Goal: Task Accomplishment & Management: Complete application form

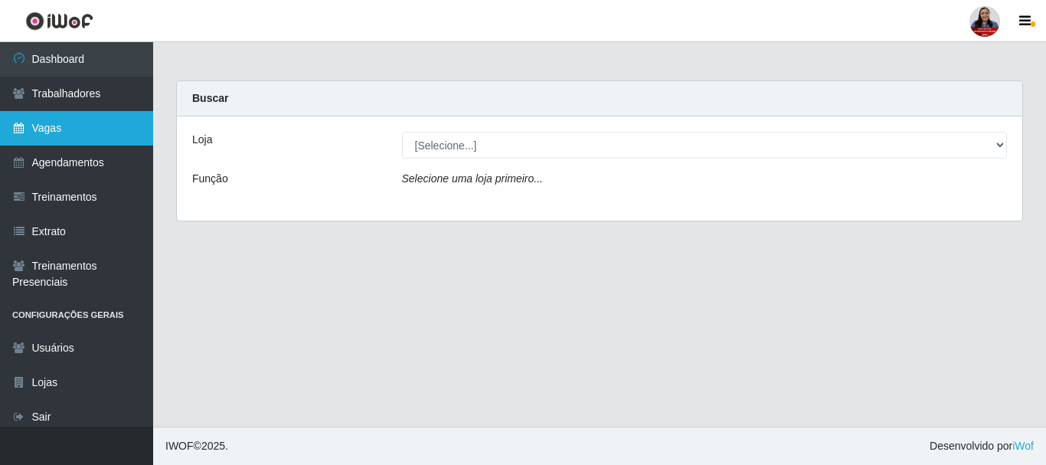
click at [52, 136] on link "Vagas" at bounding box center [76, 128] width 153 height 34
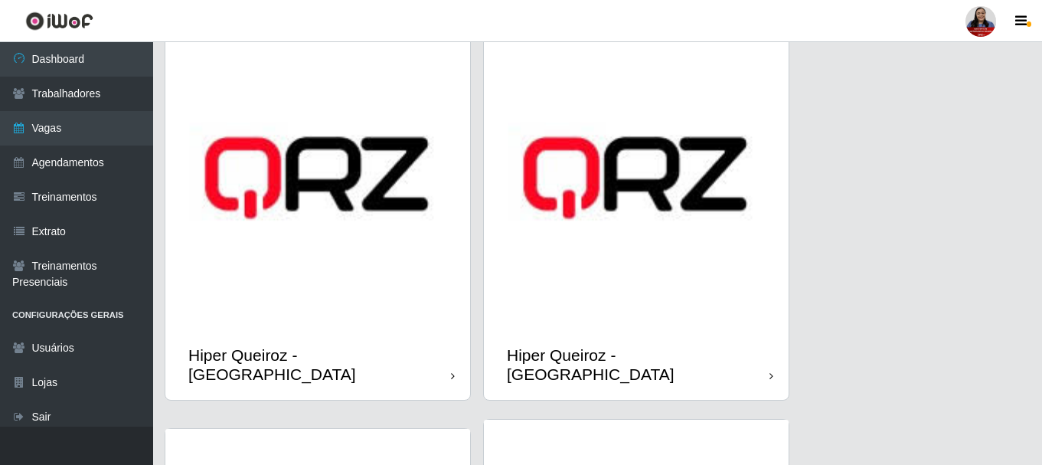
scroll to position [613, 0]
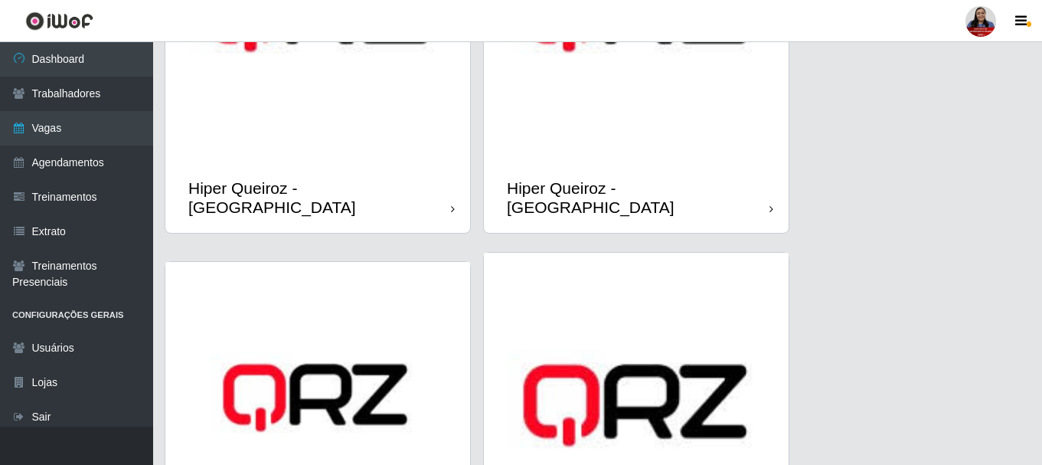
click at [604, 137] on img at bounding box center [636, 10] width 305 height 305
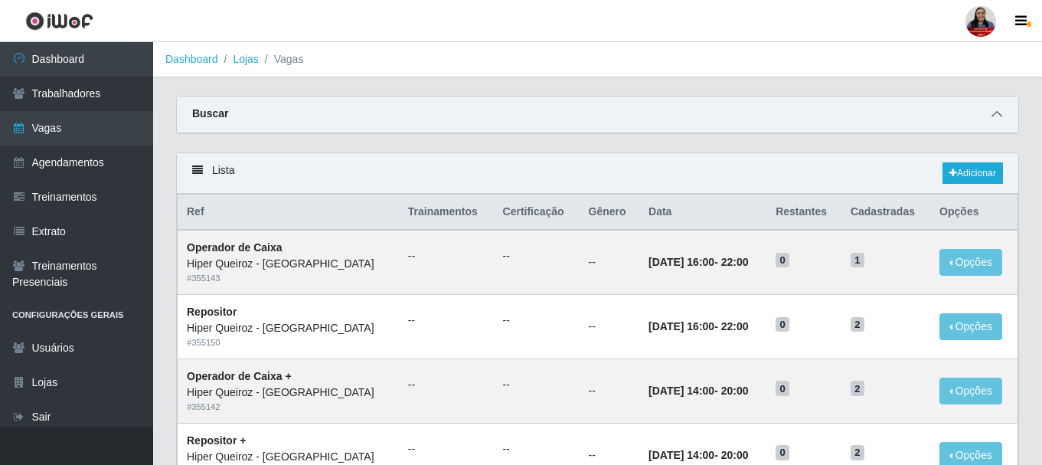
click at [999, 110] on span at bounding box center [997, 115] width 18 height 18
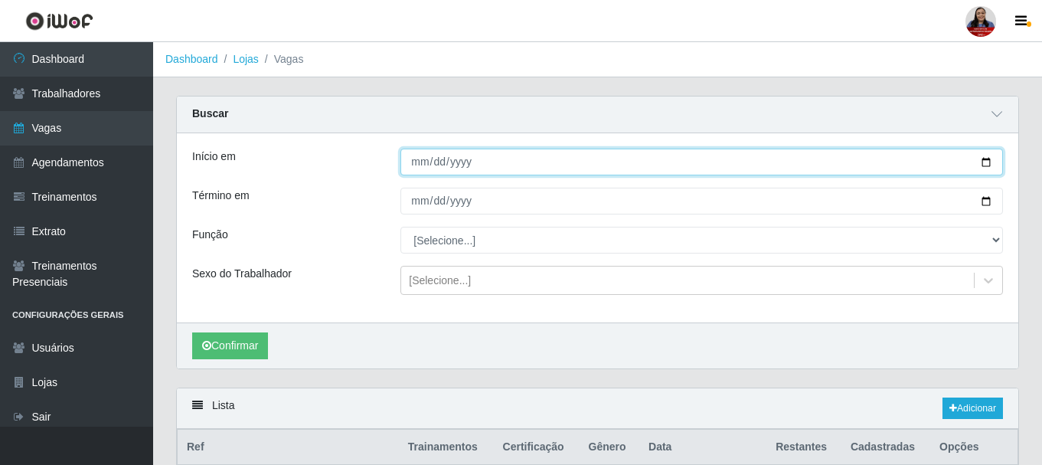
click at [986, 159] on input "Início em" at bounding box center [701, 162] width 603 height 27
type input "2025-10-07"
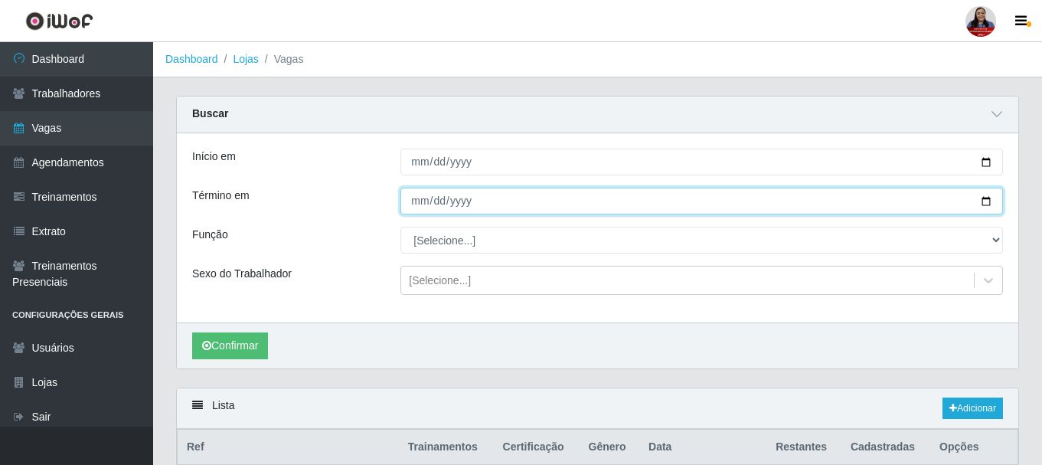
drag, startPoint x: 991, startPoint y: 202, endPoint x: 949, endPoint y: 213, distance: 43.5
click at [989, 201] on input "Término em" at bounding box center [701, 201] width 603 height 27
type input "2025-10-07"
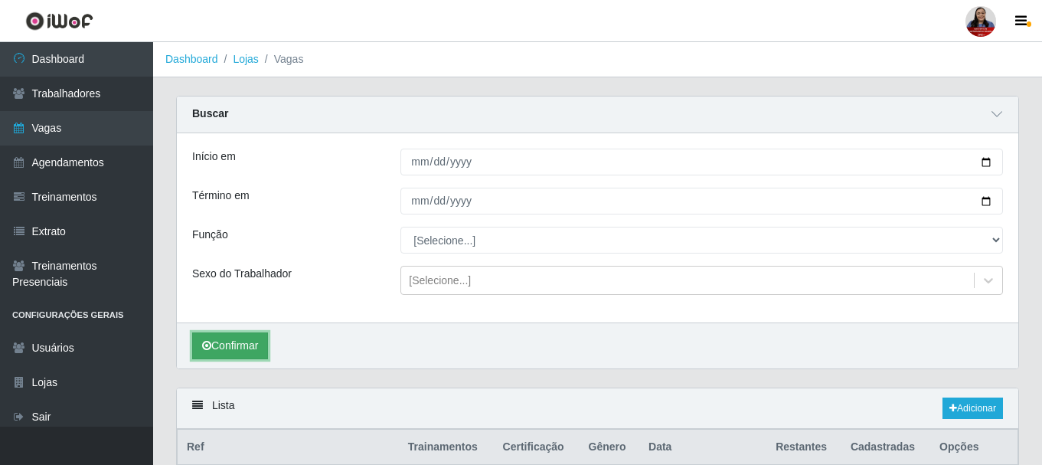
click at [257, 351] on button "Confirmar" at bounding box center [230, 345] width 76 height 27
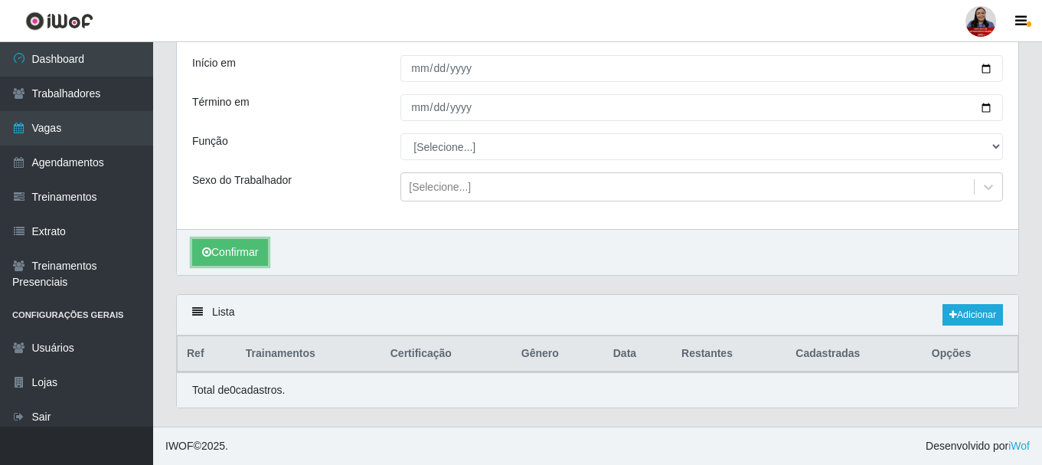
scroll to position [94, 0]
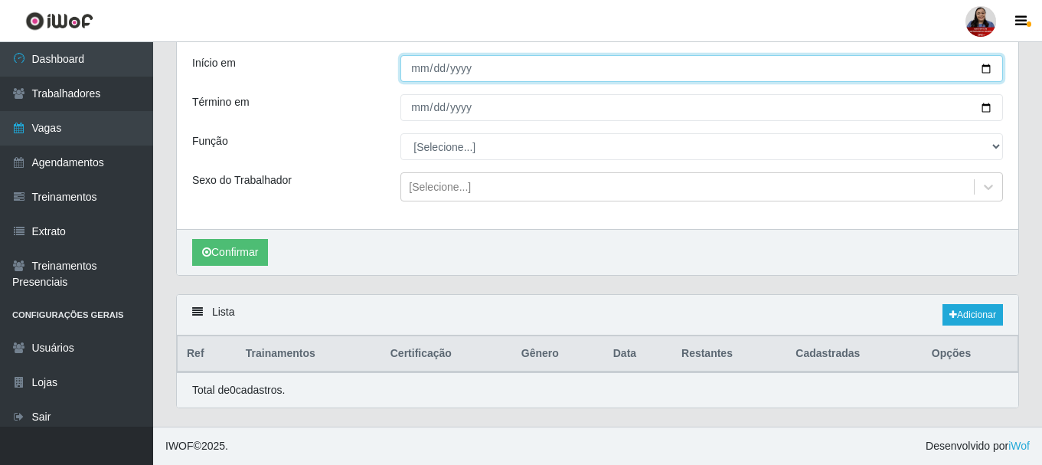
click at [992, 68] on input "2025-10-07" at bounding box center [701, 68] width 603 height 27
type input "2025-10-06"
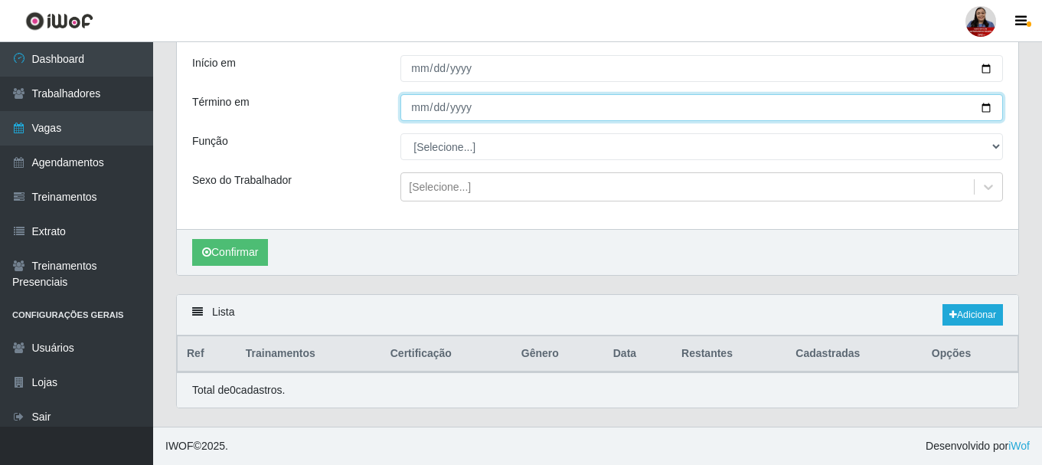
click at [989, 107] on input "2025-10-07" at bounding box center [701, 107] width 603 height 27
type input "2025-10-06"
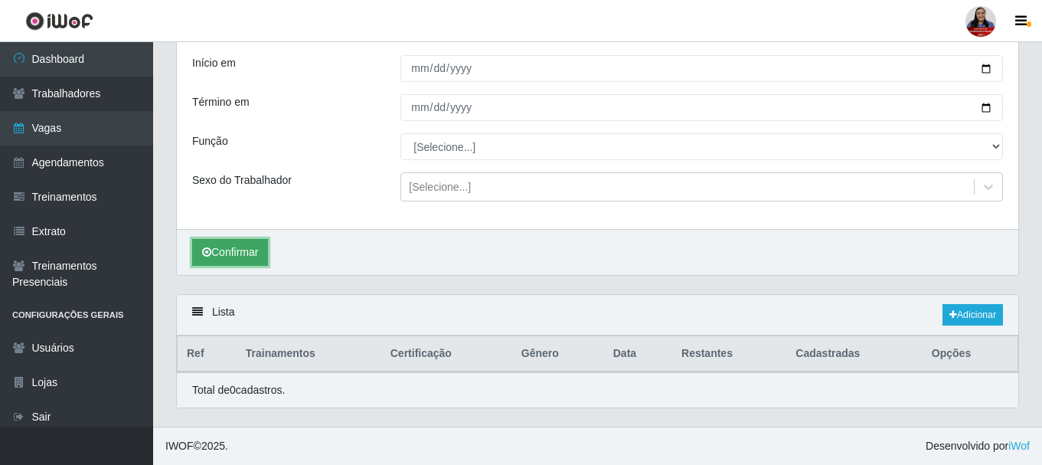
click at [253, 242] on button "Confirmar" at bounding box center [230, 252] width 76 height 27
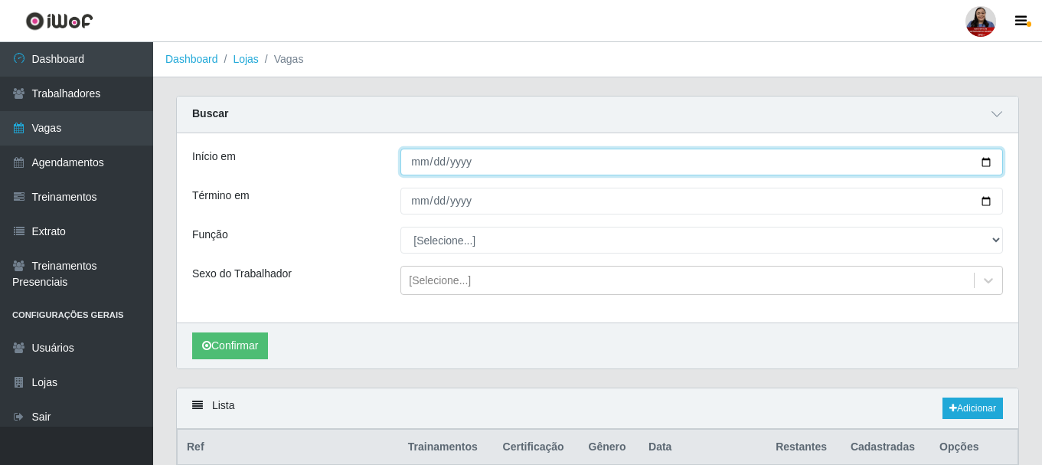
click at [986, 165] on input "2025-10-06" at bounding box center [701, 162] width 603 height 27
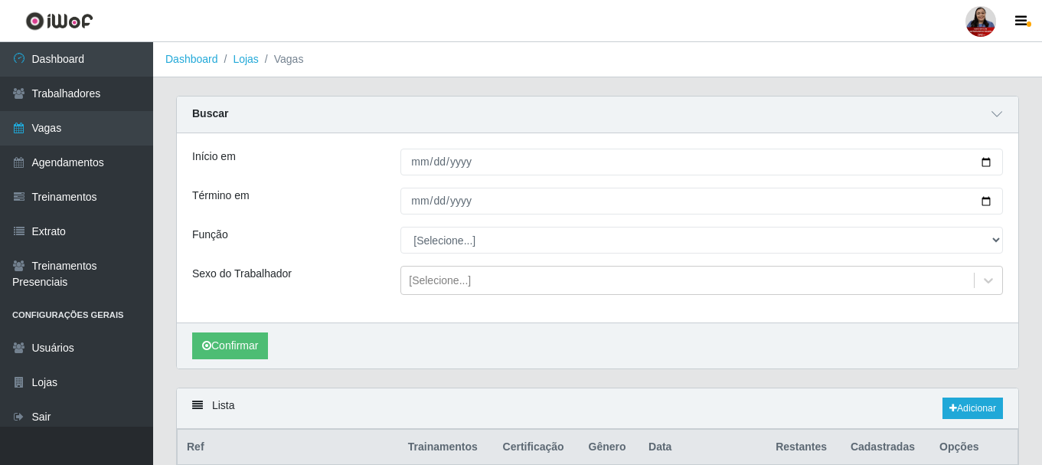
click at [322, 214] on div "Término em" at bounding box center [285, 201] width 208 height 27
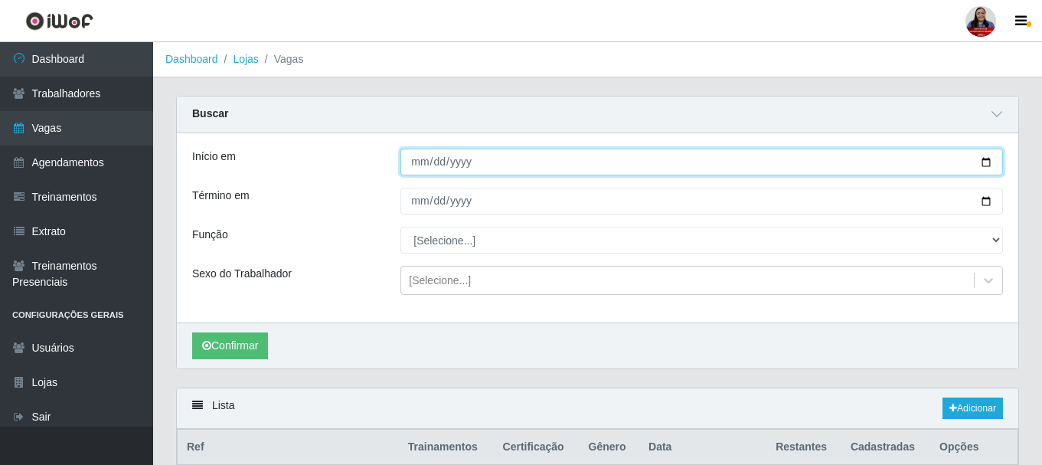
click at [988, 166] on input "2025-10-06" at bounding box center [701, 162] width 603 height 27
click at [984, 165] on input "2025-09-06" at bounding box center [701, 162] width 603 height 27
type input "2025-09-08"
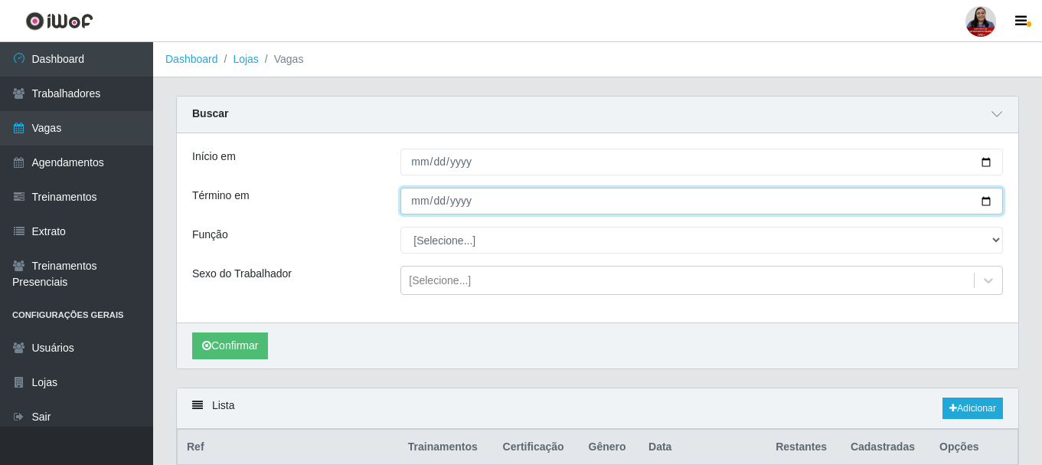
click at [979, 204] on input "2025-10-06" at bounding box center [701, 201] width 603 height 27
type input "2025-09-08"
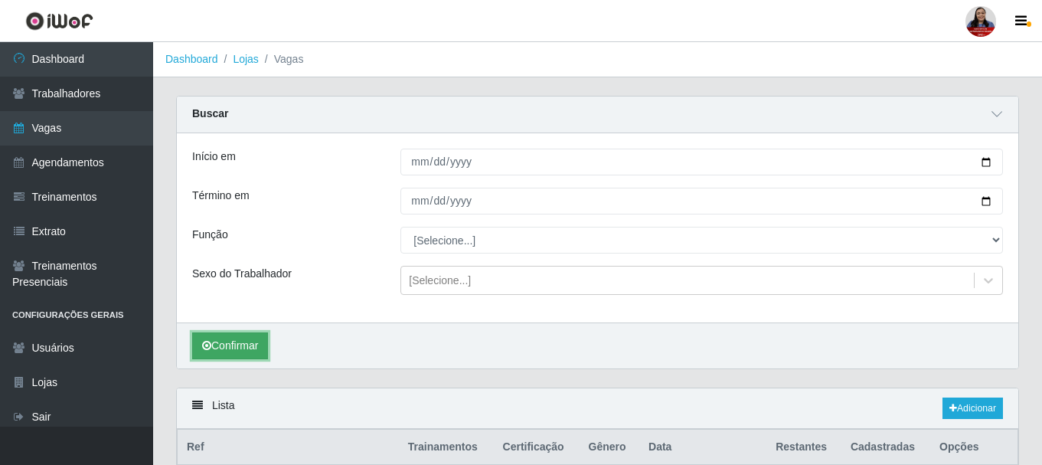
click at [240, 342] on button "Confirmar" at bounding box center [230, 345] width 76 height 27
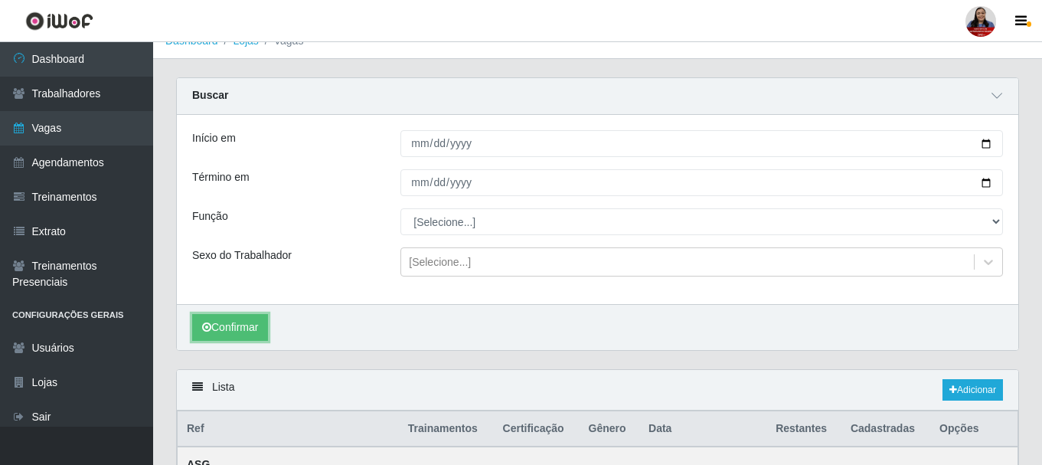
scroll to position [4, 0]
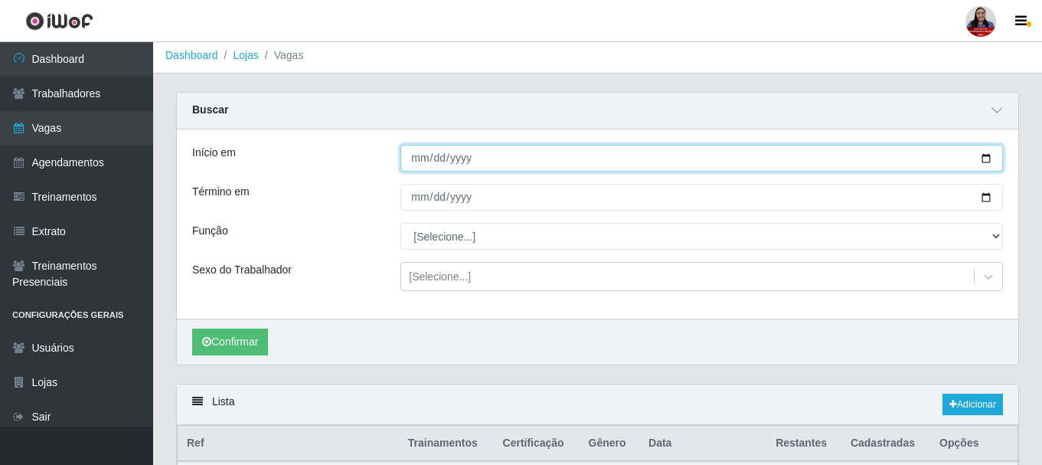
click at [985, 163] on input "2025-09-08" at bounding box center [701, 158] width 603 height 27
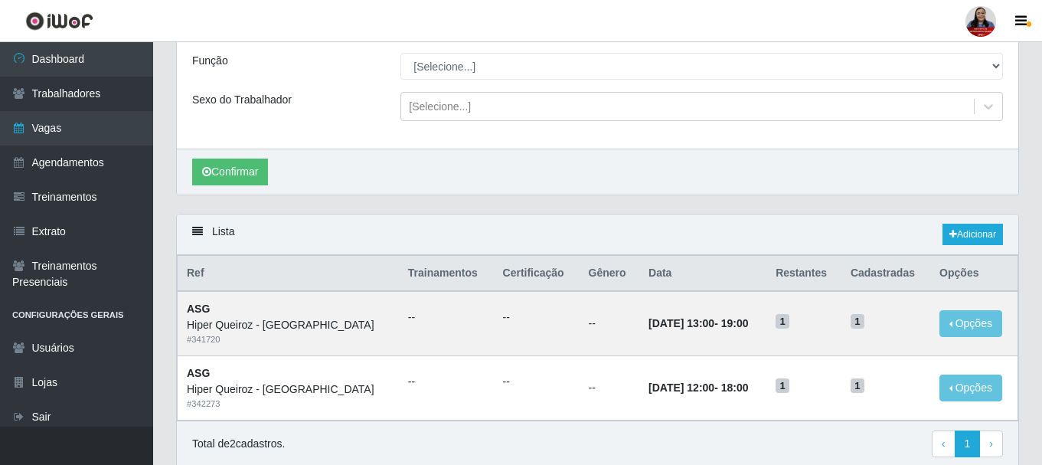
scroll to position [0, 0]
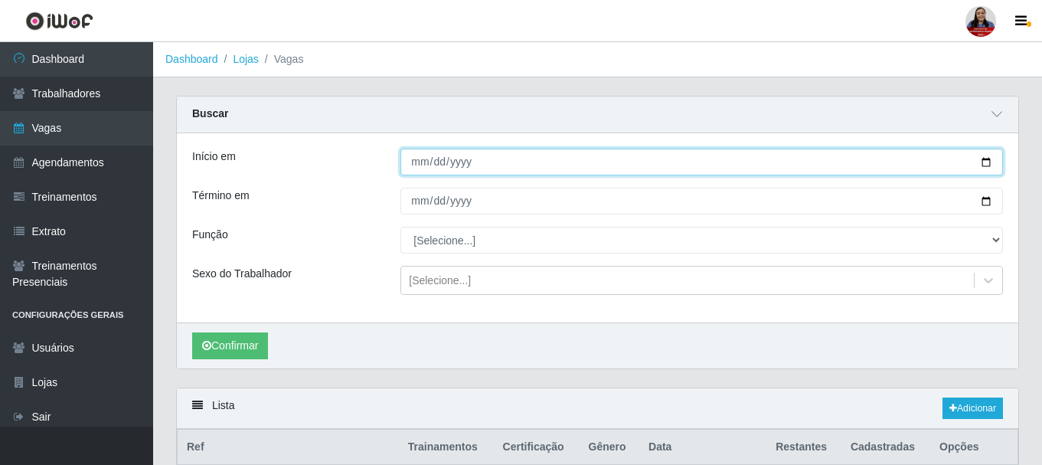
drag, startPoint x: 986, startPoint y: 160, endPoint x: 968, endPoint y: 173, distance: 21.9
click at [985, 159] on input "2025-09-08" at bounding box center [701, 162] width 603 height 27
type input "2025-09-09"
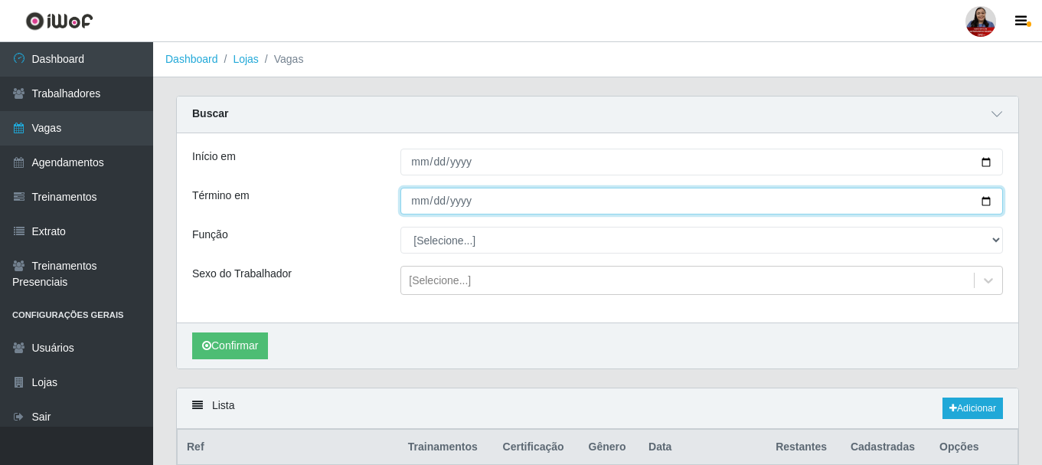
click at [987, 204] on input "2025-09-08" at bounding box center [701, 201] width 603 height 27
type input "2025-09-09"
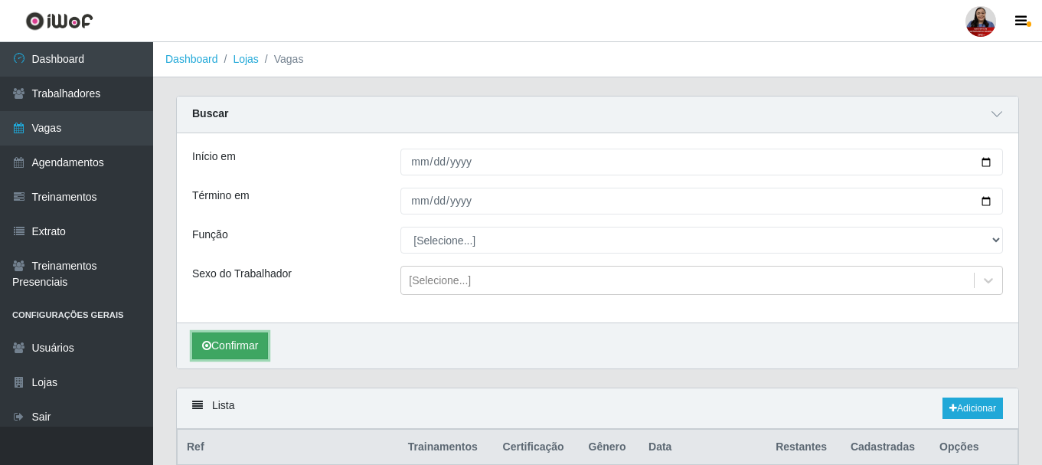
click at [222, 345] on button "Confirmar" at bounding box center [230, 345] width 76 height 27
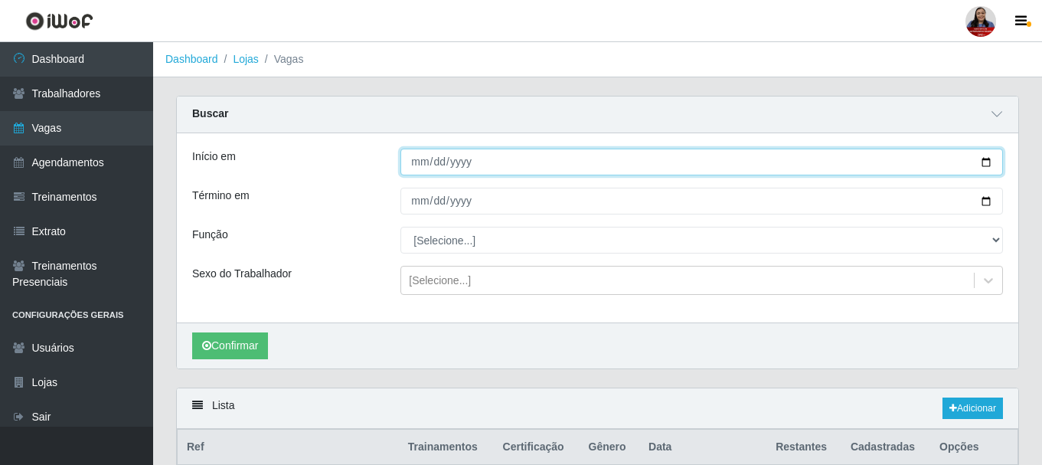
click at [988, 163] on input "2025-09-09" at bounding box center [701, 162] width 603 height 27
type input "2025-10-09"
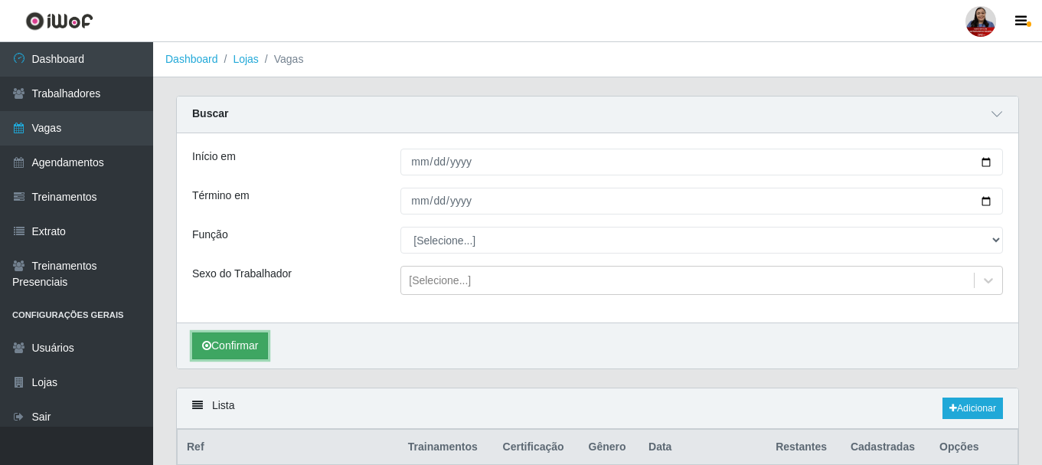
click at [253, 350] on button "Confirmar" at bounding box center [230, 345] width 76 height 27
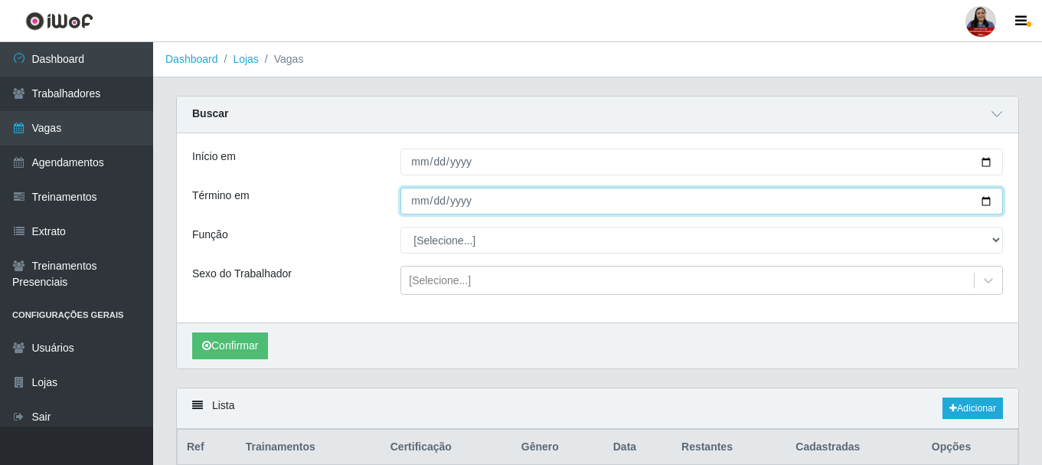
click at [986, 197] on input "2025-09-09" at bounding box center [701, 201] width 603 height 27
click at [987, 201] on input "2025-09-10" at bounding box center [701, 201] width 603 height 27
type input "2025-10-09"
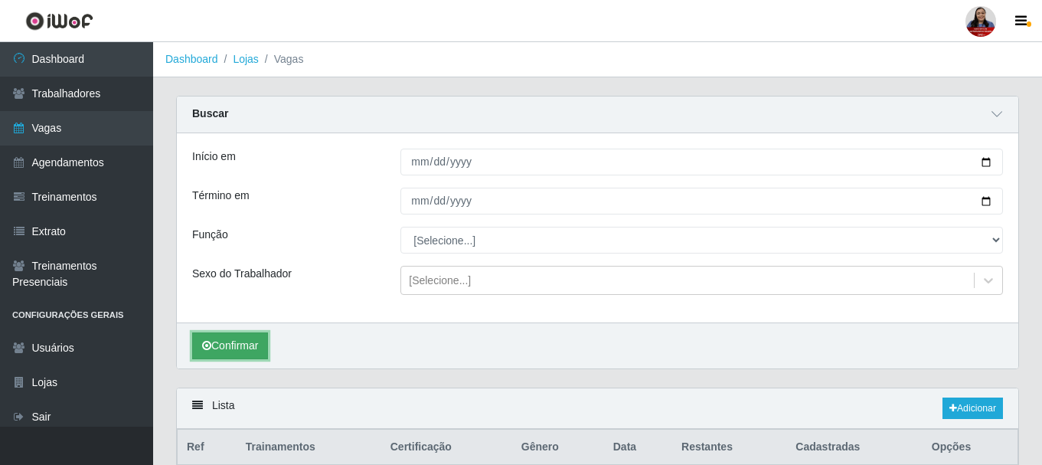
click at [256, 343] on button "Confirmar" at bounding box center [230, 345] width 76 height 27
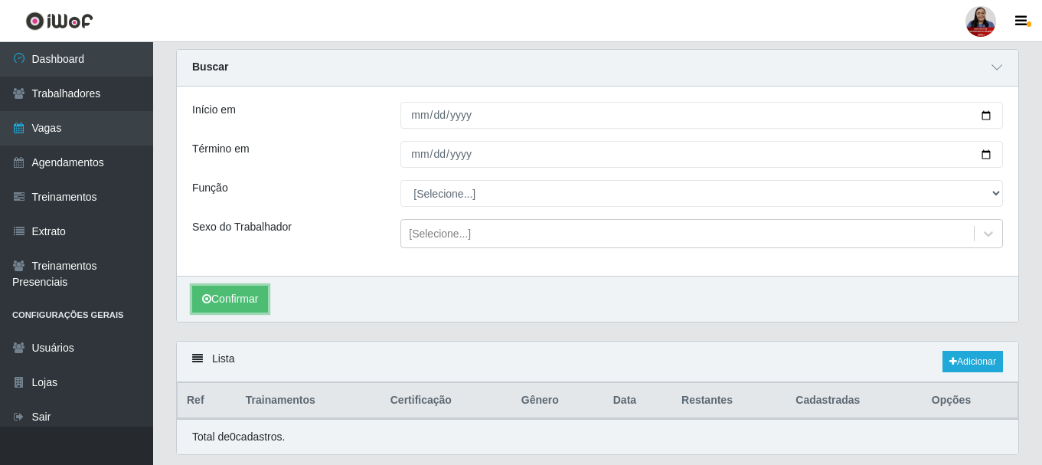
scroll to position [94, 0]
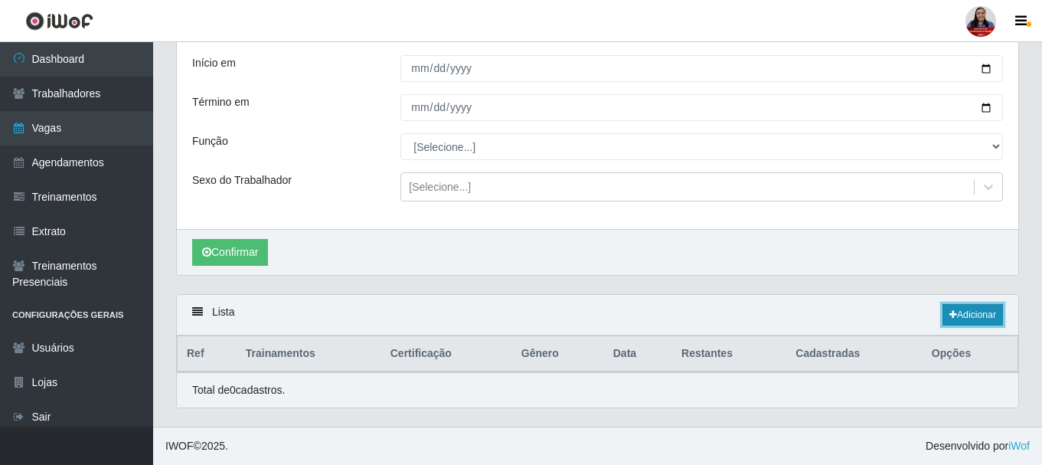
click at [978, 316] on link "Adicionar" at bounding box center [973, 314] width 60 height 21
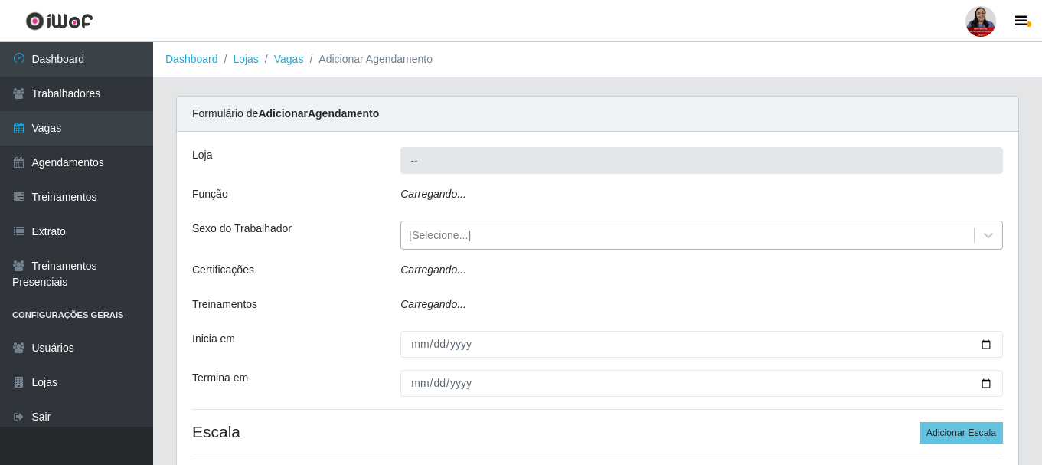
type input "Hiper Queiroz - [GEOGRAPHIC_DATA]"
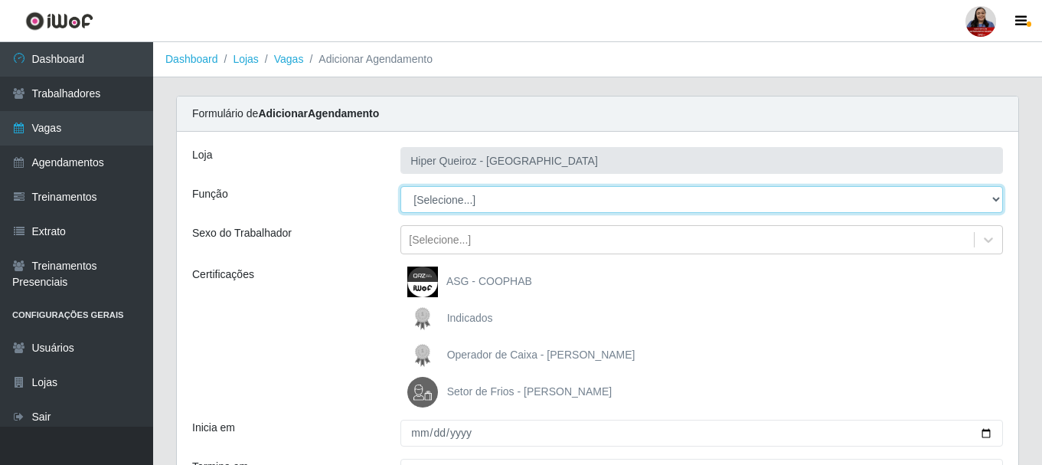
click at [438, 201] on select "[Selecione...] ASG ASG + ASG ++ Embalador Embalador + Embalador ++ Operador de …" at bounding box center [701, 199] width 603 height 27
select select "22"
click at [400, 186] on select "[Selecione...] ASG ASG + ASG ++ Embalador Embalador + Embalador ++ Operador de …" at bounding box center [701, 199] width 603 height 27
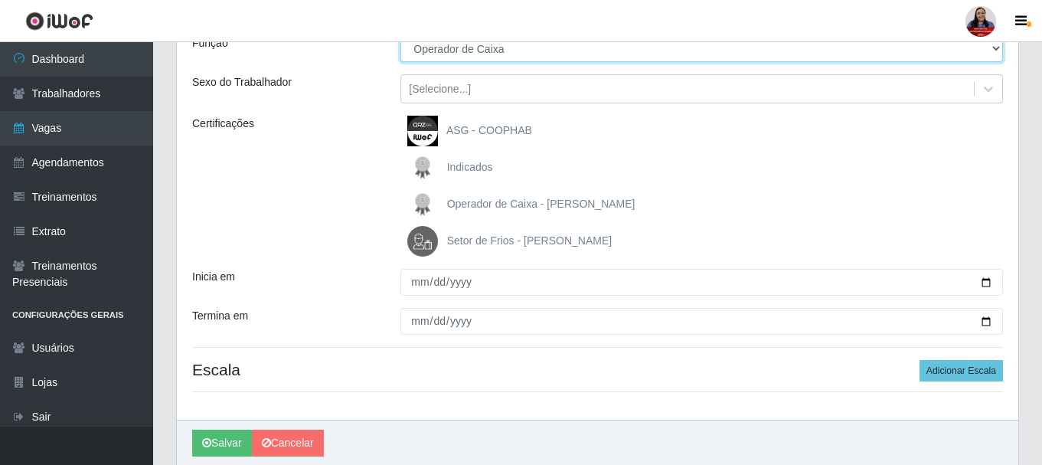
scroll to position [153, 0]
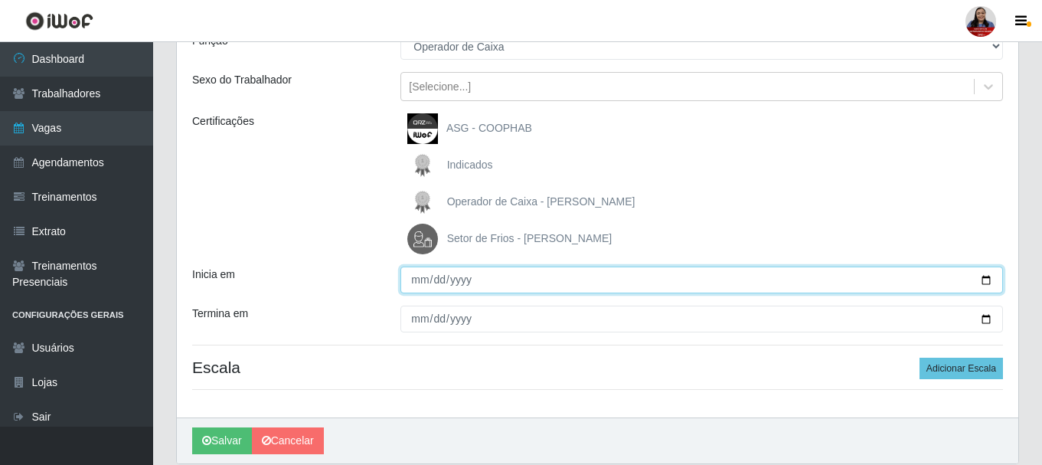
click at [986, 283] on input "Inicia em" at bounding box center [701, 279] width 603 height 27
type input "2025-10-09"
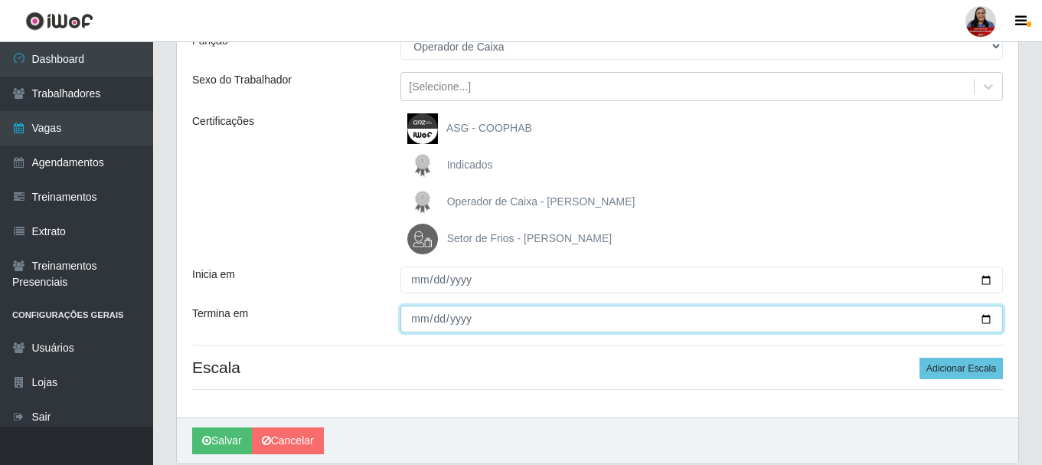
click at [989, 320] on input "Termina em" at bounding box center [701, 319] width 603 height 27
type input "2025-10-09"
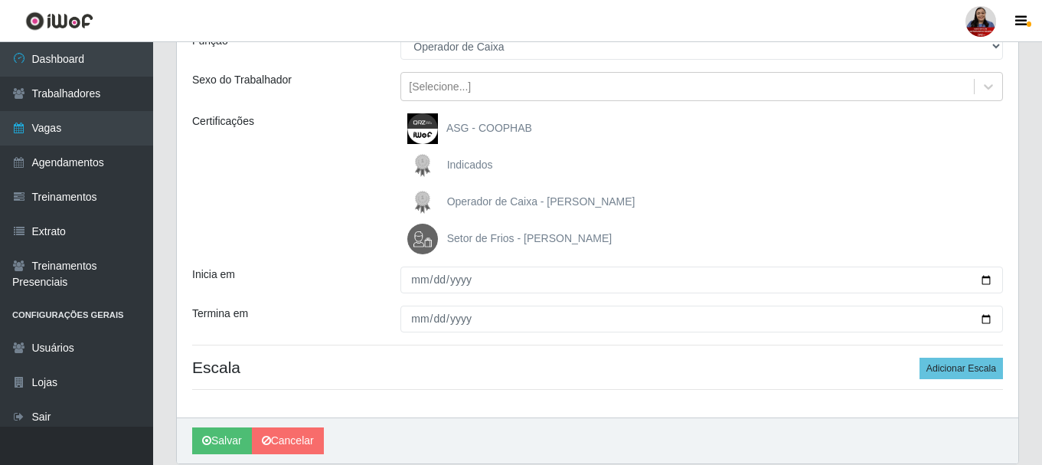
click at [343, 237] on div "Certificações" at bounding box center [285, 183] width 208 height 141
click at [957, 381] on div "Loja Hiper Queiroz - Nova Betânia Função [Selecione...] ASG ASG + ASG ++ Embala…" at bounding box center [598, 198] width 842 height 439
click at [963, 364] on button "Adicionar Escala" at bounding box center [961, 368] width 83 height 21
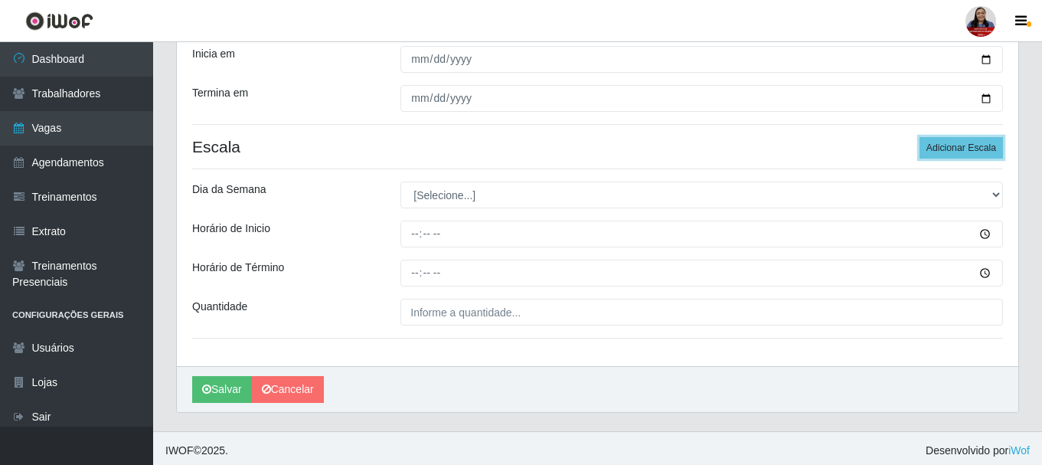
scroll to position [378, 0]
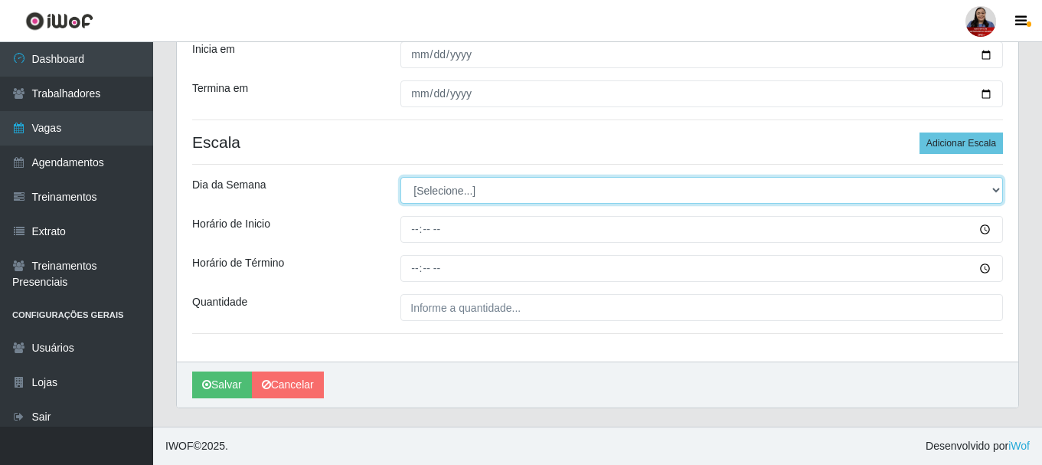
click at [462, 178] on select "[Selecione...] Segunda Terça Quarta Quinta Sexta Sábado Domingo" at bounding box center [701, 190] width 603 height 27
click at [466, 189] on select "[Selecione...] Segunda Terça Quarta Quinta Sexta Sábado Domingo" at bounding box center [701, 190] width 603 height 27
select select "4"
click at [400, 177] on select "[Selecione...] Segunda Terça Quarta Quinta Sexta Sábado Domingo" at bounding box center [701, 190] width 603 height 27
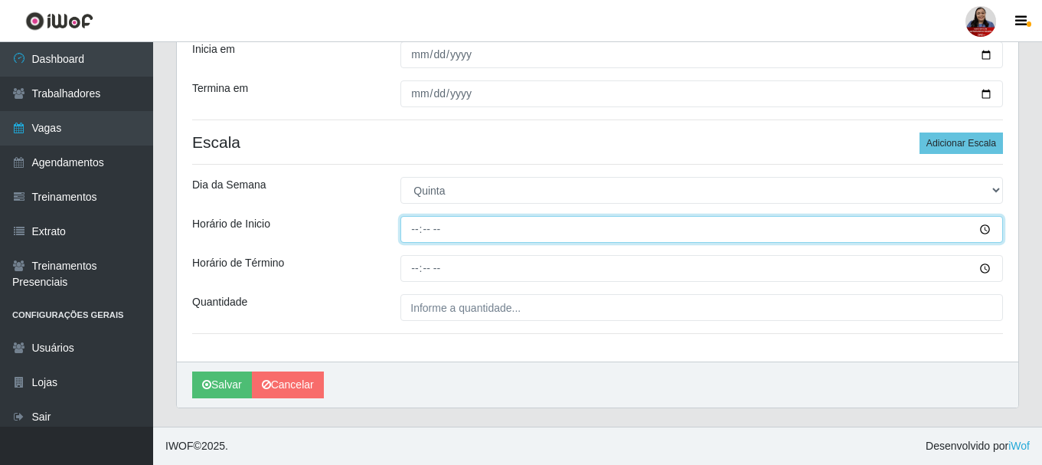
click at [419, 231] on input "Horário de Inicio" at bounding box center [701, 229] width 603 height 27
type input "16:00"
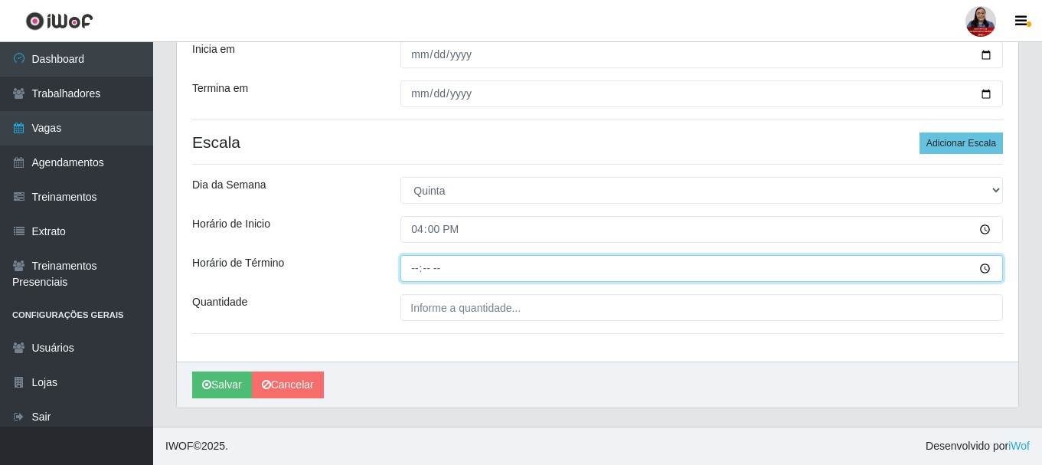
type input "22:00"
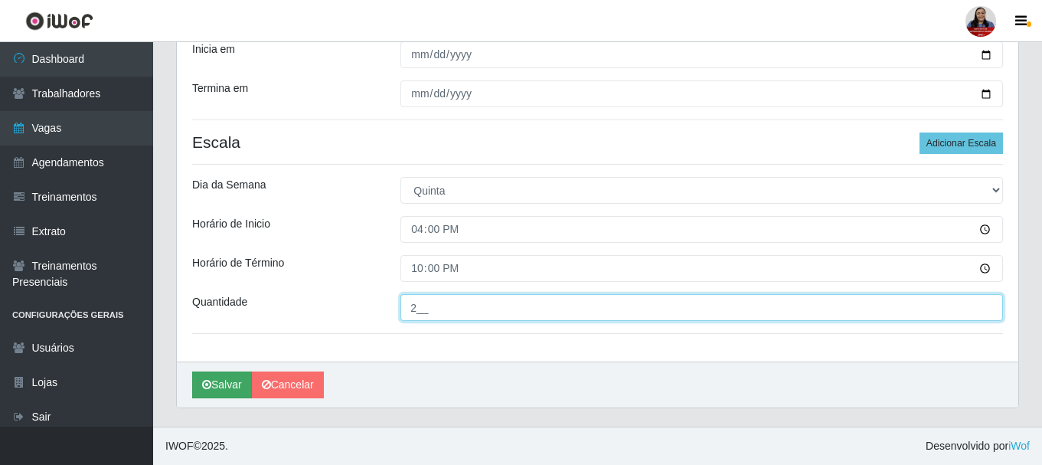
type input "2__"
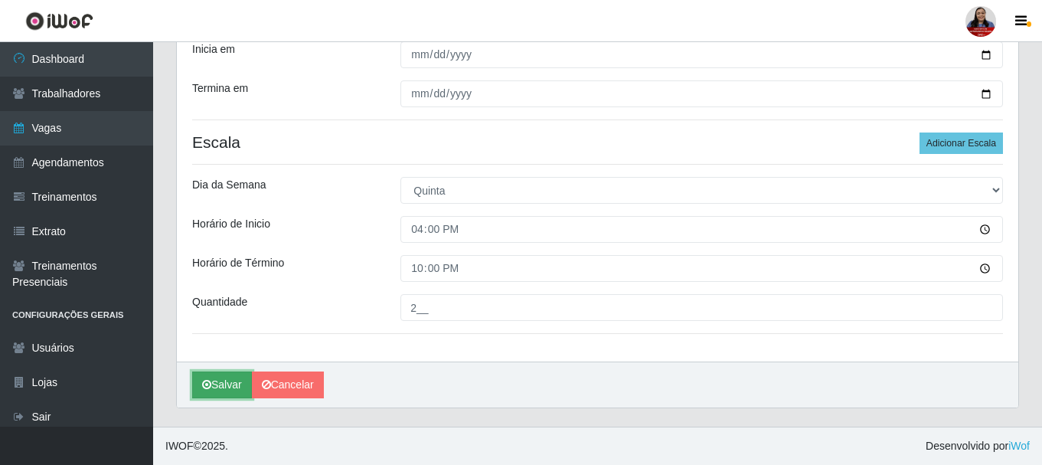
click at [222, 391] on button "Salvar" at bounding box center [222, 384] width 60 height 27
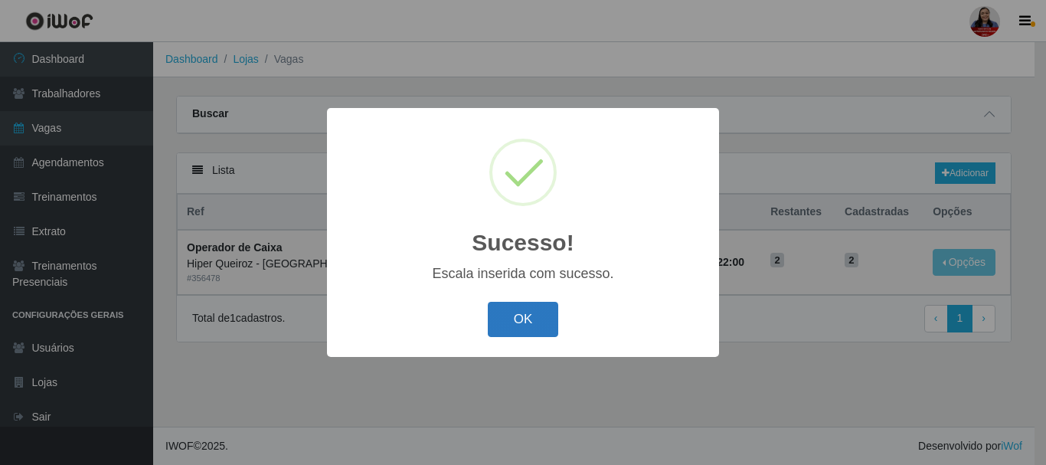
click at [525, 311] on button "OK" at bounding box center [523, 320] width 71 height 36
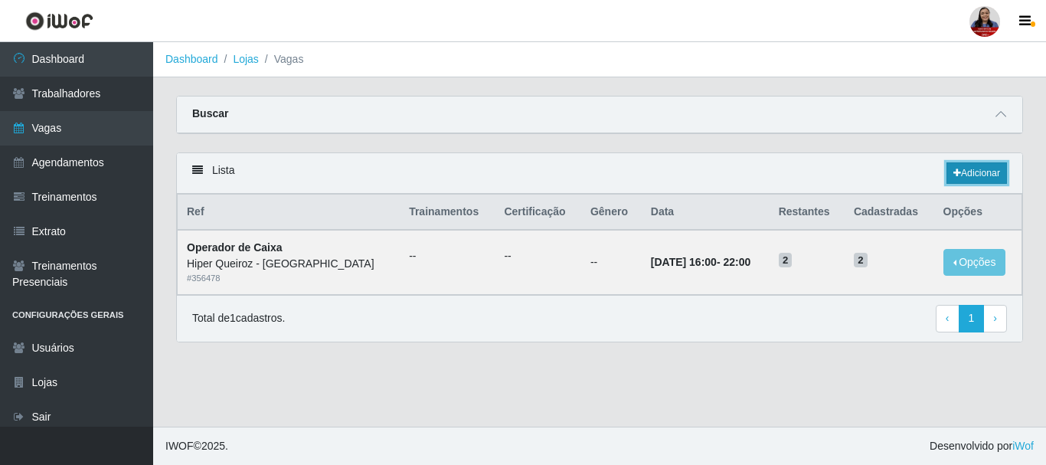
click at [982, 175] on link "Adicionar" at bounding box center [976, 172] width 60 height 21
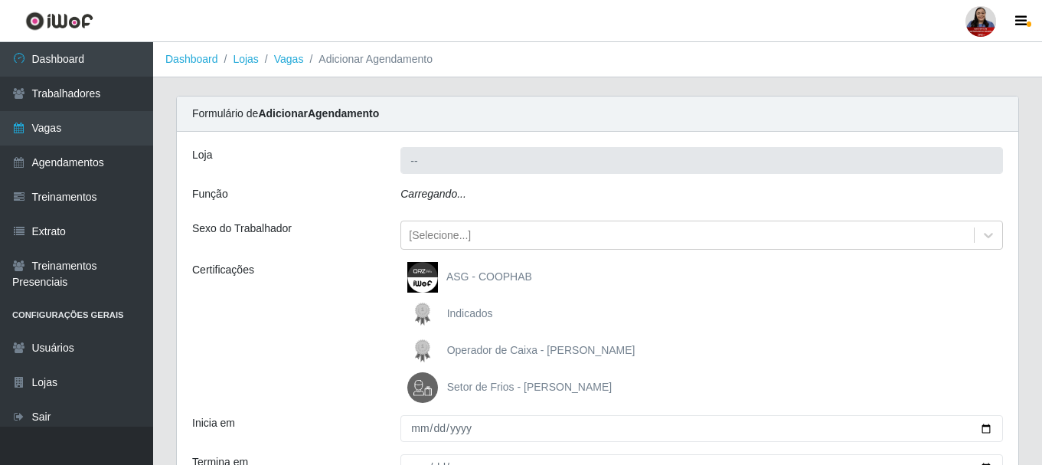
type input "Hiper Queiroz - [GEOGRAPHIC_DATA]"
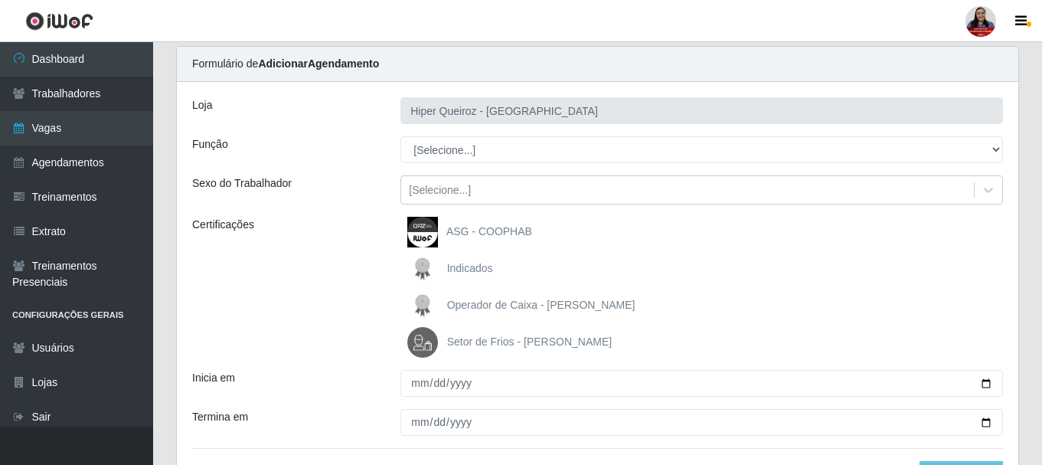
scroll to position [77, 0]
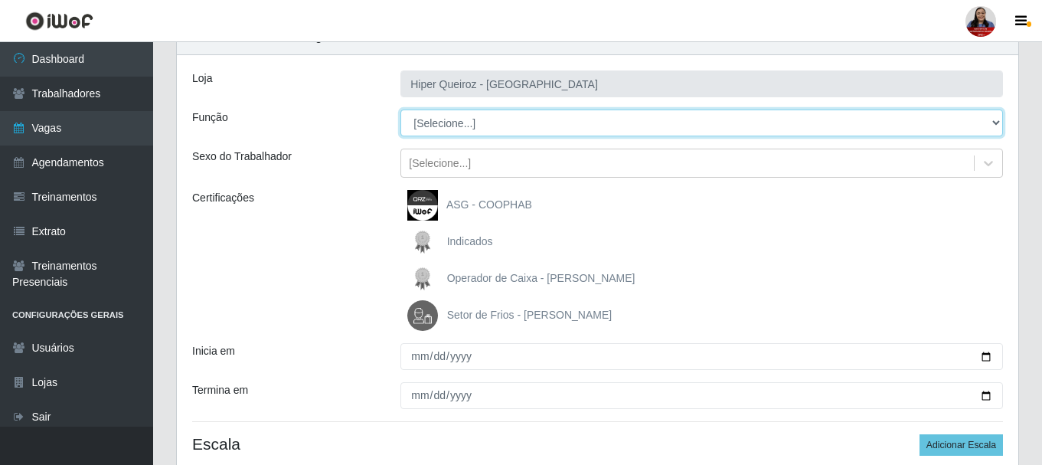
click at [458, 130] on select "[Selecione...] ASG ASG + ASG ++ Embalador Embalador + Embalador ++ Operador de …" at bounding box center [701, 123] width 603 height 27
select select "24"
click at [400, 110] on select "[Selecione...] ASG ASG + ASG ++ Embalador Embalador + Embalador ++ Operador de …" at bounding box center [701, 123] width 603 height 27
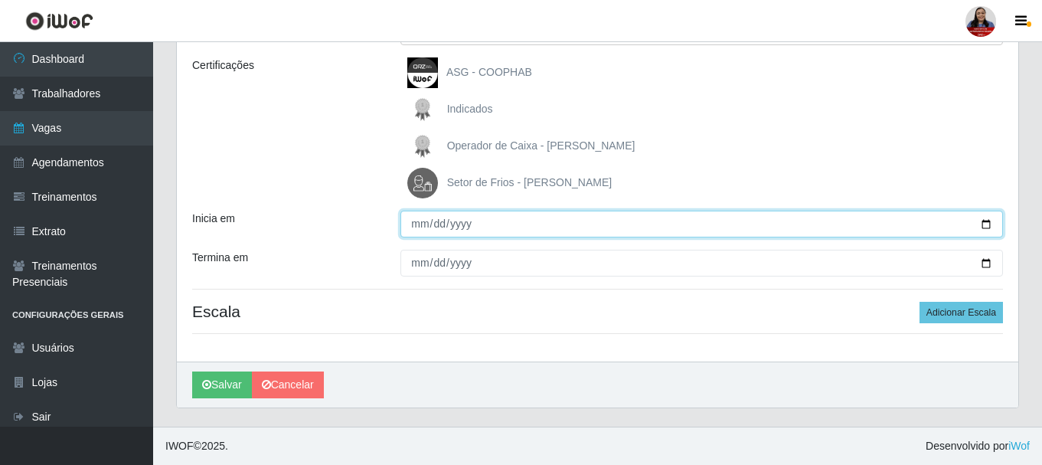
click at [979, 222] on input "Inicia em" at bounding box center [701, 224] width 603 height 27
type input "2025-10-09"
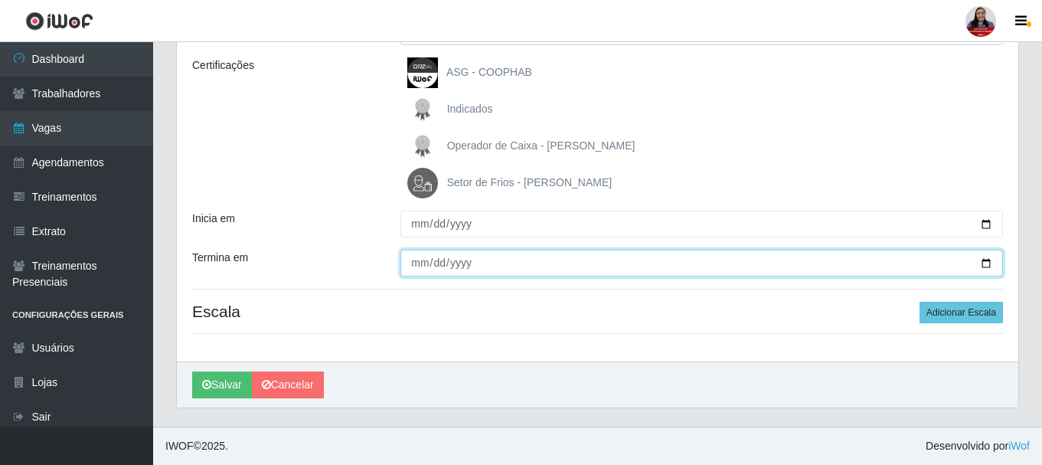
click at [973, 263] on input "Termina em" at bounding box center [701, 263] width 603 height 27
click at [995, 263] on input "Termina em" at bounding box center [701, 263] width 603 height 27
click at [986, 263] on input "Termina em" at bounding box center [701, 263] width 603 height 27
type input "2025-10-09"
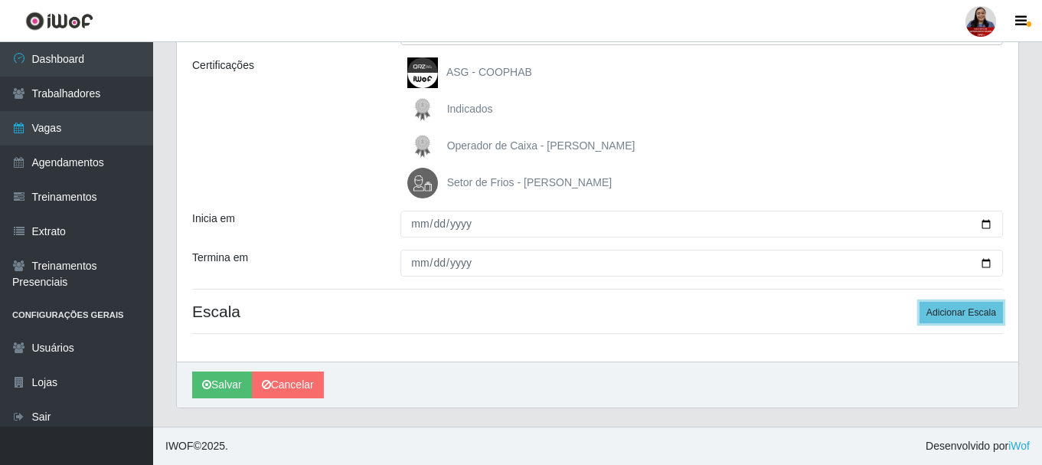
drag, startPoint x: 984, startPoint y: 315, endPoint x: 740, endPoint y: 330, distance: 243.9
click at [983, 315] on button "Adicionar Escala" at bounding box center [961, 312] width 83 height 21
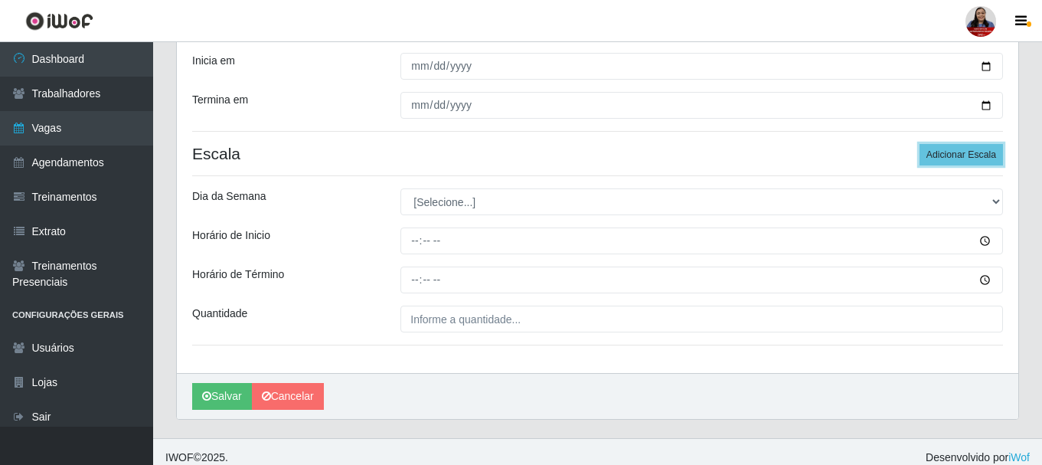
scroll to position [378, 0]
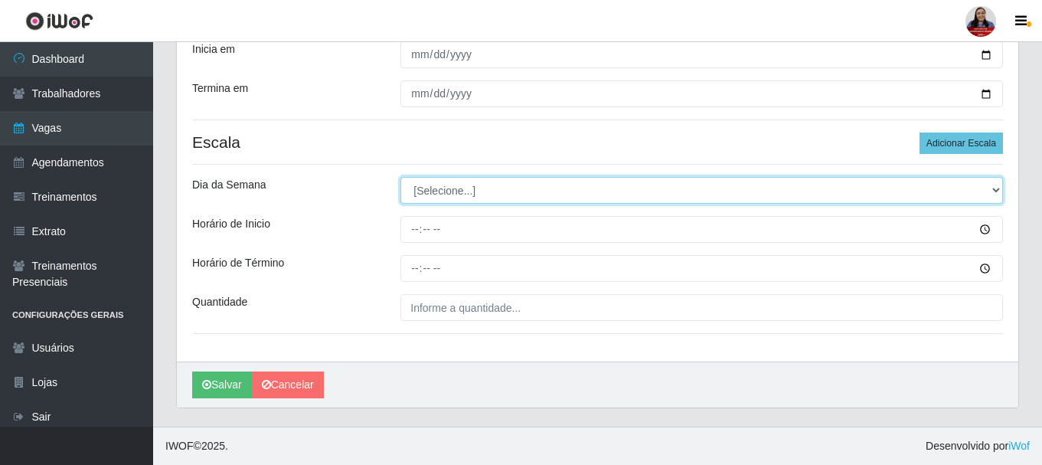
click at [534, 197] on select "[Selecione...] Segunda Terça Quarta Quinta Sexta Sábado Domingo" at bounding box center [701, 190] width 603 height 27
click at [511, 178] on select "[Selecione...] Segunda Terça Quarta Quinta Sexta Sábado Domingo" at bounding box center [701, 190] width 603 height 27
select select "4"
click at [400, 177] on select "[Selecione...] Segunda Terça Quarta Quinta Sexta Sábado Domingo" at bounding box center [701, 190] width 603 height 27
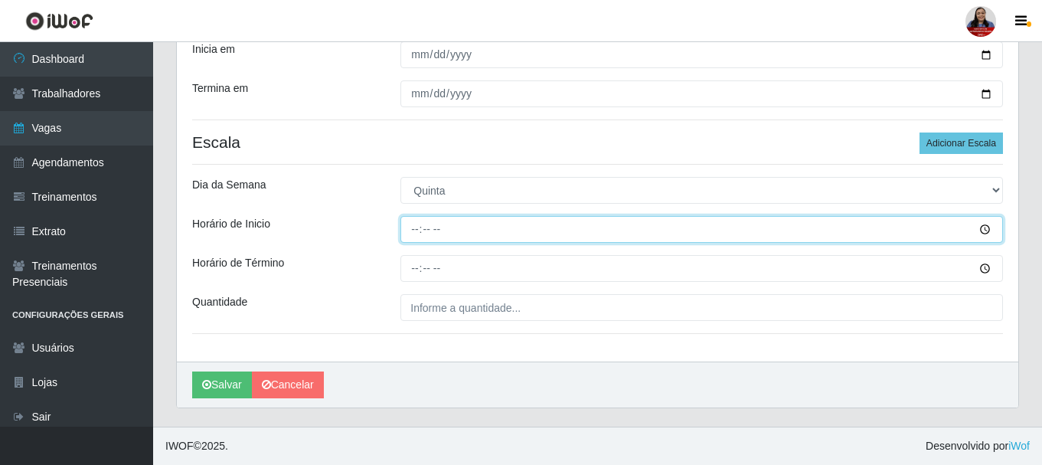
click at [414, 234] on input "Horário de Inicio" at bounding box center [701, 229] width 603 height 27
type input "16:00"
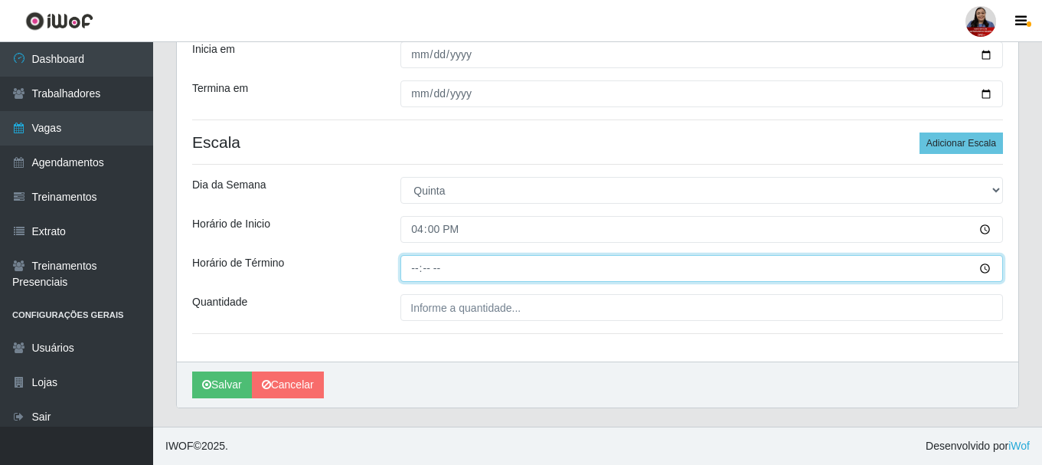
type input "22:00"
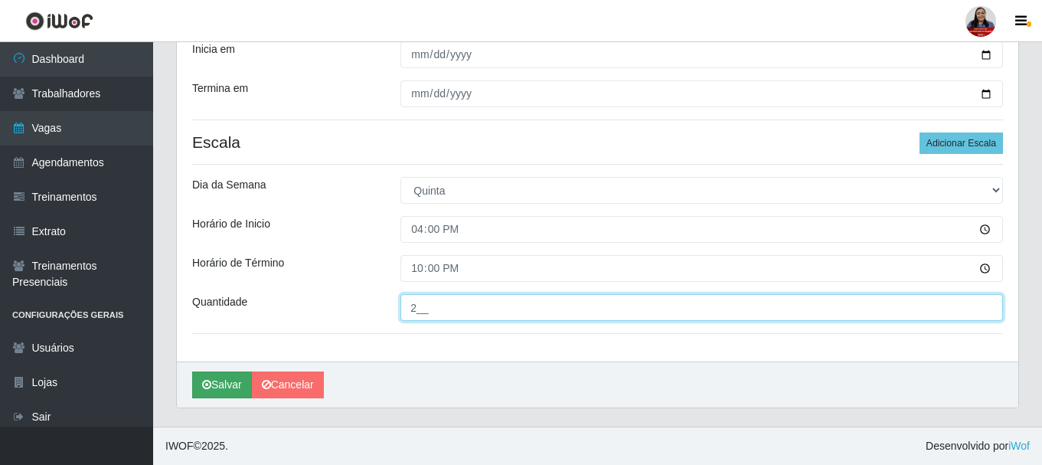
type input "2__"
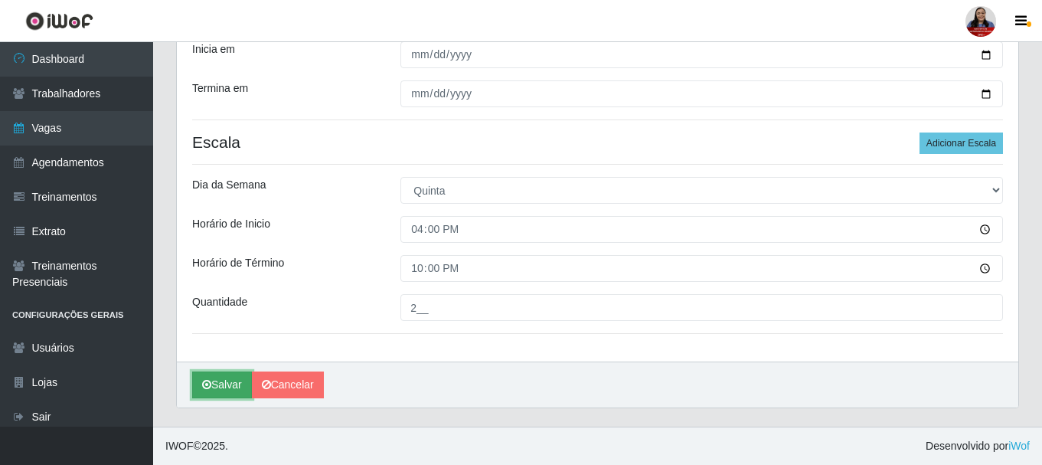
click at [230, 377] on button "Salvar" at bounding box center [222, 384] width 60 height 27
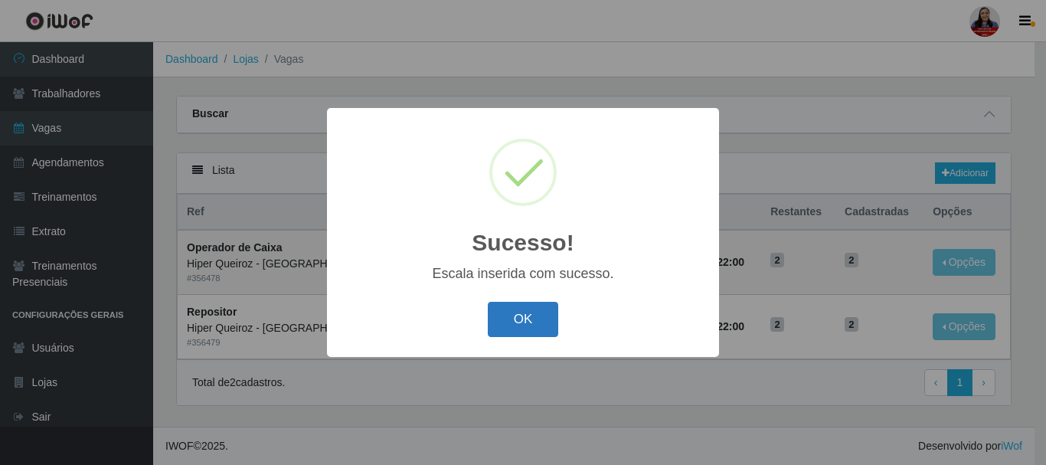
click at [508, 310] on button "OK" at bounding box center [523, 320] width 71 height 36
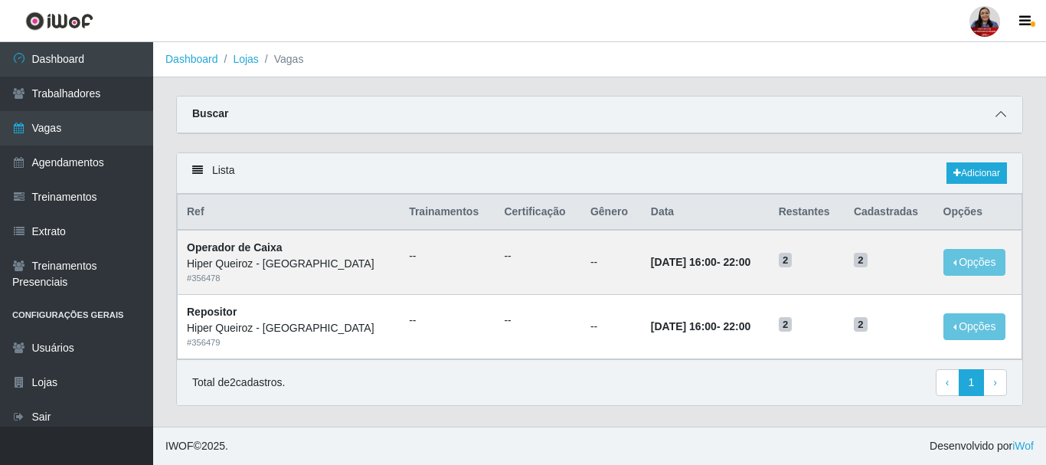
click at [999, 117] on icon at bounding box center [1000, 114] width 11 height 11
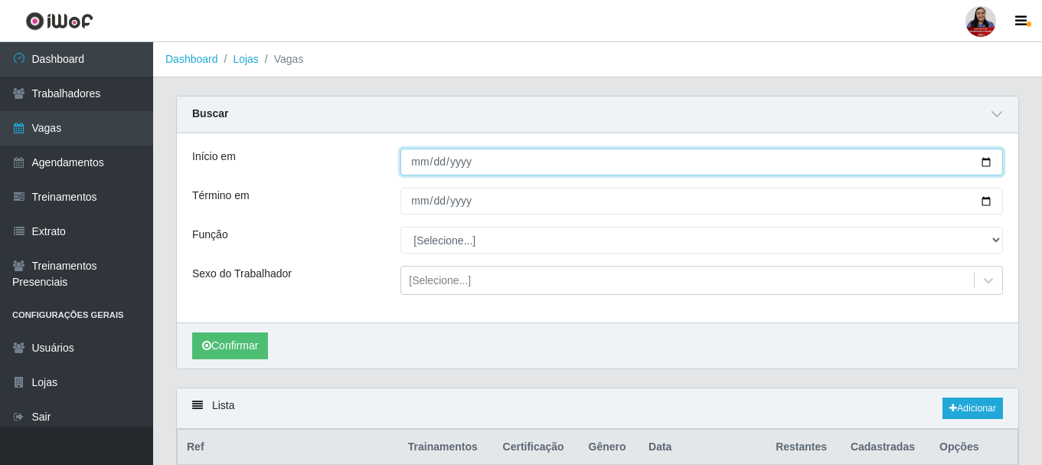
click at [984, 165] on input "2025-10-09" at bounding box center [701, 162] width 603 height 27
type input "2025-10-10"
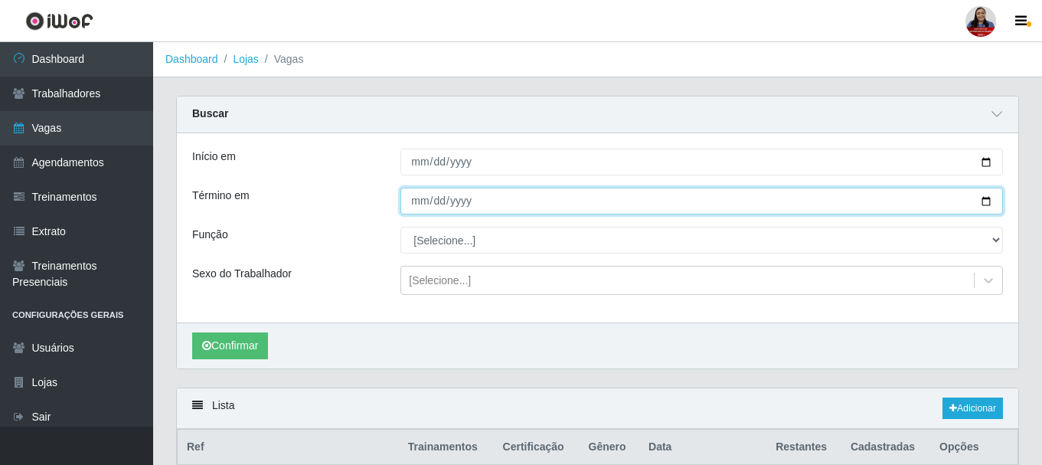
click at [988, 204] on input "2025-10-09" at bounding box center [701, 201] width 603 height 27
type input "2025-10-10"
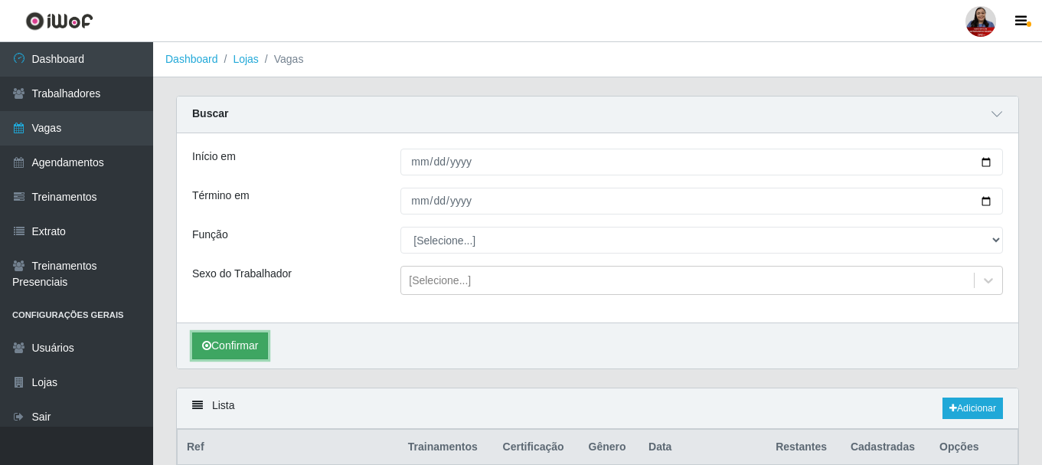
click at [253, 338] on button "Confirmar" at bounding box center [230, 345] width 76 height 27
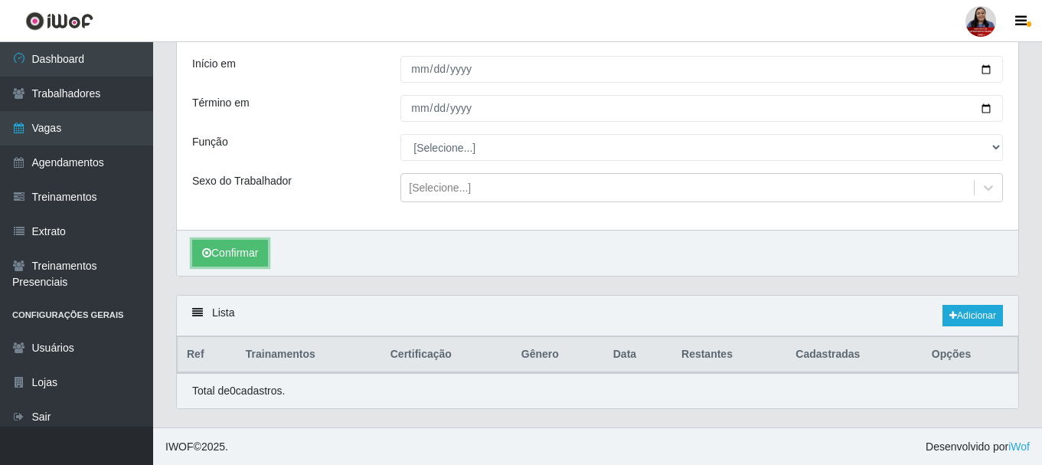
scroll to position [94, 0]
click at [975, 315] on link "Adicionar" at bounding box center [973, 314] width 60 height 21
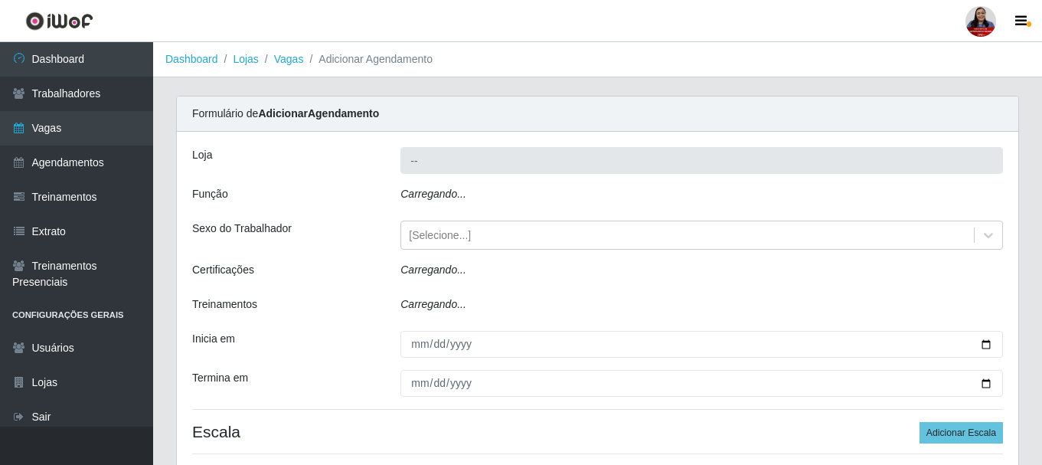
type input "Hiper Queiroz - [GEOGRAPHIC_DATA]"
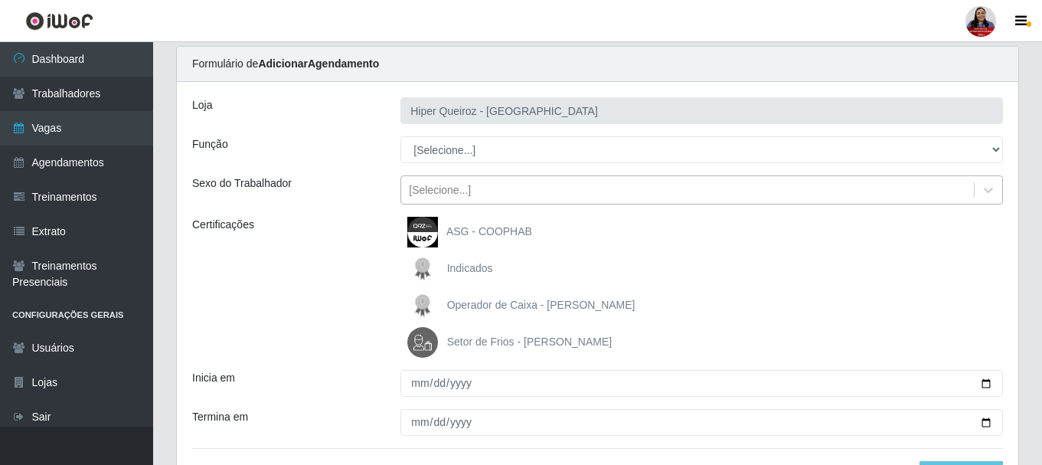
scroll to position [77, 0]
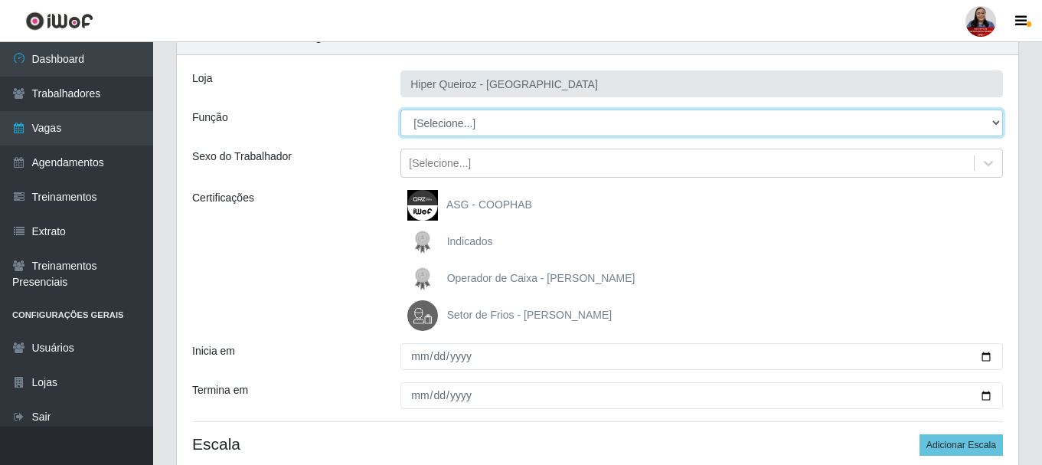
click at [514, 122] on select "[Selecione...] ASG ASG + ASG ++ Embalador Embalador + Embalador ++ Operador de …" at bounding box center [701, 123] width 603 height 27
select select "22"
click at [400, 110] on select "[Selecione...] ASG ASG + ASG ++ Embalador Embalador + Embalador ++ Operador de …" at bounding box center [701, 123] width 603 height 27
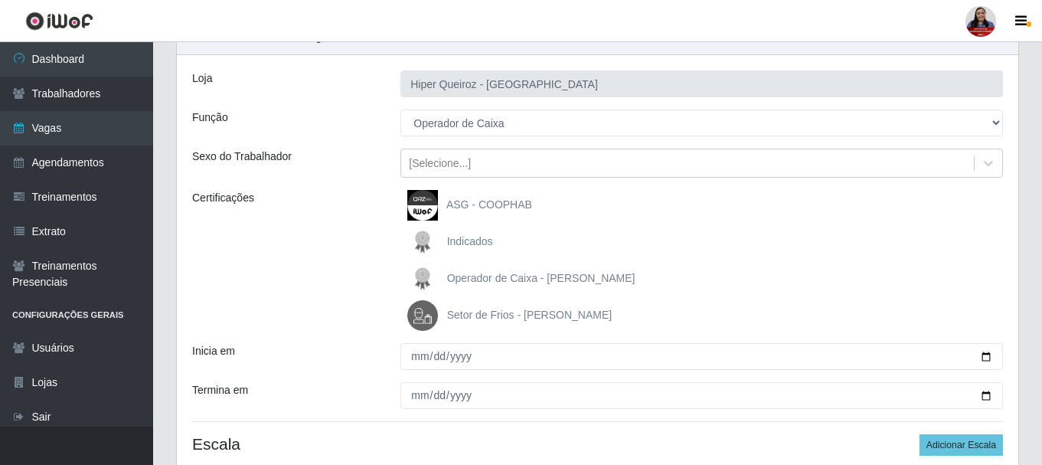
click at [345, 257] on div "Certificações" at bounding box center [285, 260] width 208 height 141
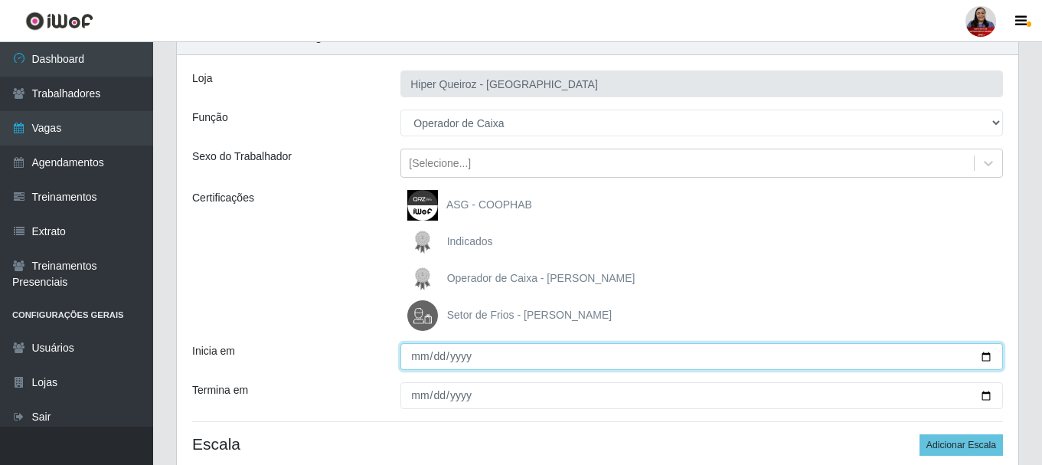
click at [987, 359] on input "Inicia em" at bounding box center [701, 356] width 603 height 27
type input "2025-10-10"
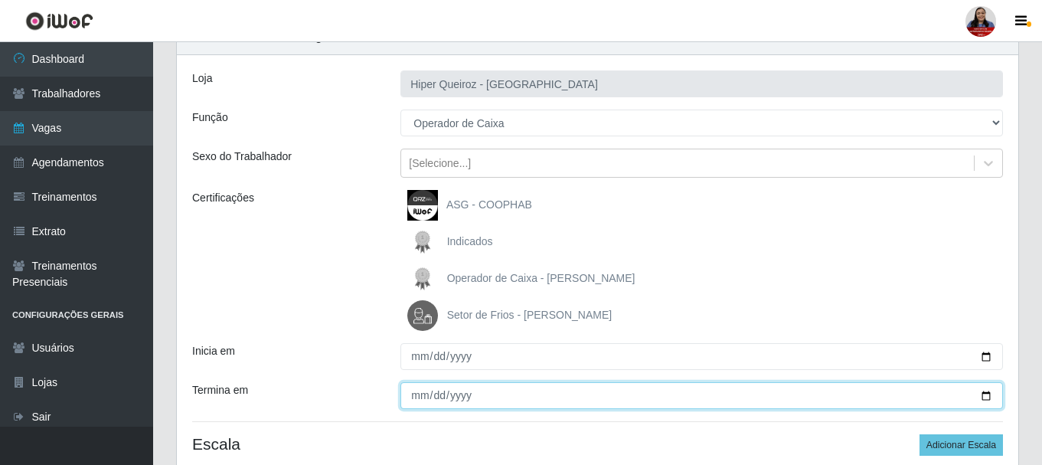
click at [987, 401] on input "Termina em" at bounding box center [701, 395] width 603 height 27
click at [987, 394] on input "2025-10-11" at bounding box center [701, 395] width 603 height 27
type input "2025-10-10"
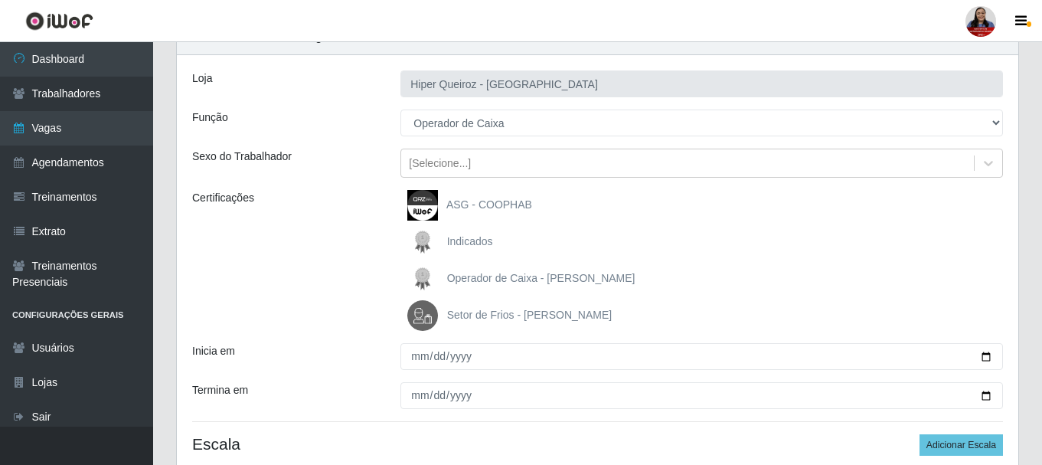
click at [887, 273] on div "Operador de Caixa - Queiroz Atacadão" at bounding box center [701, 278] width 603 height 31
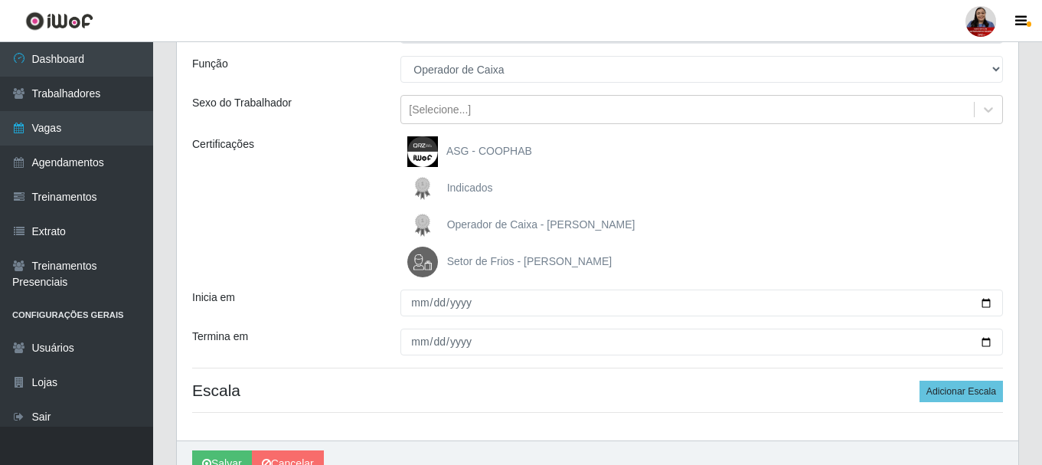
scroll to position [209, 0]
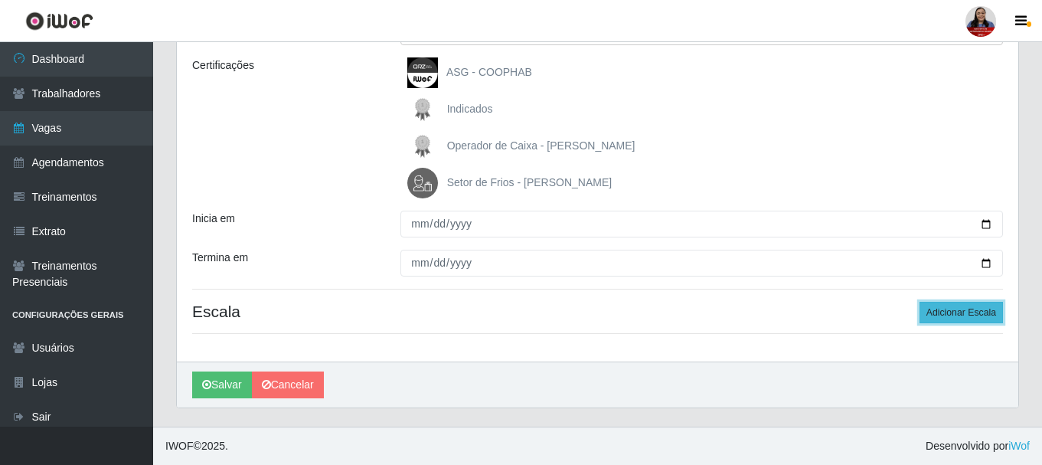
click at [962, 313] on button "Adicionar Escala" at bounding box center [961, 312] width 83 height 21
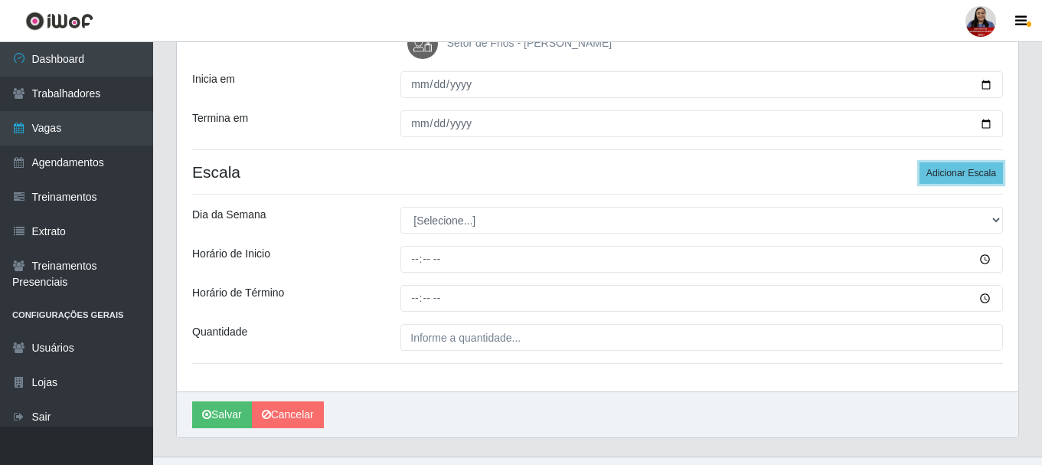
scroll to position [362, 0]
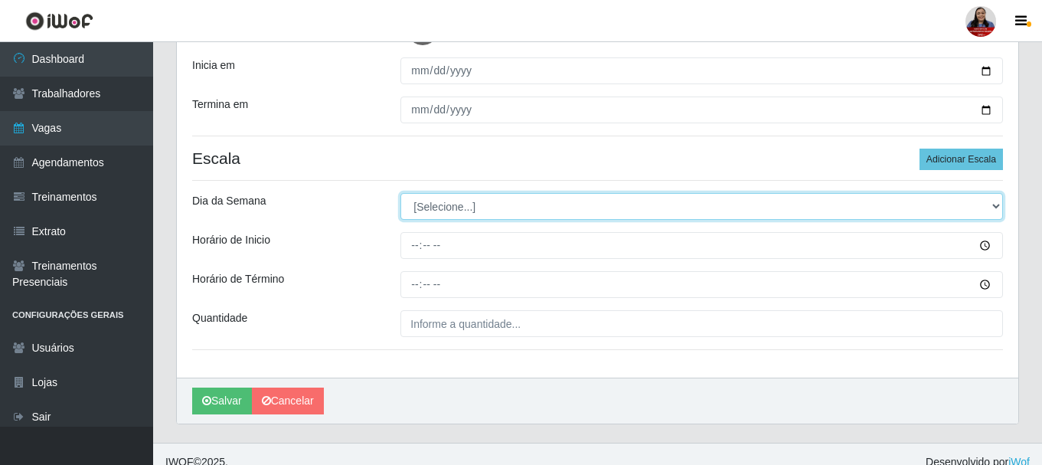
click at [492, 204] on select "[Selecione...] Segunda Terça Quarta Quinta Sexta Sábado Domingo" at bounding box center [701, 206] width 603 height 27
select select "5"
click at [400, 193] on select "[Selecione...] Segunda Terça Quarta Quinta Sexta Sábado Domingo" at bounding box center [701, 206] width 603 height 27
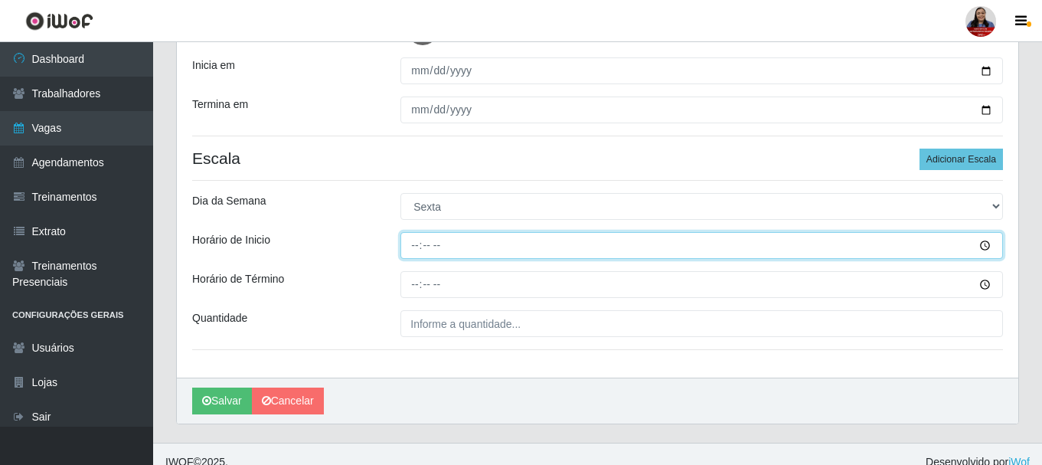
click at [417, 244] on input "Horário de Inicio" at bounding box center [701, 245] width 603 height 27
type input "16:00"
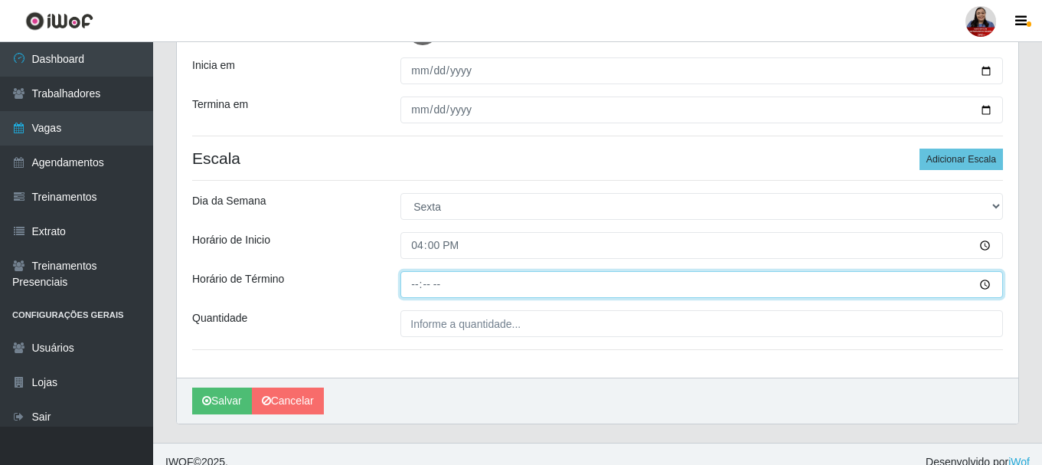
type input "22:00"
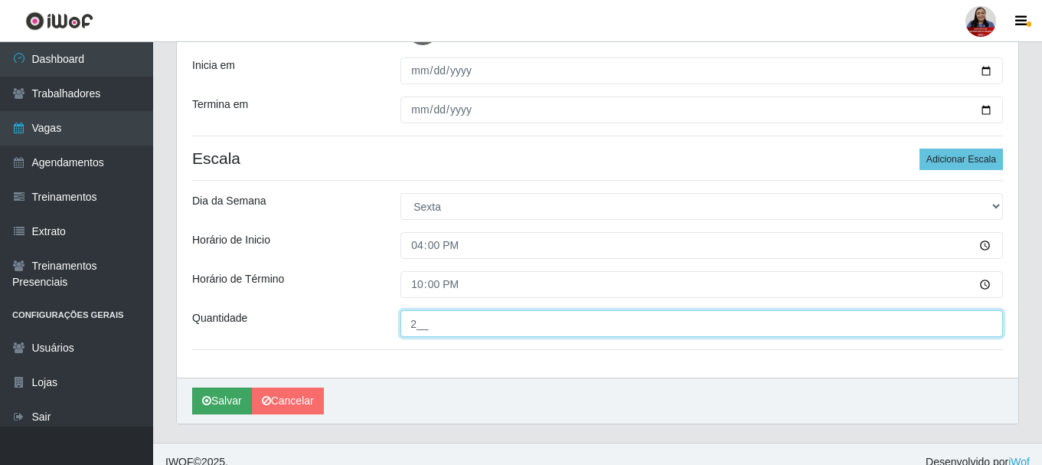
type input "2__"
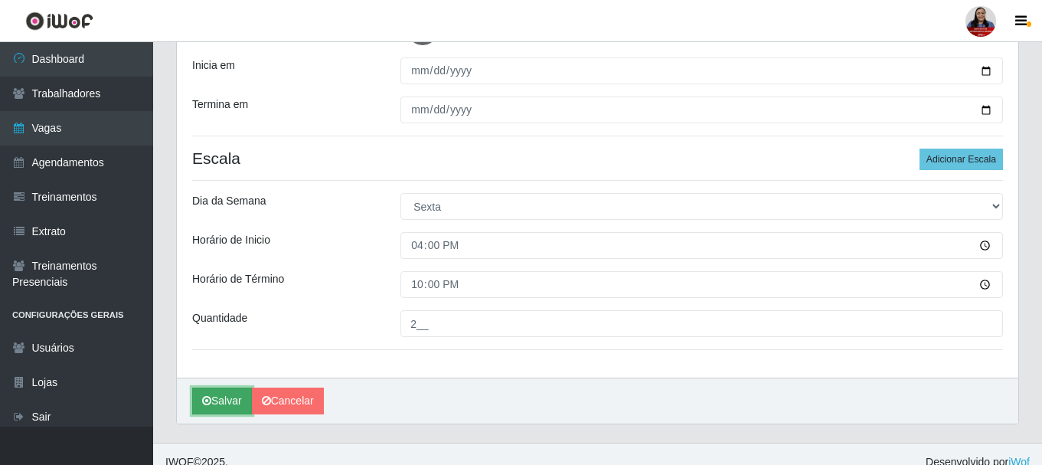
click at [221, 389] on button "Salvar" at bounding box center [222, 400] width 60 height 27
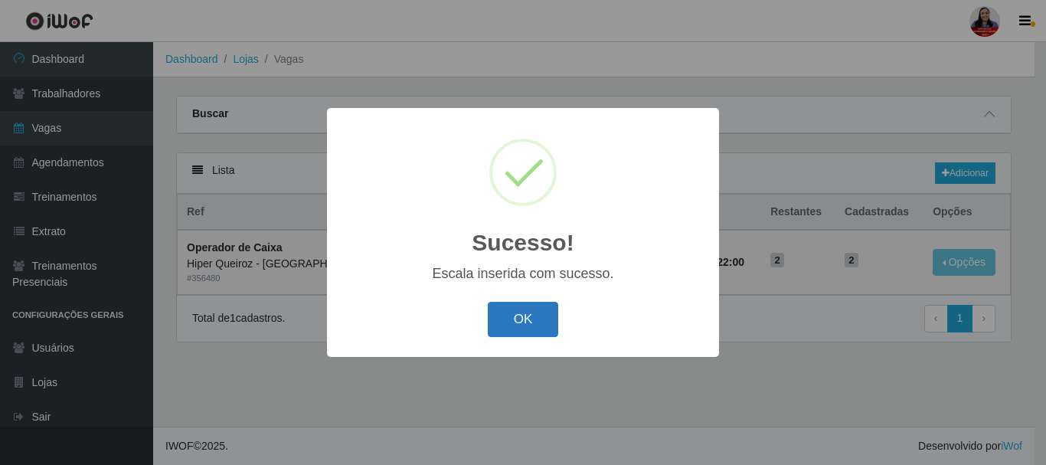
click at [518, 329] on button "OK" at bounding box center [523, 320] width 71 height 36
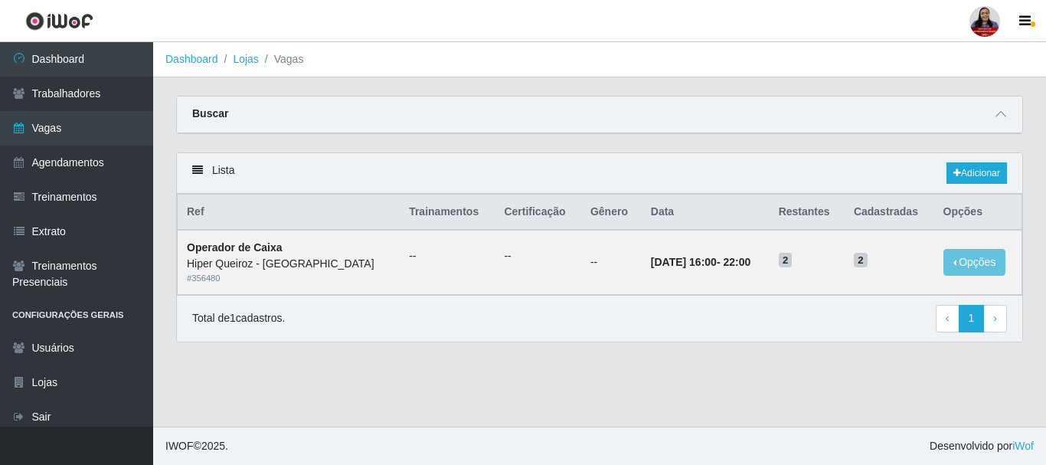
click at [977, 160] on div "Lista Adicionar" at bounding box center [599, 173] width 845 height 41
click at [976, 168] on link "Adicionar" at bounding box center [976, 172] width 60 height 21
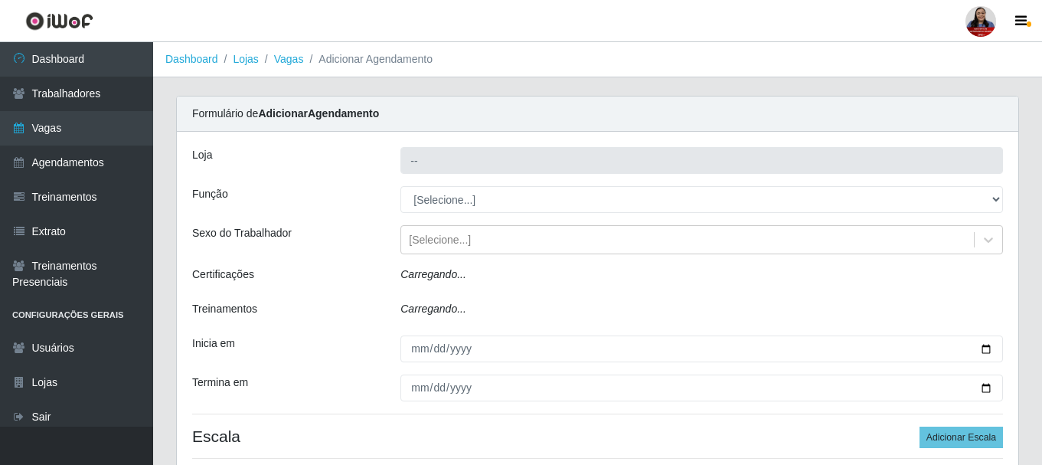
type input "Hiper Queiroz - [GEOGRAPHIC_DATA]"
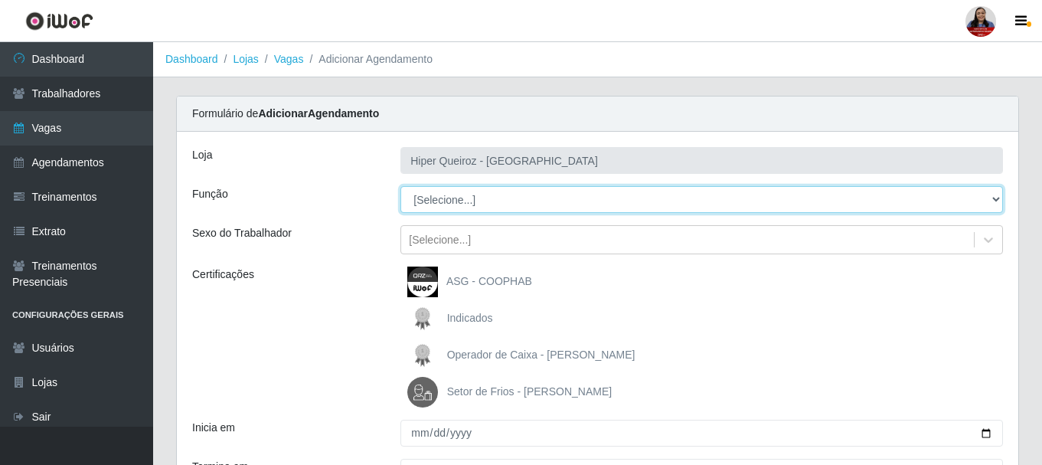
click at [445, 198] on select "[Selecione...] ASG ASG + ASG ++ Embalador Embalador + Embalador ++ Operador de …" at bounding box center [701, 199] width 603 height 27
select select "24"
click at [400, 186] on select "[Selecione...] ASG ASG + ASG ++ Embalador Embalador + Embalador ++ Operador de …" at bounding box center [701, 199] width 603 height 27
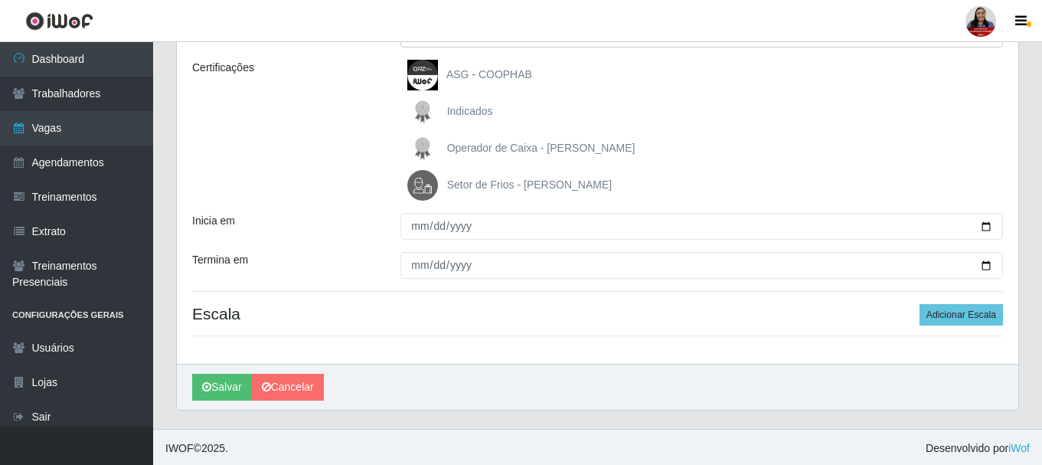
scroll to position [209, 0]
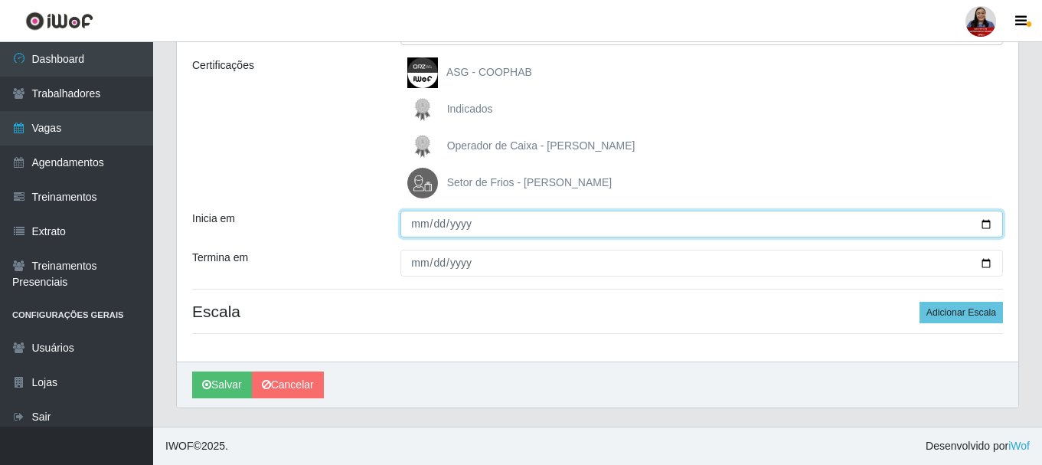
click at [986, 228] on input "Inicia em" at bounding box center [701, 224] width 603 height 27
type input "2025-10-10"
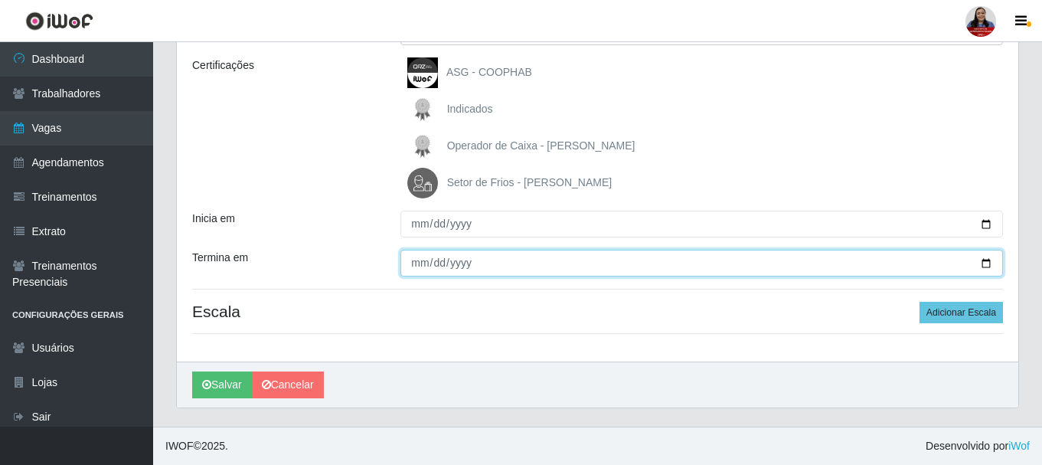
click at [982, 259] on input "Termina em" at bounding box center [701, 263] width 603 height 27
type input "2025-10-10"
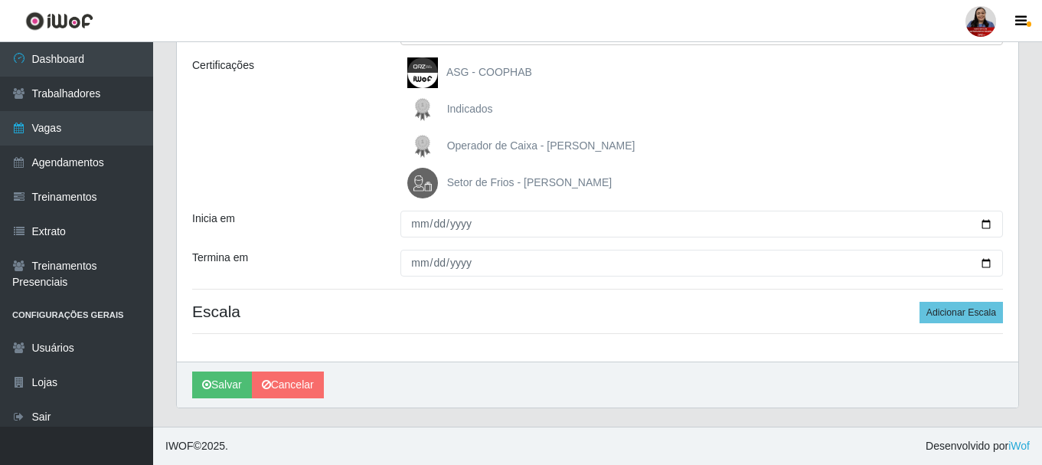
click at [361, 225] on div "Inicia em" at bounding box center [285, 224] width 208 height 27
click at [976, 318] on button "Adicionar Escala" at bounding box center [961, 312] width 83 height 21
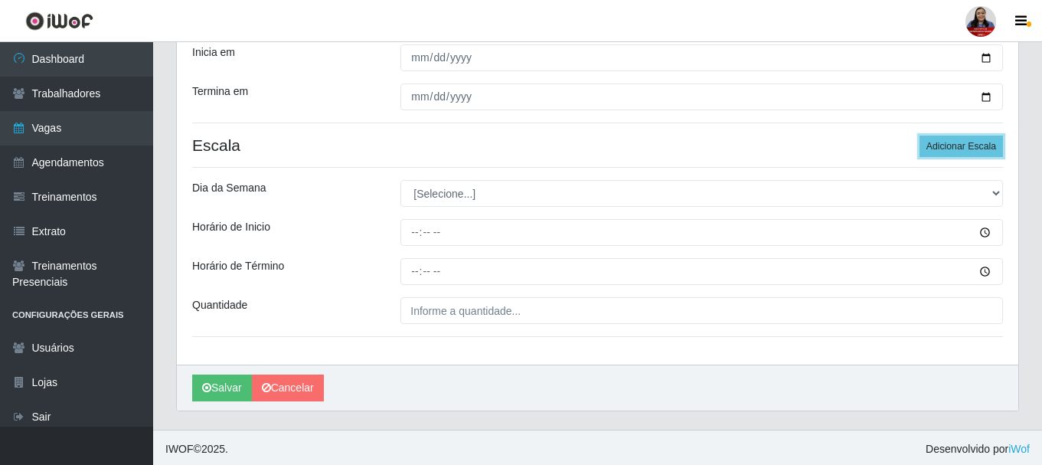
scroll to position [378, 0]
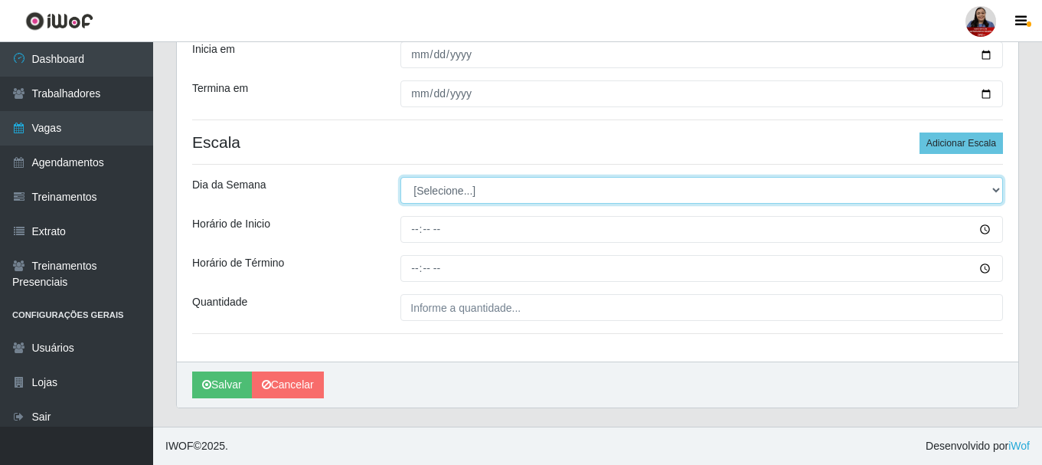
click at [462, 192] on select "[Selecione...] Segunda Terça Quarta Quinta Sexta Sábado Domingo" at bounding box center [701, 190] width 603 height 27
select select "5"
click at [400, 177] on select "[Selecione...] Segunda Terça Quarta Quinta Sexta Sábado Domingo" at bounding box center [701, 190] width 603 height 27
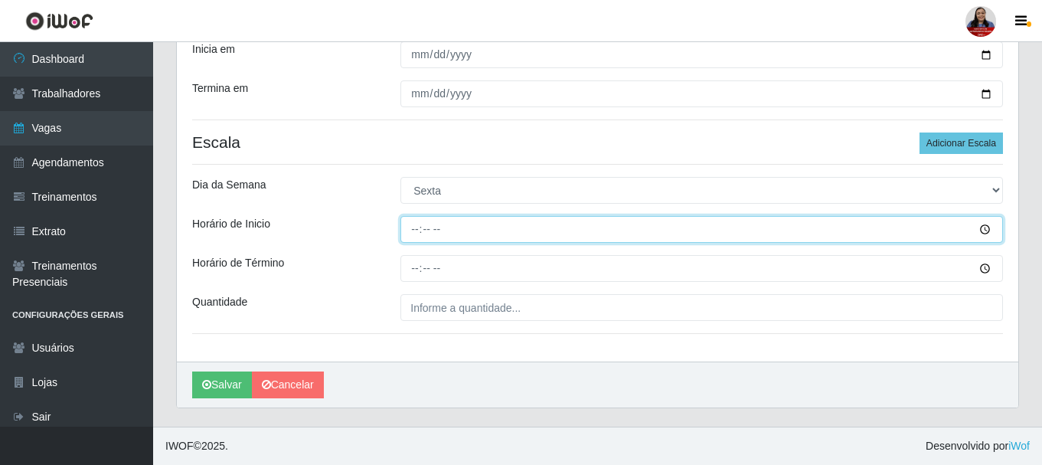
click at [413, 229] on input "Horário de Inicio" at bounding box center [701, 229] width 603 height 27
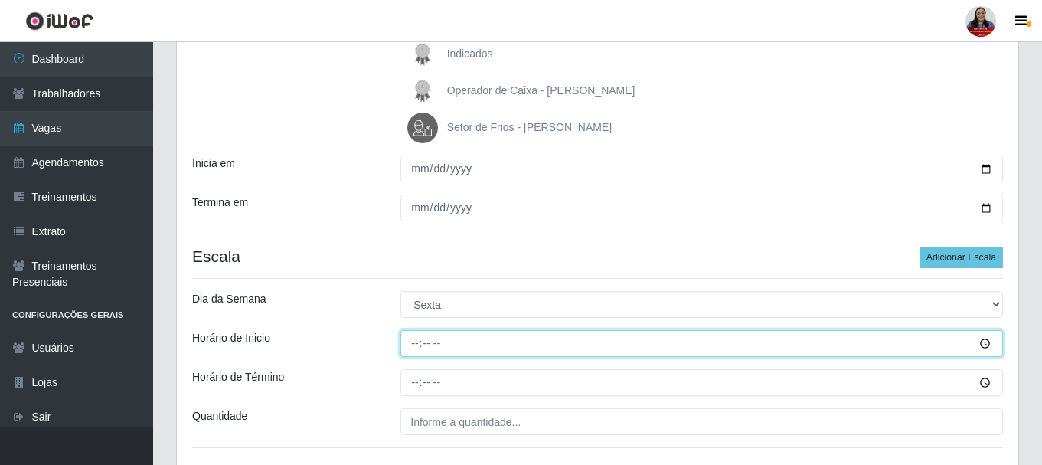
scroll to position [302, 0]
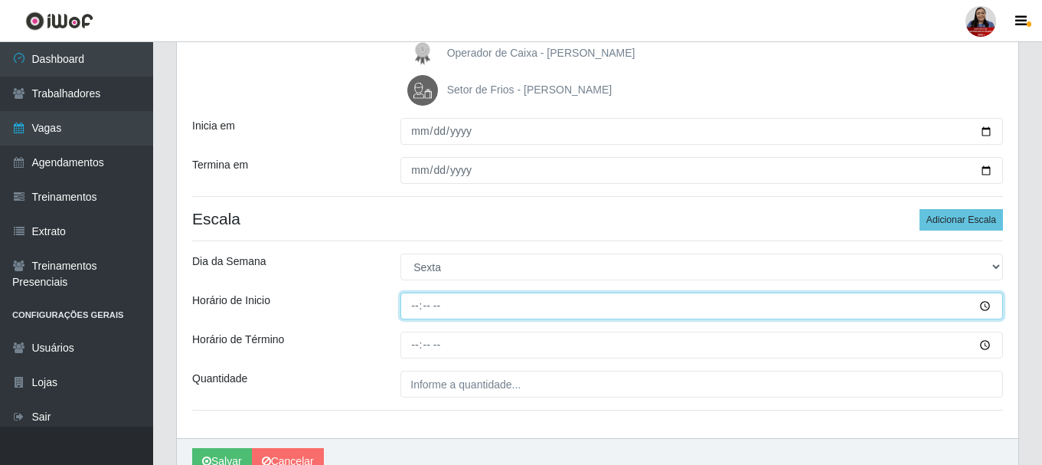
type input "16:00"
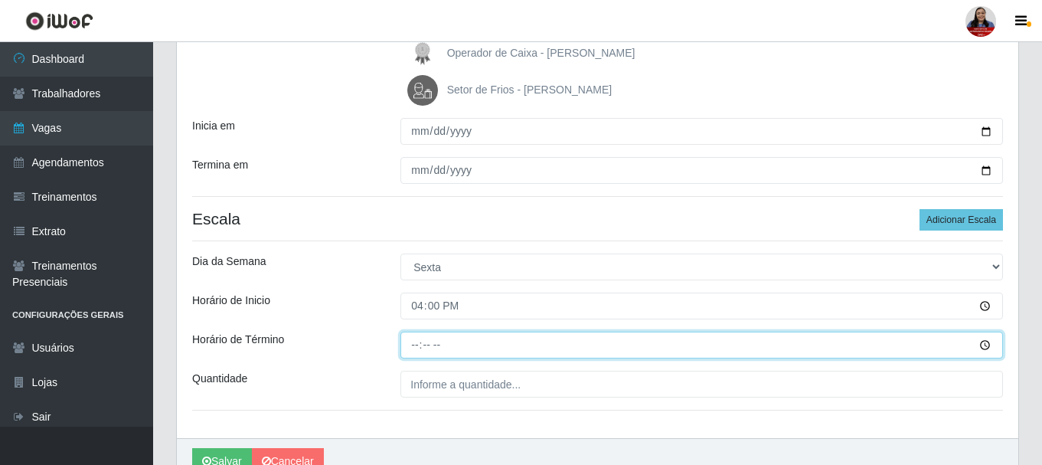
type input "22:00"
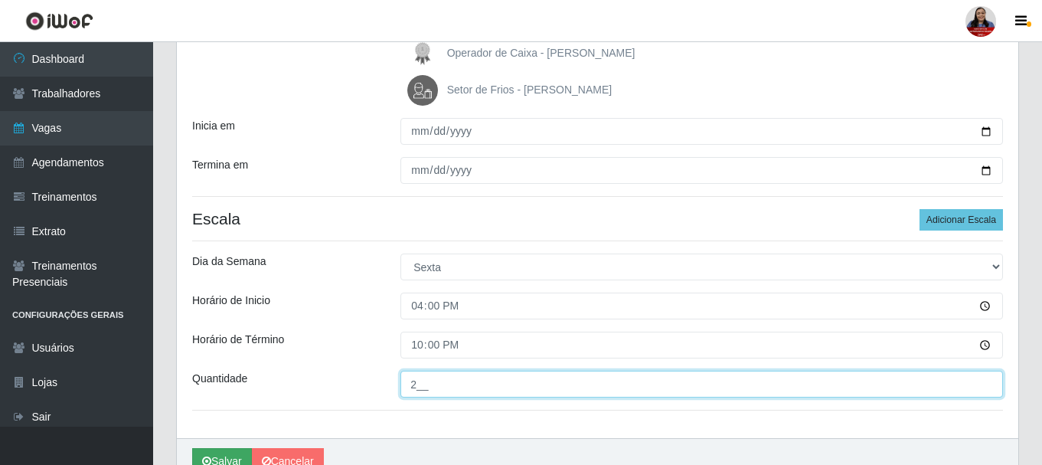
type input "2__"
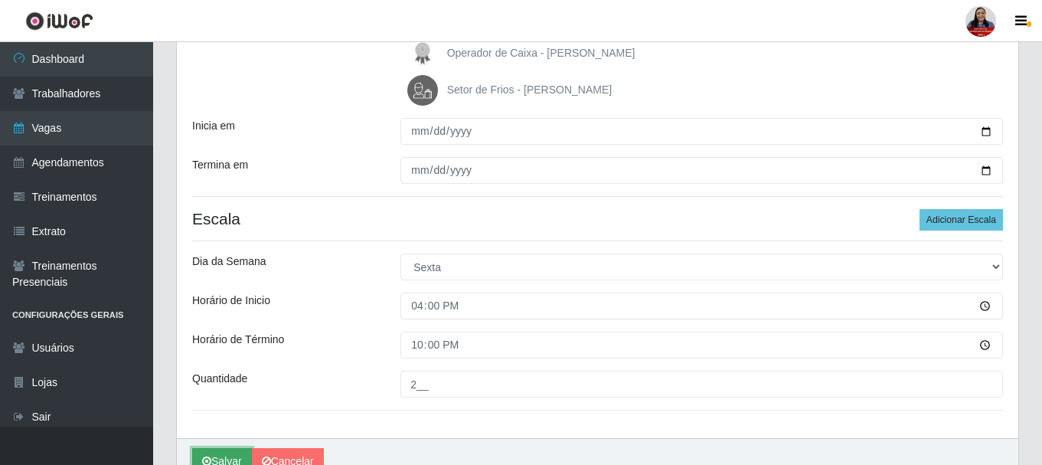
click at [199, 452] on button "Salvar" at bounding box center [222, 461] width 60 height 27
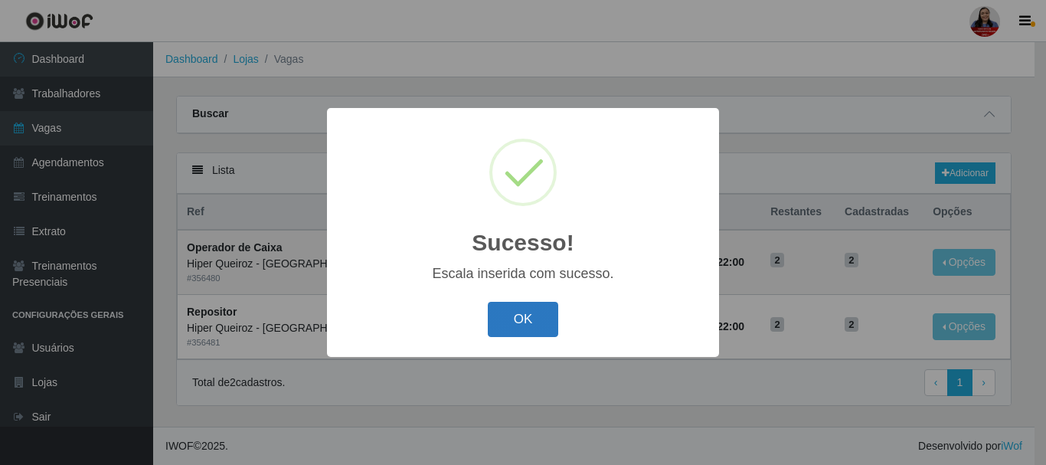
click at [529, 319] on button "OK" at bounding box center [523, 320] width 71 height 36
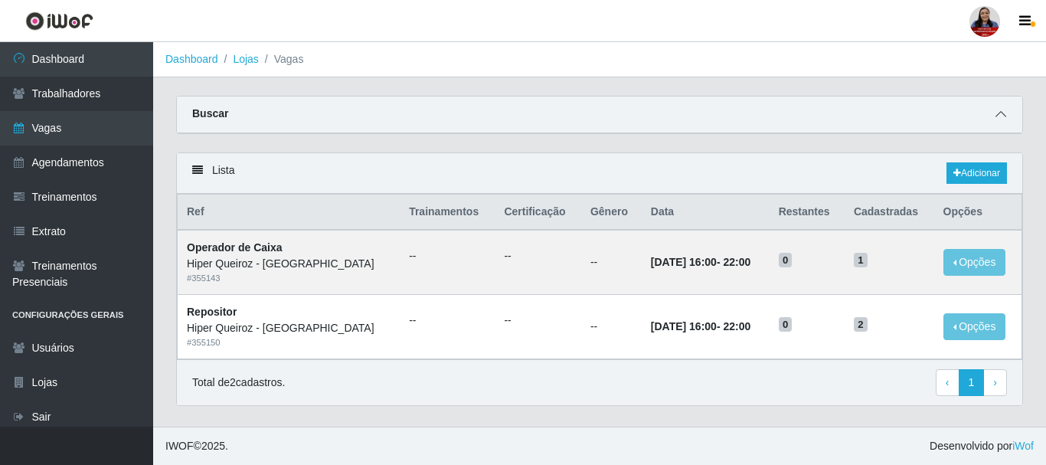
click at [1004, 113] on icon at bounding box center [1000, 114] width 11 height 11
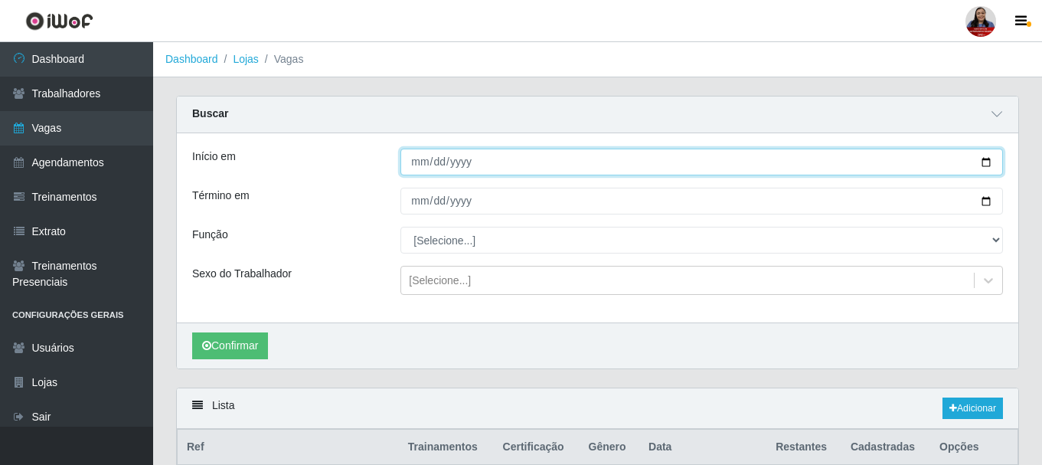
click at [989, 160] on input "2025-10-06" at bounding box center [701, 162] width 603 height 27
type input "2025-10-08"
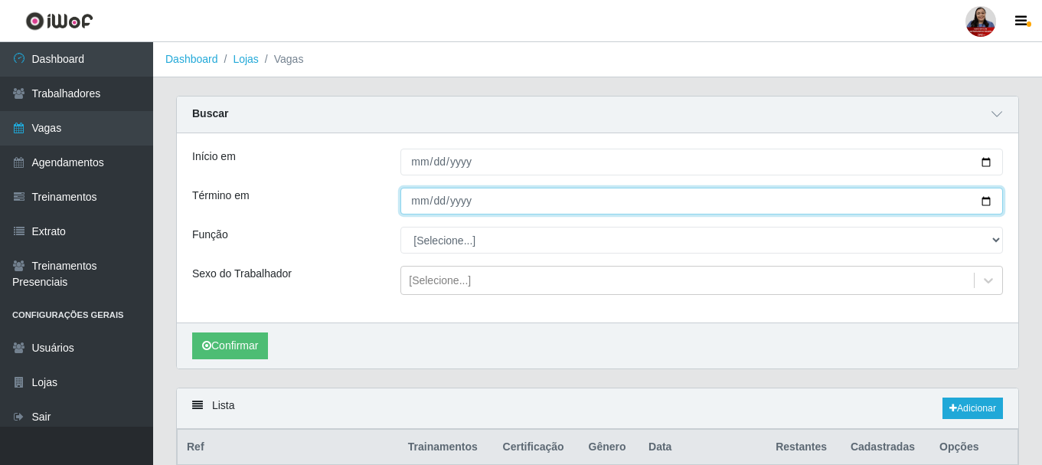
click at [989, 203] on input "2025-10-06" at bounding box center [701, 201] width 603 height 27
type input "2025-10-08"
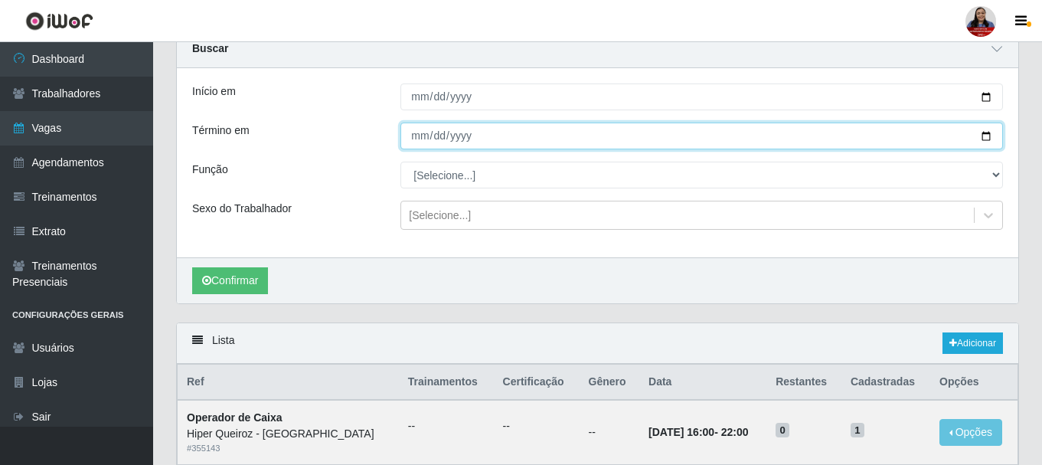
scroll to position [153, 0]
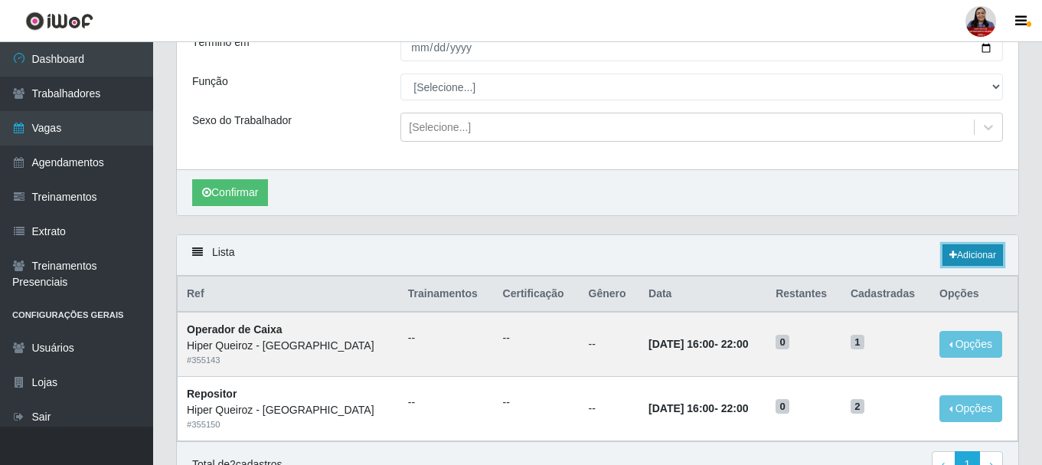
click at [986, 260] on link "Adicionar" at bounding box center [973, 254] width 60 height 21
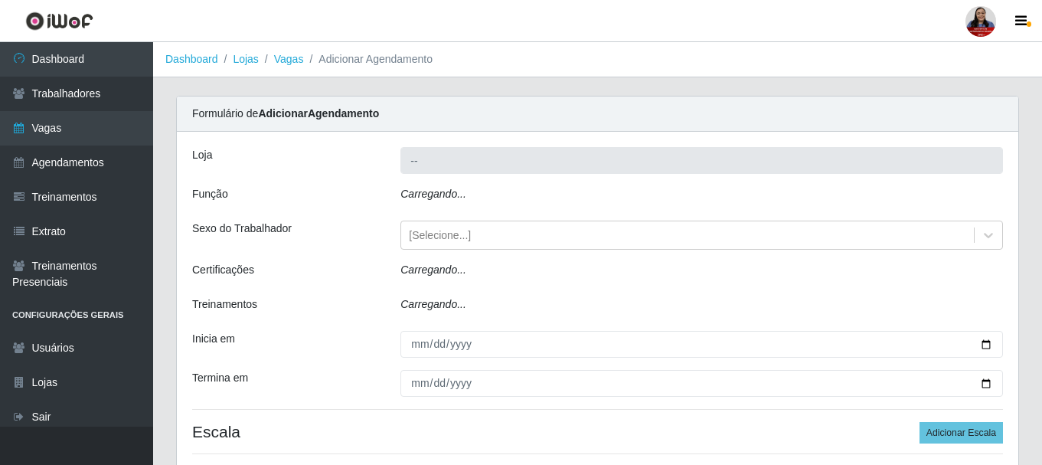
type input "Hiper Queiroz - [GEOGRAPHIC_DATA]"
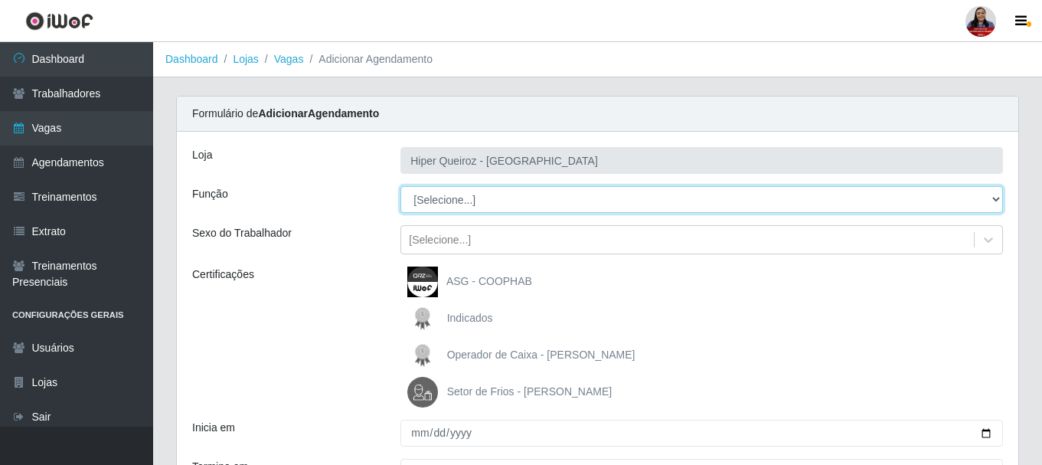
click at [509, 195] on select "[Selecione...] ASG ASG + ASG ++ Embalador Embalador + Embalador ++ Operador de …" at bounding box center [701, 199] width 603 height 27
click at [836, 195] on select "[Selecione...] ASG ASG + ASG ++ Embalador Embalador + Embalador ++ Operador de …" at bounding box center [701, 199] width 603 height 27
select select "22"
click at [400, 186] on select "[Selecione...] ASG ASG + ASG ++ Embalador Embalador + Embalador ++ Operador de …" at bounding box center [701, 199] width 603 height 27
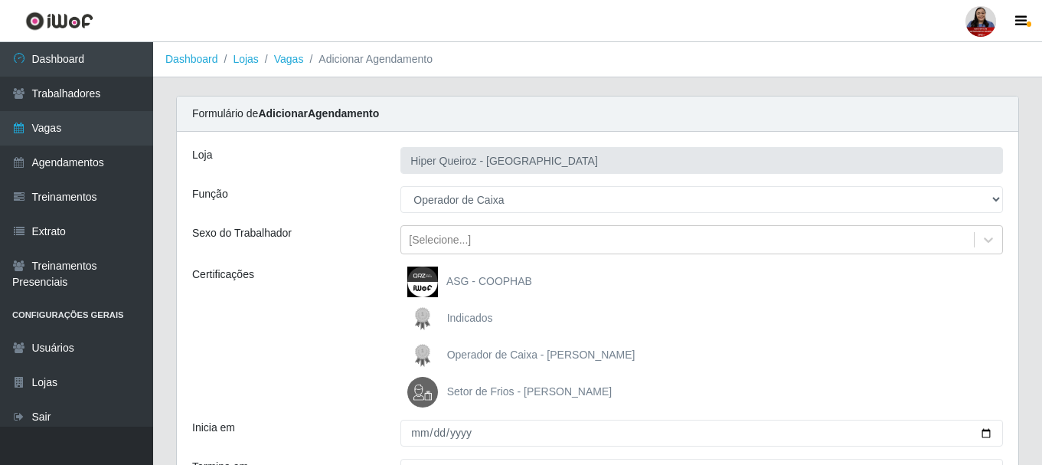
click at [404, 214] on div "Loja Hiper Queiroz - Nova Betânia Função [Selecione...] ASG ASG + ASG ++ Embala…" at bounding box center [598, 351] width 842 height 439
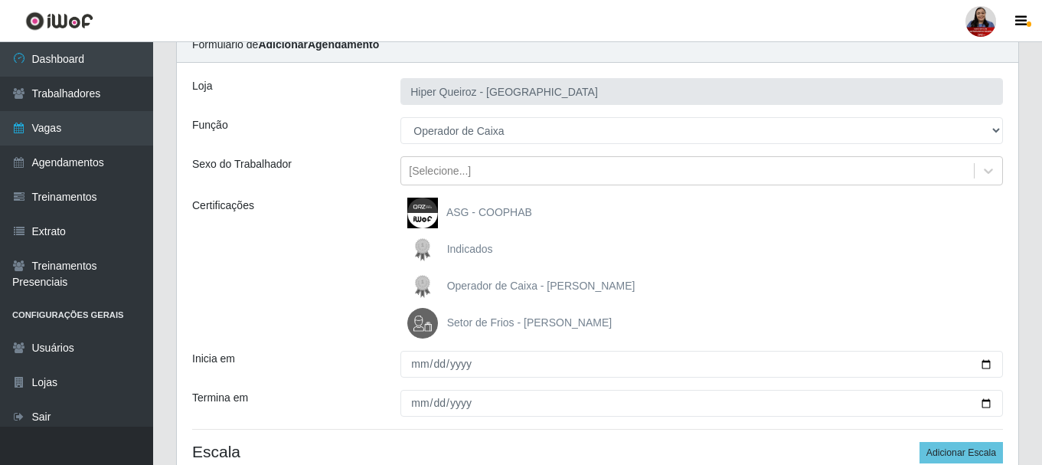
scroll to position [209, 0]
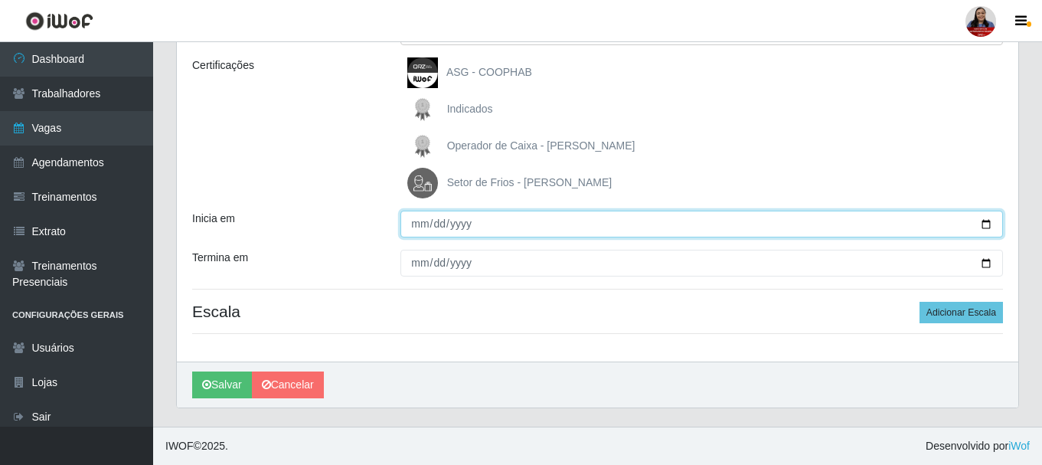
click at [985, 224] on input "Inicia em" at bounding box center [701, 224] width 603 height 27
type input "2025-10-08"
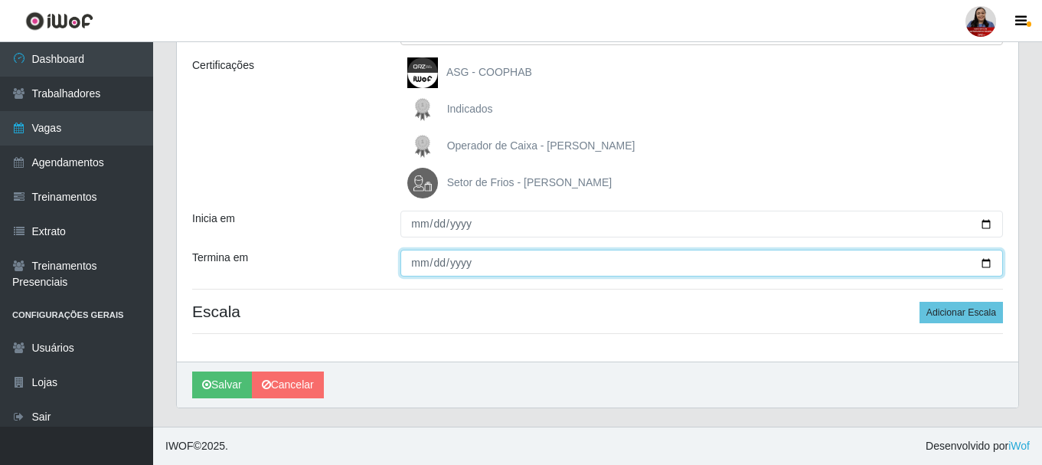
click at [983, 263] on input "Termina em" at bounding box center [701, 263] width 603 height 27
type input "2025-10-08"
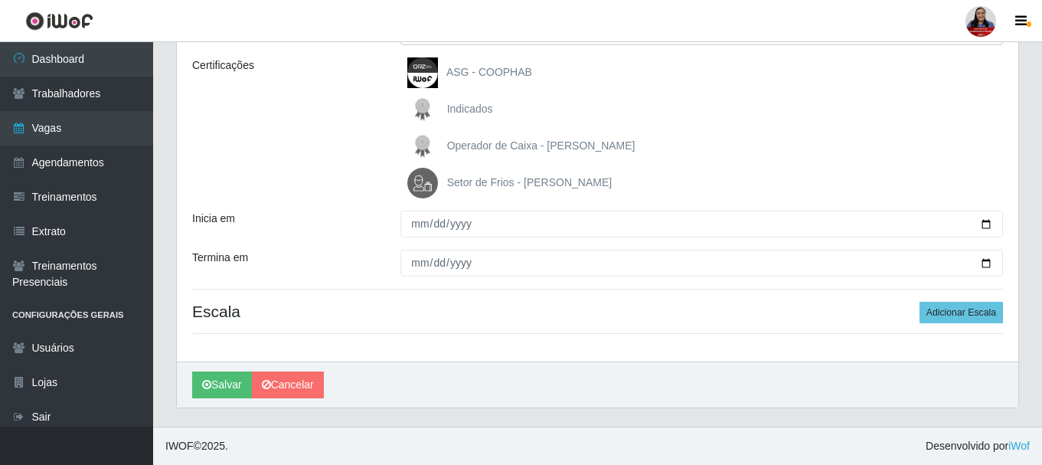
click at [355, 206] on div "Loja Hiper Queiroz - Nova Betânia Função [Selecione...] ASG ASG + ASG ++ Embala…" at bounding box center [598, 142] width 842 height 439
click at [940, 317] on button "Adicionar Escala" at bounding box center [961, 312] width 83 height 21
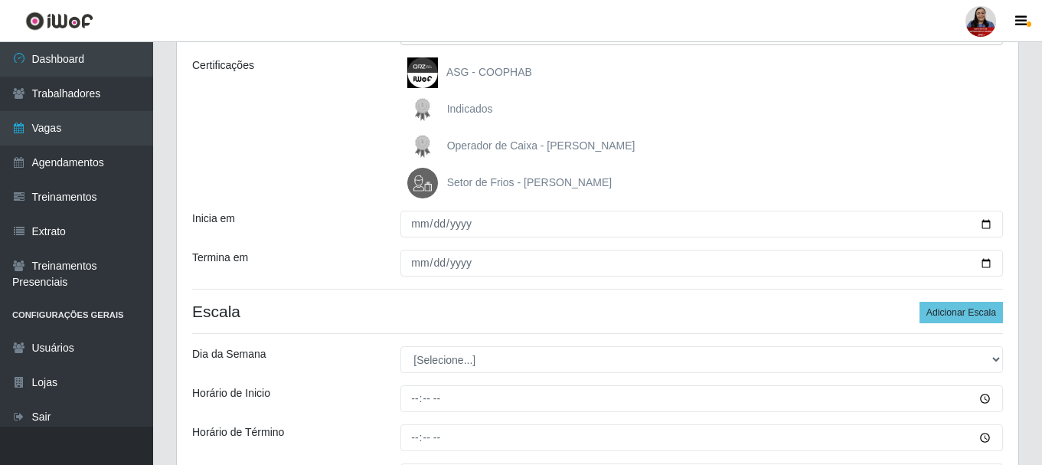
click at [922, 325] on div "Loja Hiper Queiroz - Nova Betânia Função [Selecione...] ASG ASG + ASG ++ Embala…" at bounding box center [598, 227] width 842 height 608
click at [942, 306] on button "Adicionar Escala" at bounding box center [961, 312] width 83 height 21
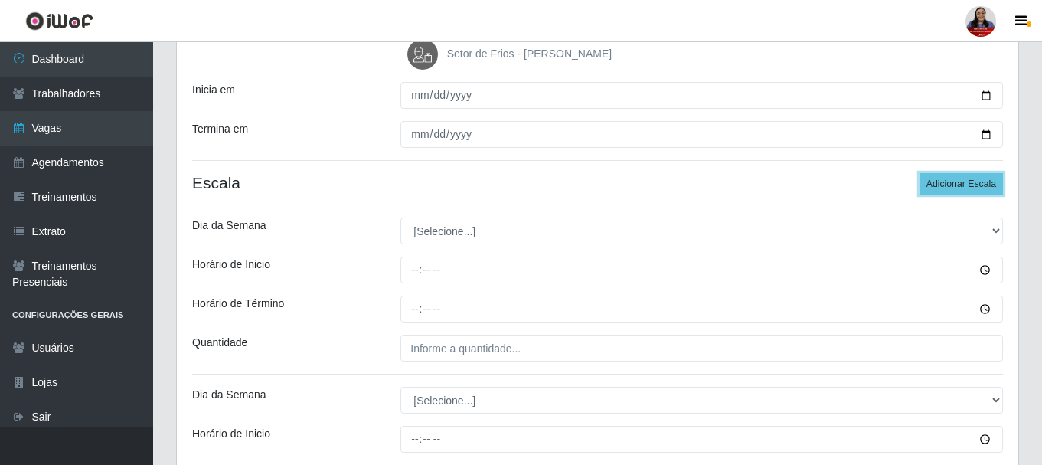
scroll to position [318, 0]
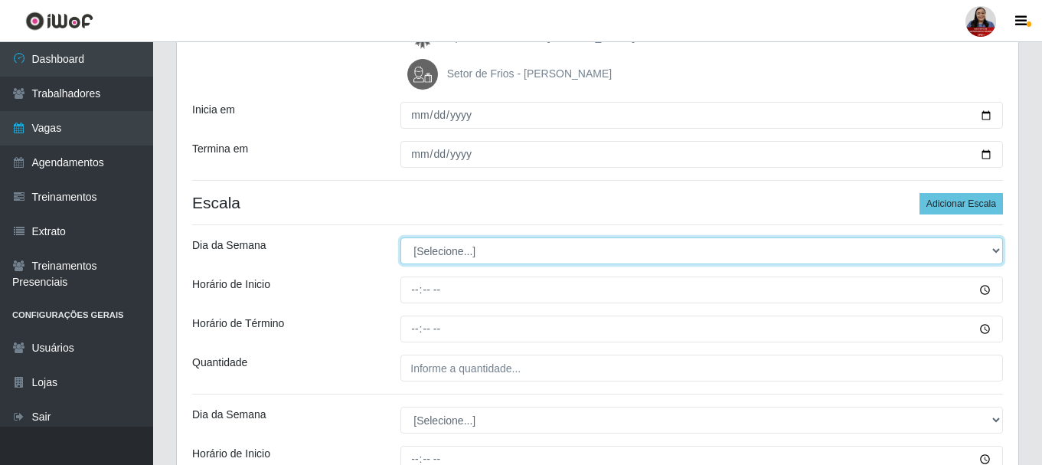
click at [608, 244] on select "[Selecione...] Segunda Terça Quarta Quinta Sexta Sábado Domingo" at bounding box center [701, 250] width 603 height 27
select select "3"
click at [400, 237] on select "[Selecione...] Segunda Terça Quarta Quinta Sexta Sábado Domingo" at bounding box center [701, 250] width 603 height 27
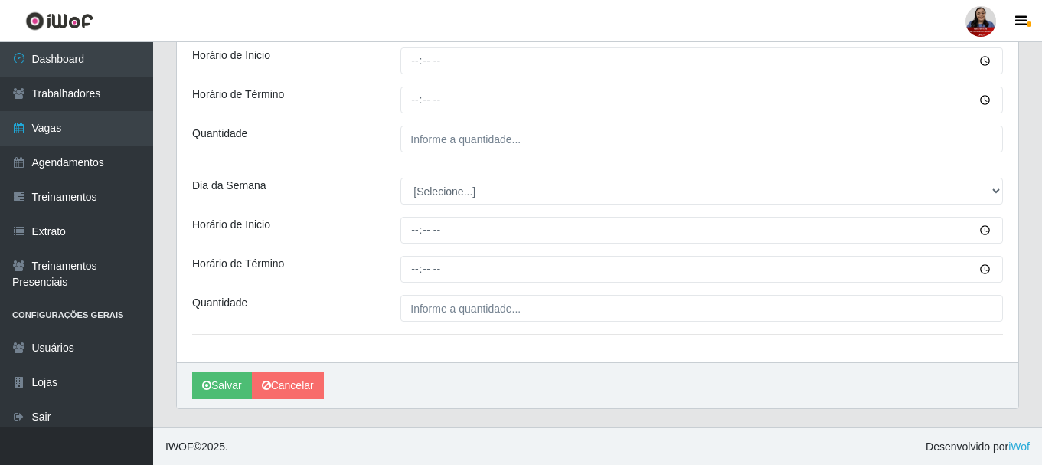
scroll to position [548, 0]
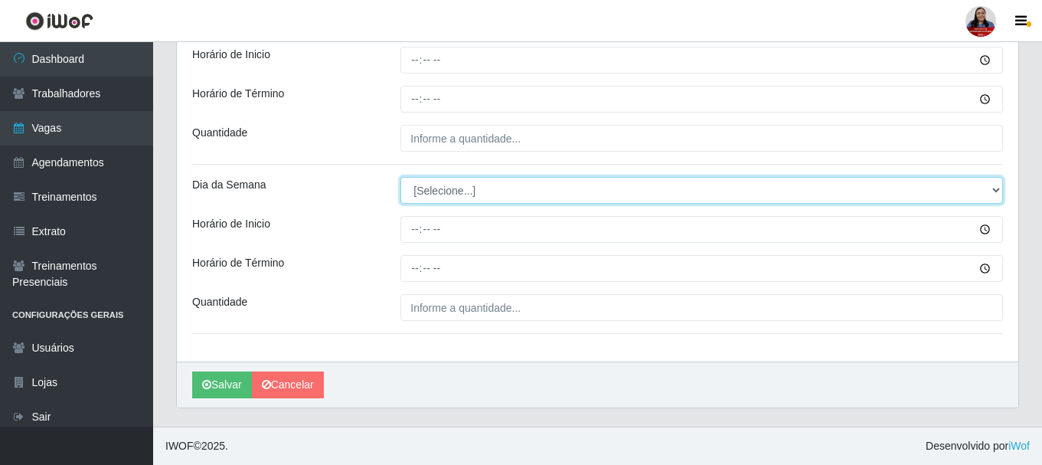
click at [461, 197] on select "[Selecione...] Segunda Terça Quarta Quinta Sexta Sábado Domingo" at bounding box center [701, 190] width 603 height 27
select select "3"
click at [400, 177] on select "[Selecione...] Segunda Terça Quarta Quinta Sexta Sábado Domingo" at bounding box center [701, 190] width 603 height 27
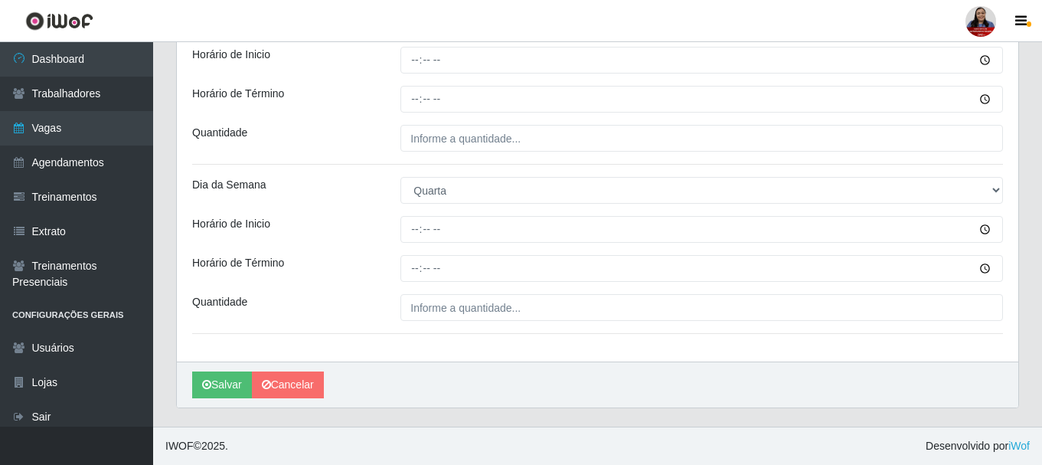
click at [366, 224] on div "Horário de Inicio" at bounding box center [285, 229] width 208 height 27
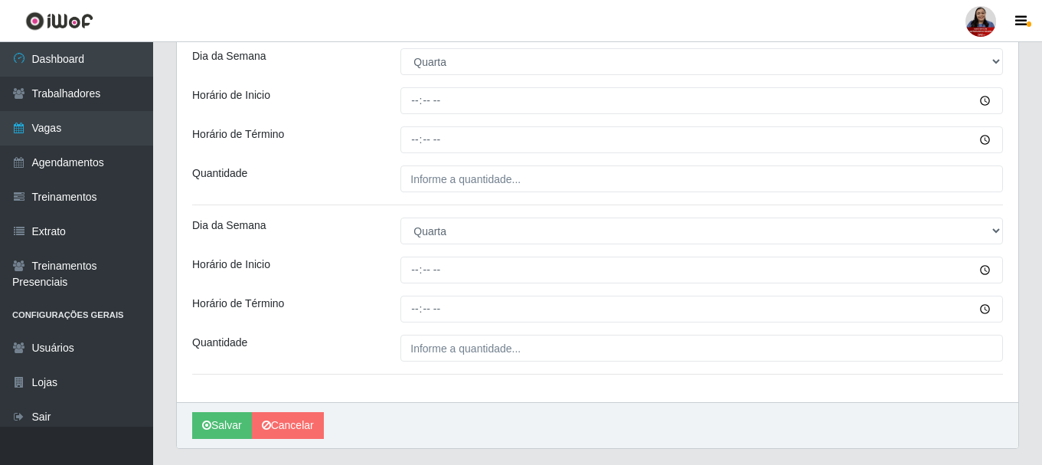
scroll to position [471, 0]
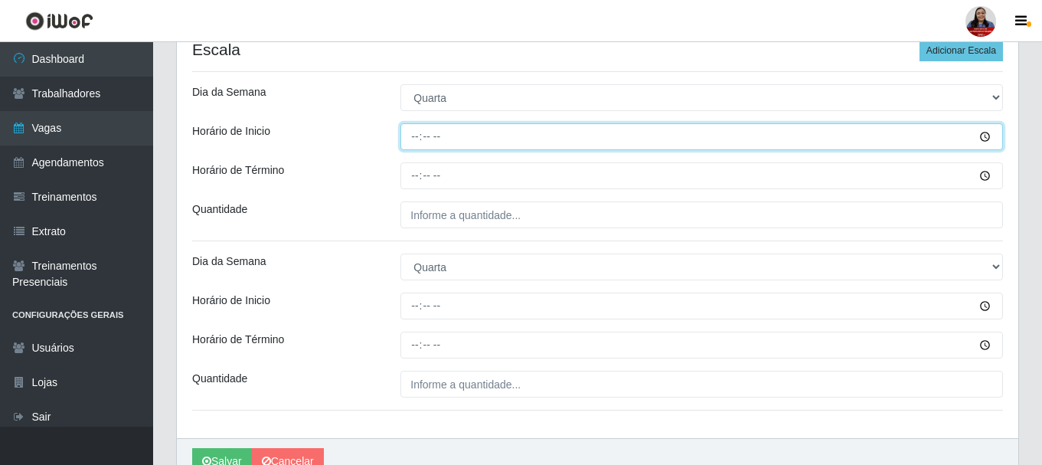
click at [409, 133] on input "Horário de Inicio" at bounding box center [701, 136] width 603 height 27
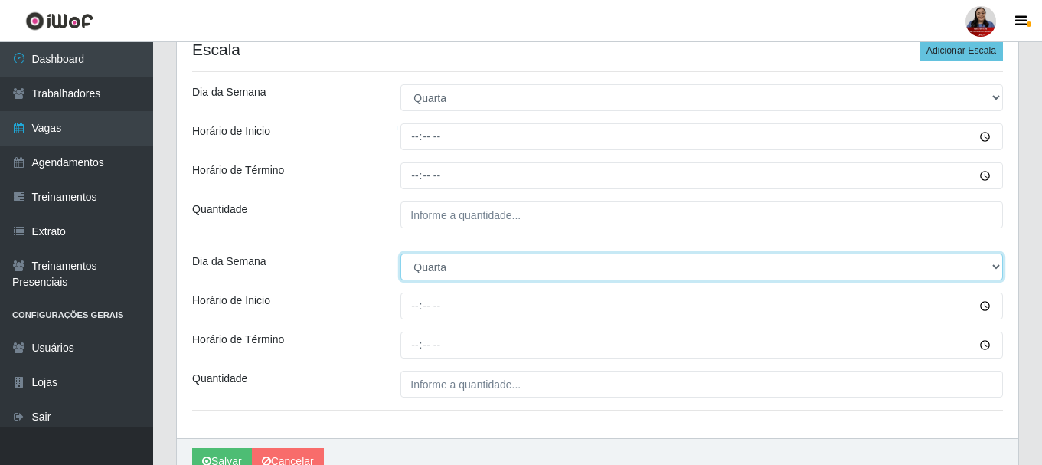
click at [486, 277] on select "[Selecione...] Segunda Terça Quarta Quinta Sexta Sábado Domingo" at bounding box center [701, 266] width 603 height 27
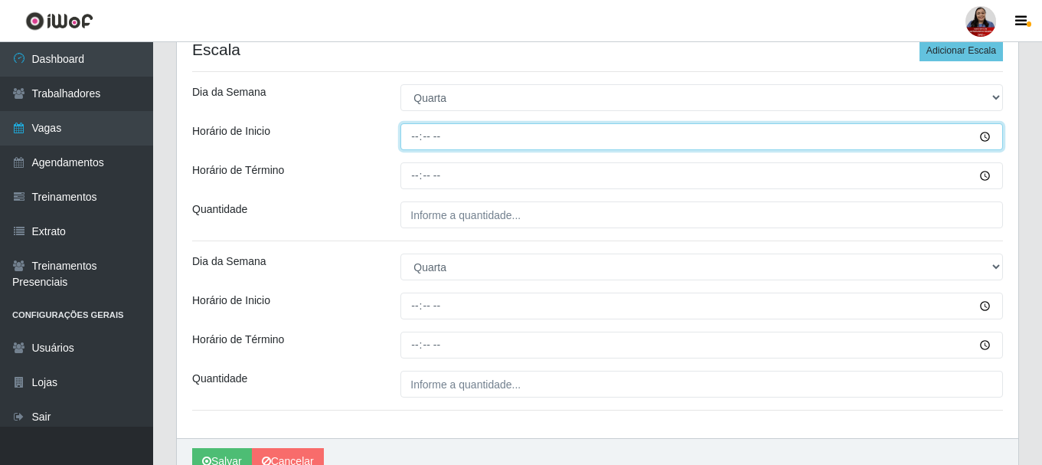
click at [415, 132] on input "Horário de Inicio" at bounding box center [701, 136] width 603 height 27
type input "15:00"
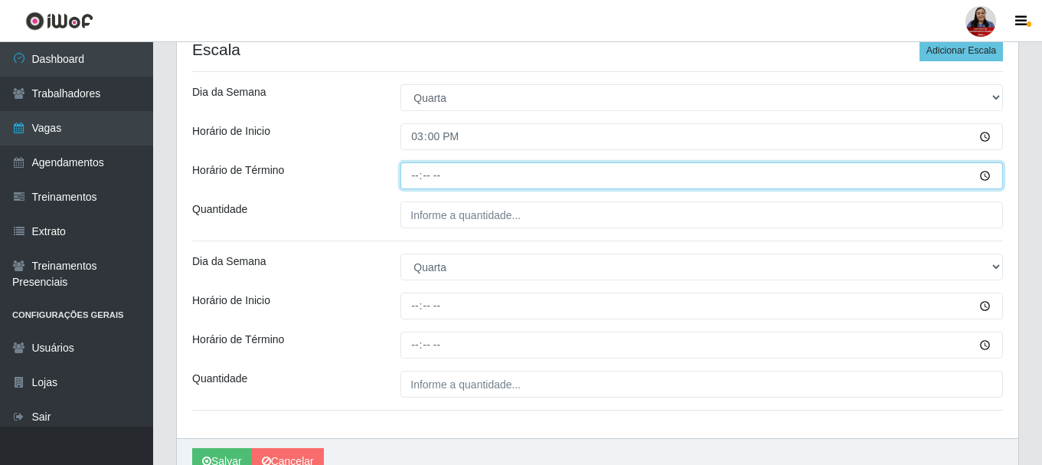
type input "21:00"
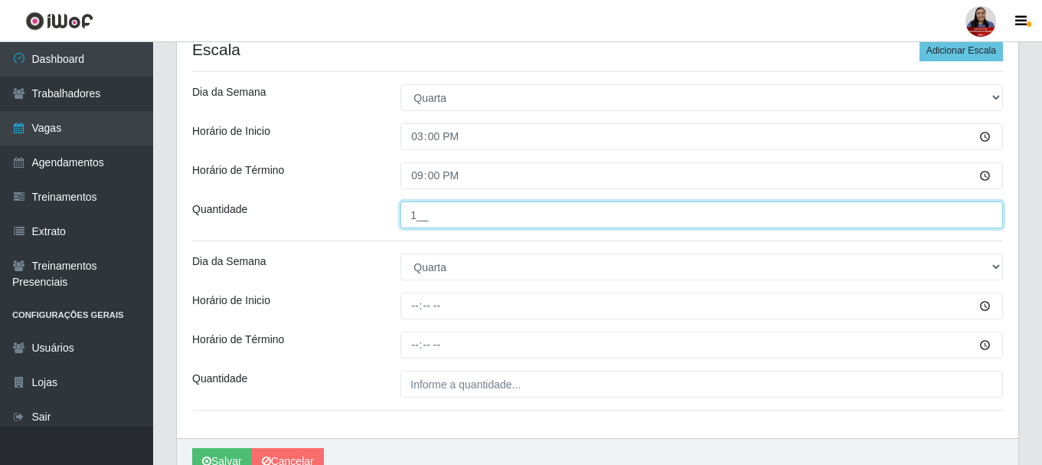
type input "1__"
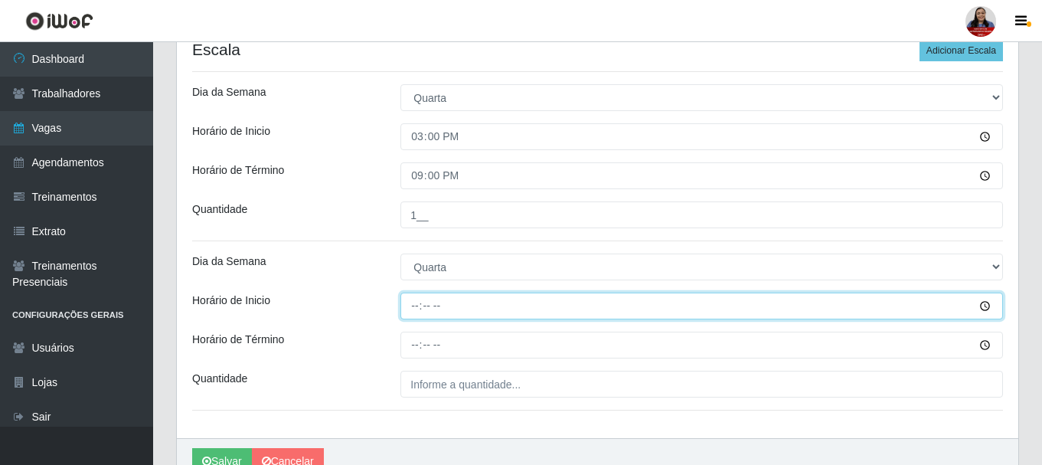
click at [413, 306] on input "Horário de Inicio" at bounding box center [701, 306] width 603 height 27
type input "16:00"
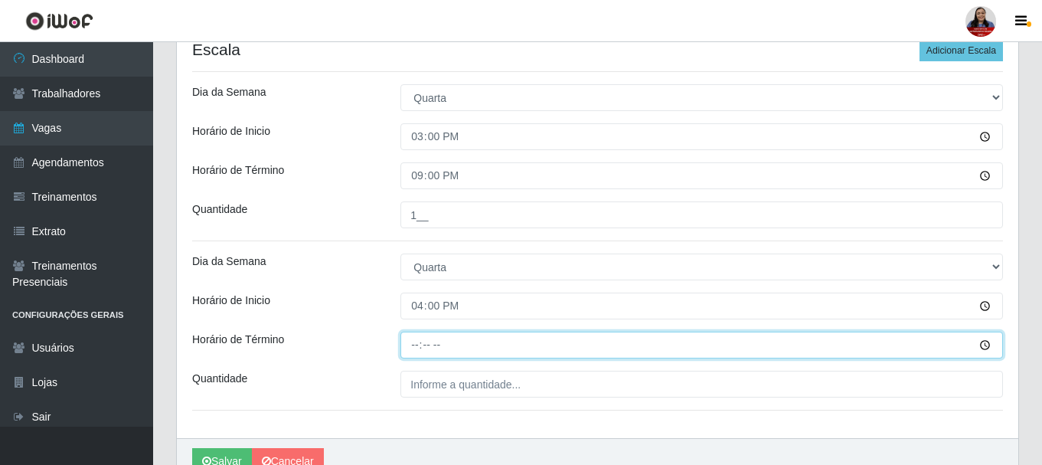
type input "22:00"
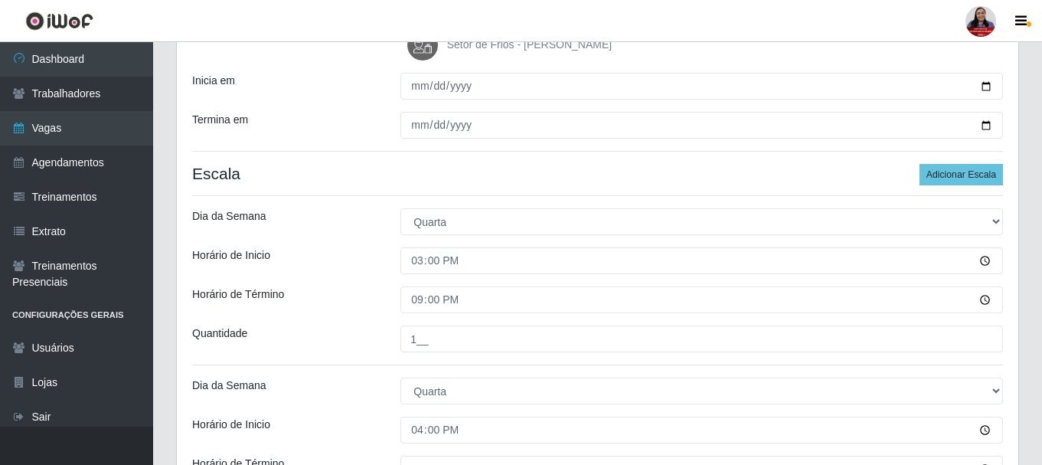
scroll to position [548, 0]
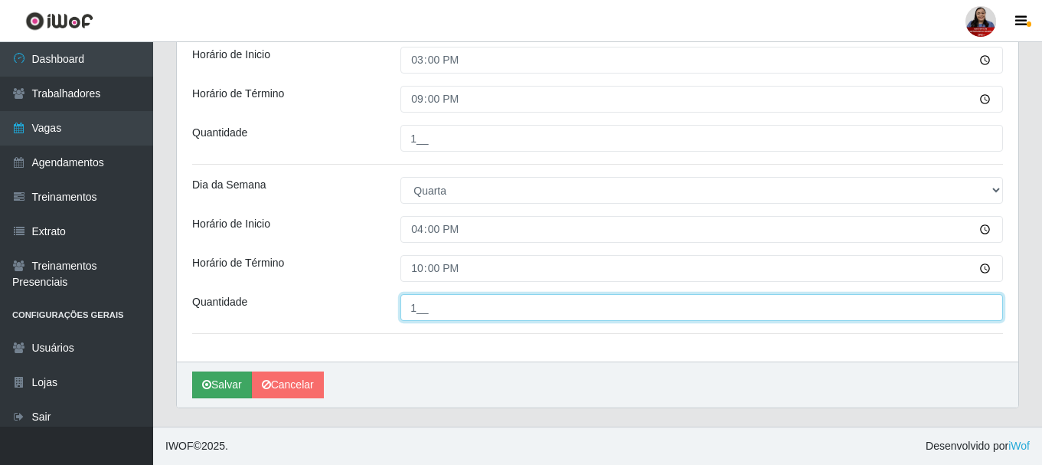
type input "1__"
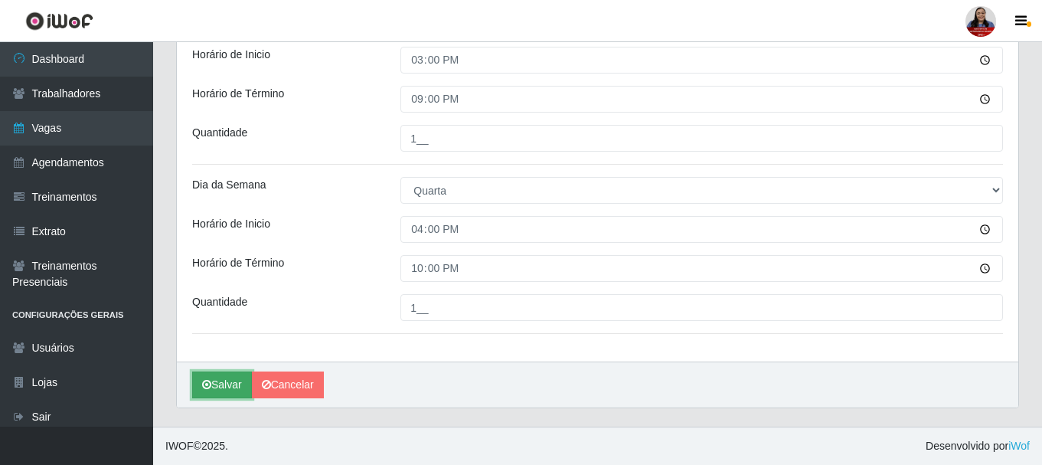
click at [217, 384] on button "Salvar" at bounding box center [222, 384] width 60 height 27
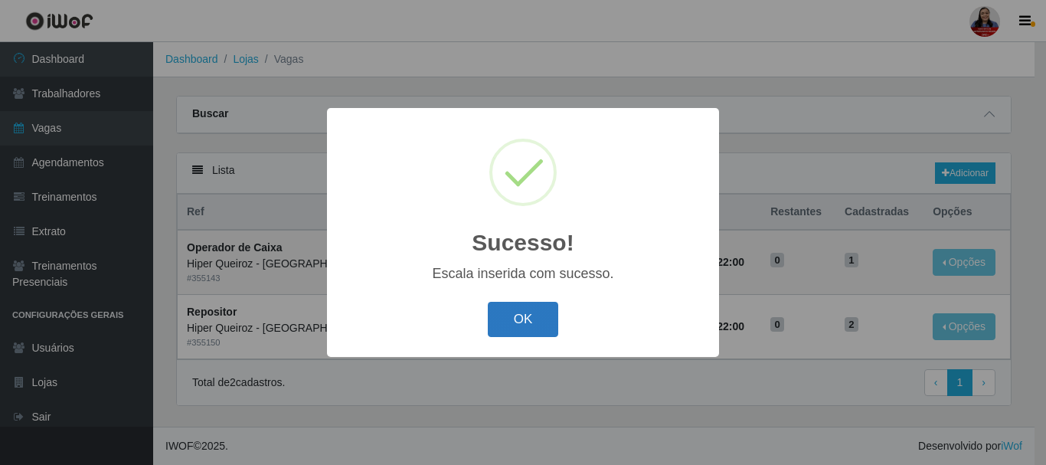
click at [498, 327] on button "OK" at bounding box center [523, 320] width 71 height 36
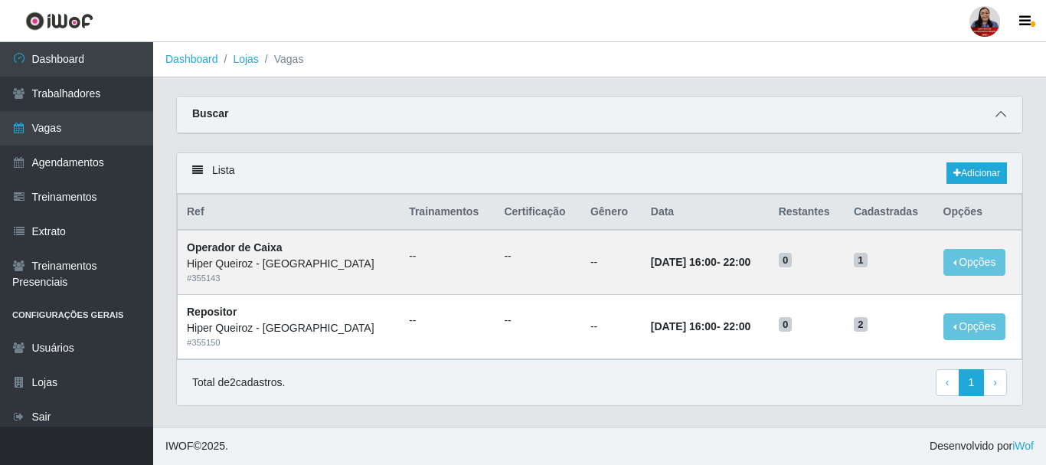
click at [1005, 113] on icon at bounding box center [1000, 114] width 11 height 11
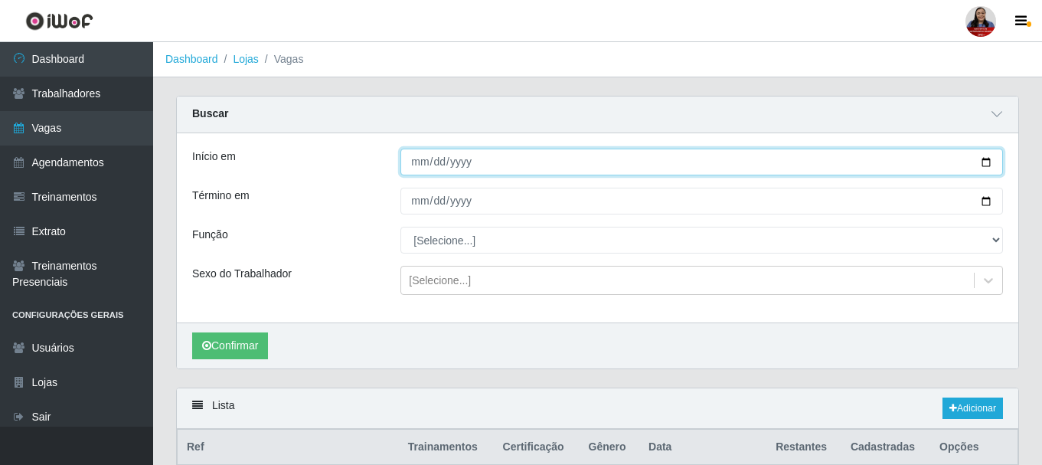
click at [991, 162] on input "2025-10-06" at bounding box center [701, 162] width 603 height 27
type input "2025-10-08"
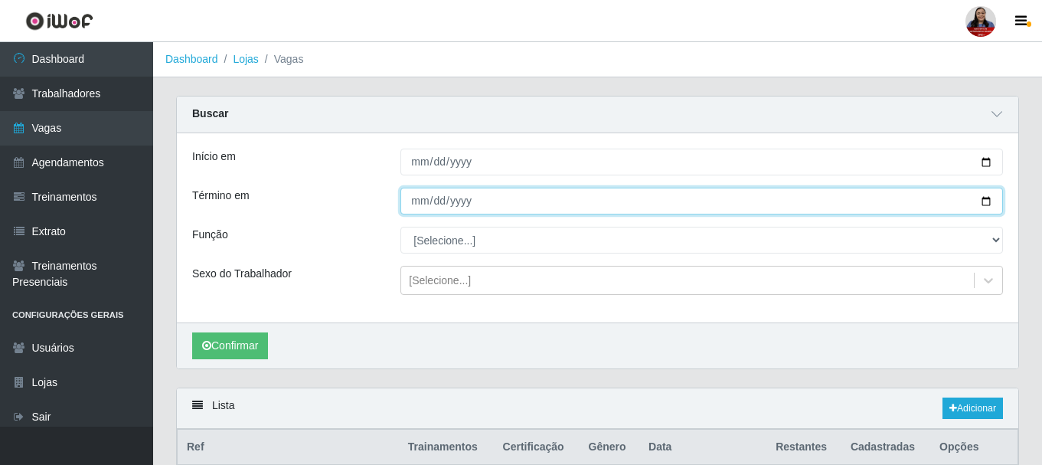
click at [984, 203] on input "2025-10-06" at bounding box center [701, 201] width 603 height 27
type input "2025-10-08"
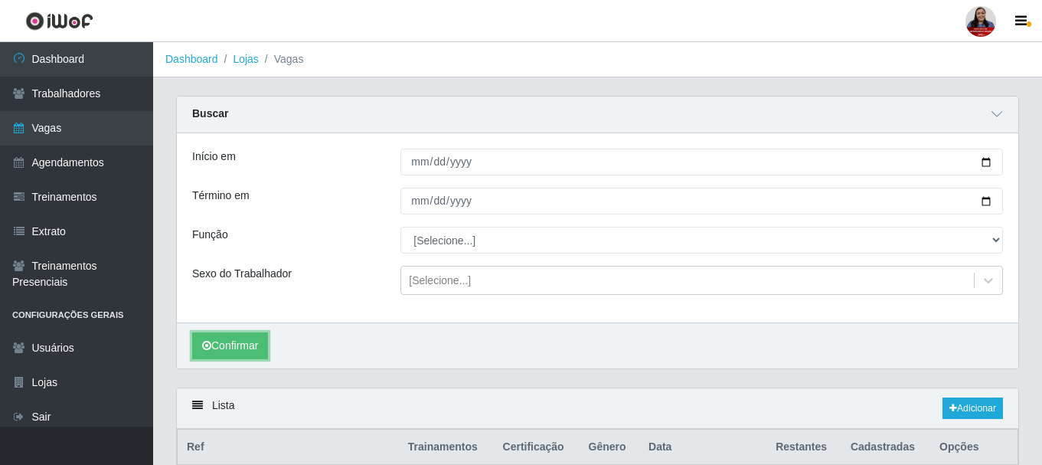
drag, startPoint x: 240, startPoint y: 348, endPoint x: 280, endPoint y: 330, distance: 43.5
click at [240, 347] on button "Confirmar" at bounding box center [230, 345] width 76 height 27
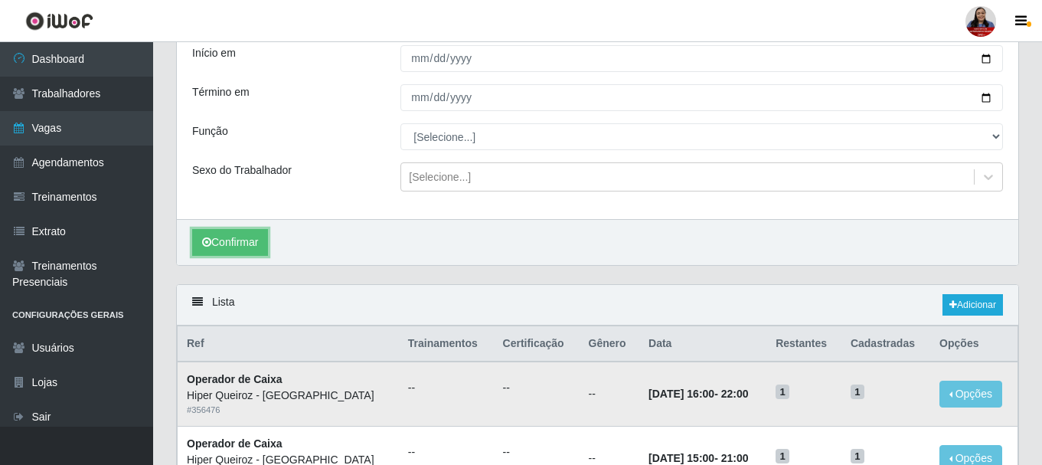
scroll to position [230, 0]
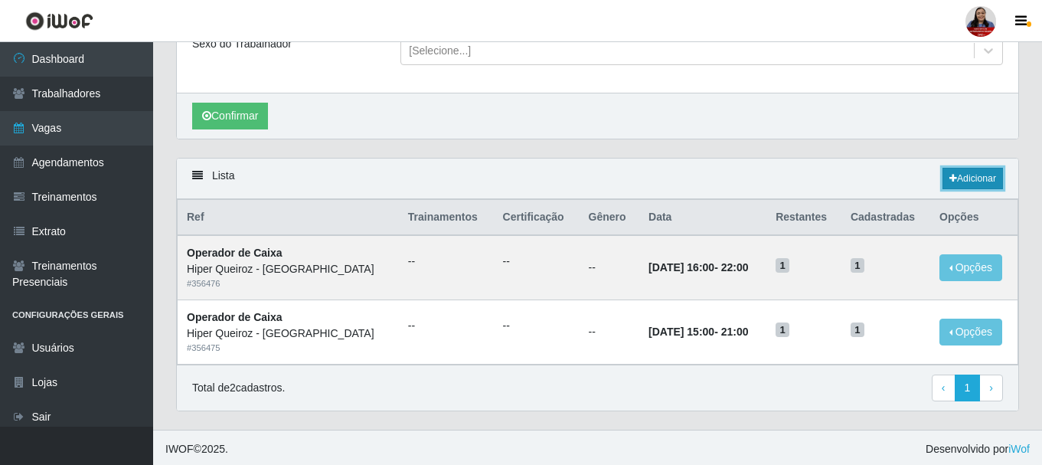
click at [967, 181] on link "Adicionar" at bounding box center [973, 178] width 60 height 21
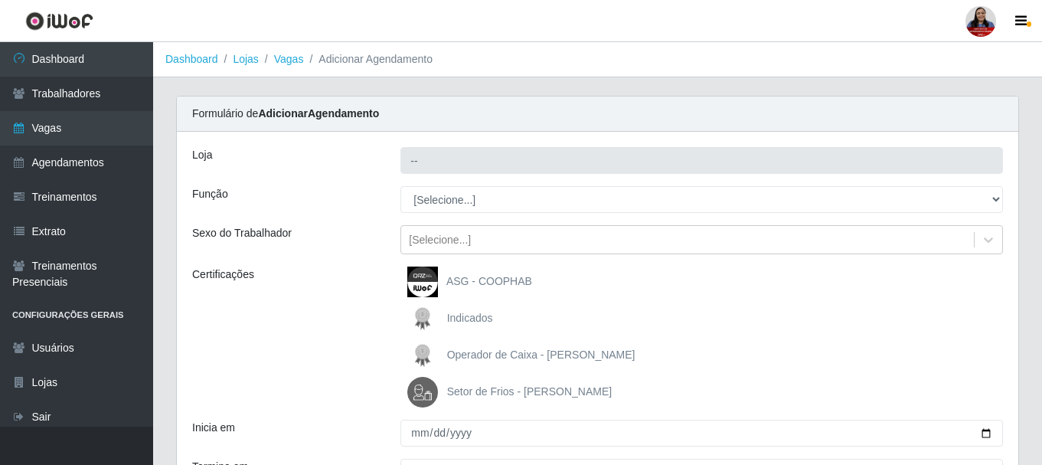
type input "Hiper Queiroz - [GEOGRAPHIC_DATA]"
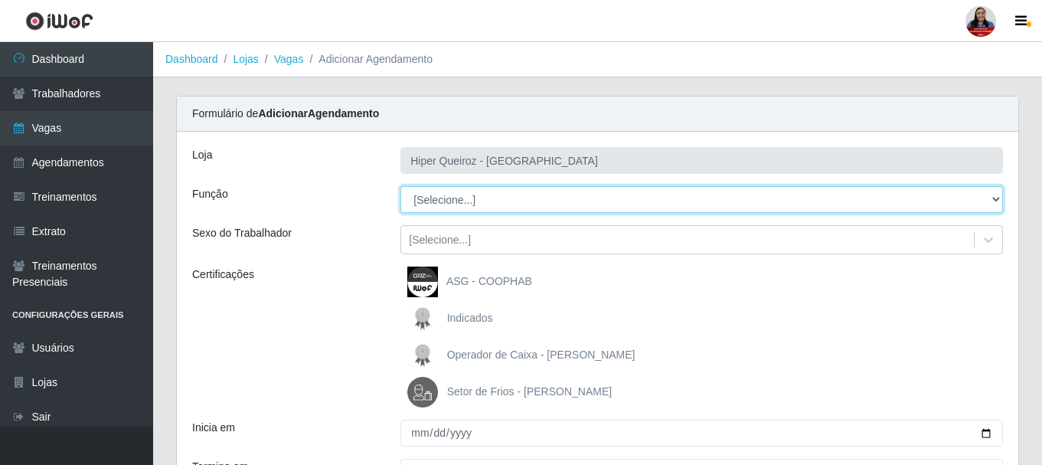
click at [446, 206] on select "[Selecione...] ASG ASG + ASG ++ Embalador Embalador + Embalador ++ Operador de …" at bounding box center [701, 199] width 603 height 27
select select "24"
click at [400, 186] on select "[Selecione...] ASG ASG + ASG ++ Embalador Embalador + Embalador ++ Operador de …" at bounding box center [701, 199] width 603 height 27
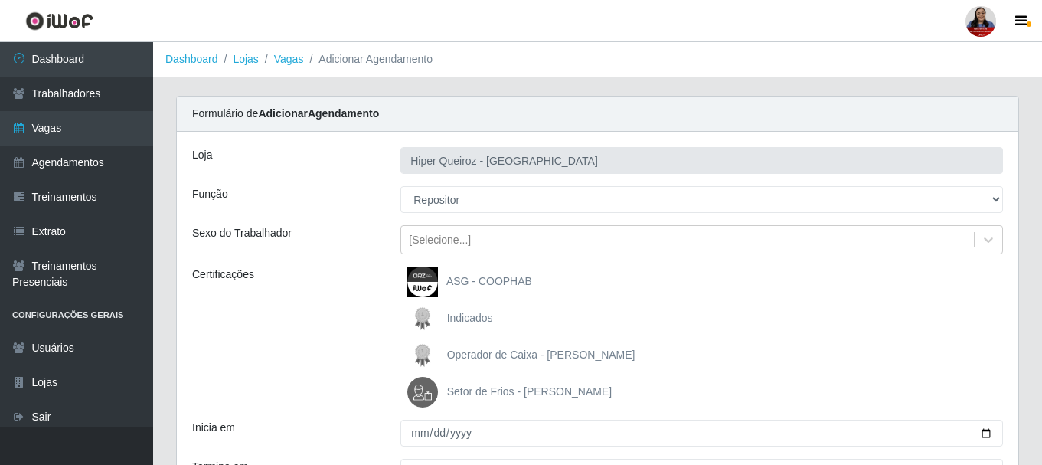
click at [329, 319] on div "Certificações" at bounding box center [285, 336] width 208 height 141
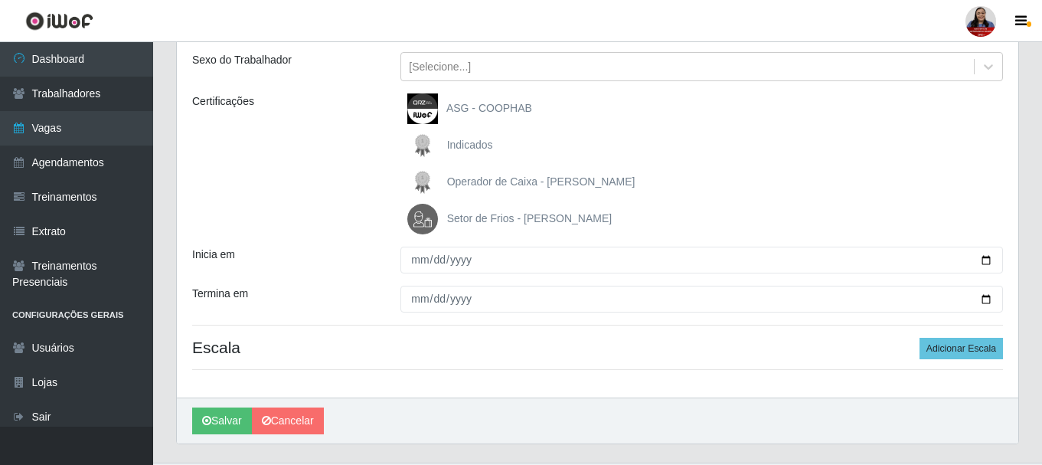
scroll to position [209, 0]
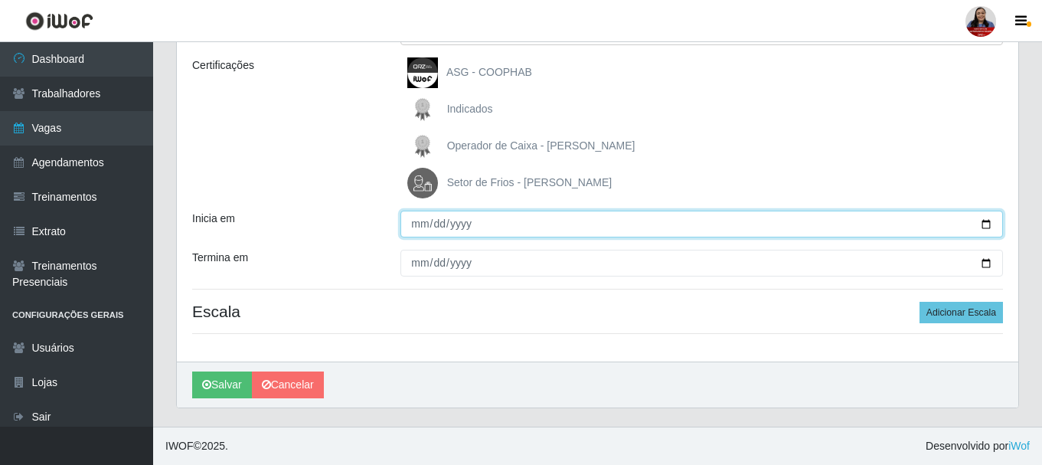
click at [987, 224] on input "Inicia em" at bounding box center [701, 224] width 603 height 27
type input "2025-10-08"
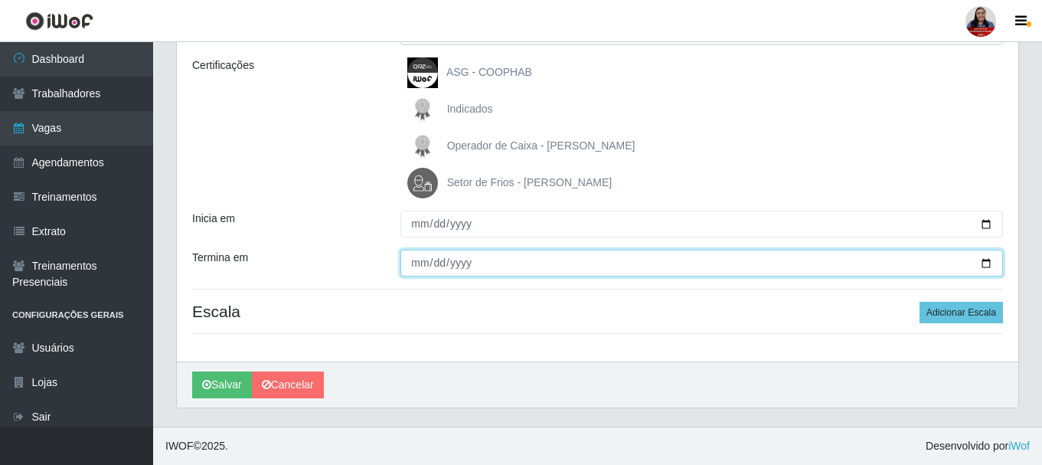
click at [988, 263] on input "Termina em" at bounding box center [701, 263] width 603 height 27
type input "2025-10-08"
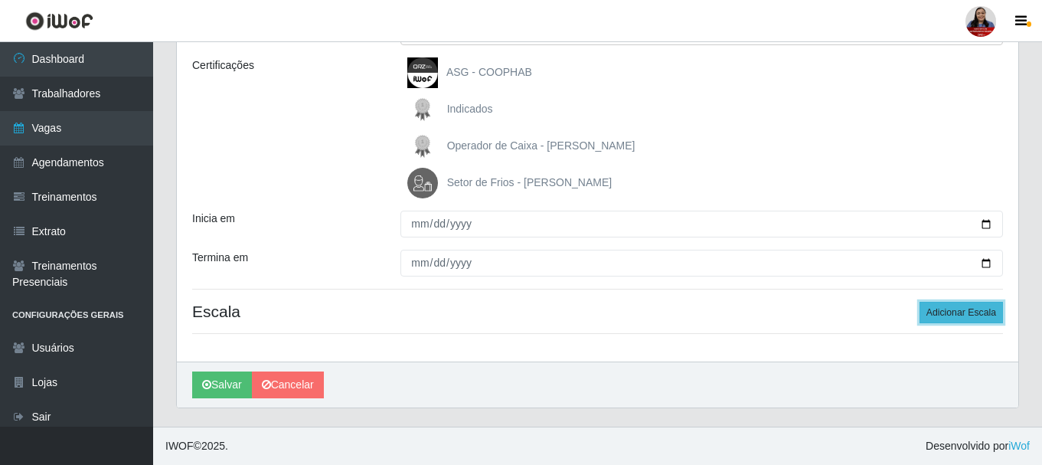
click at [943, 308] on button "Adicionar Escala" at bounding box center [961, 312] width 83 height 21
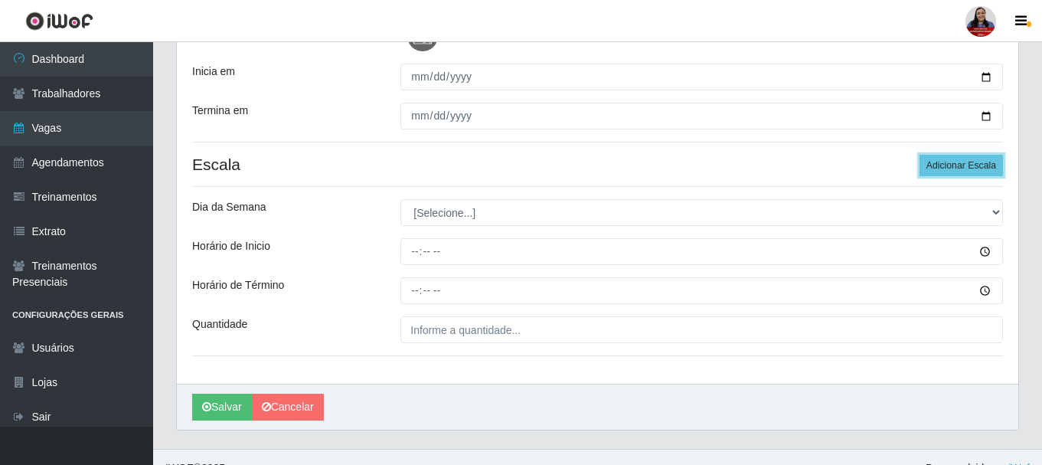
scroll to position [362, 0]
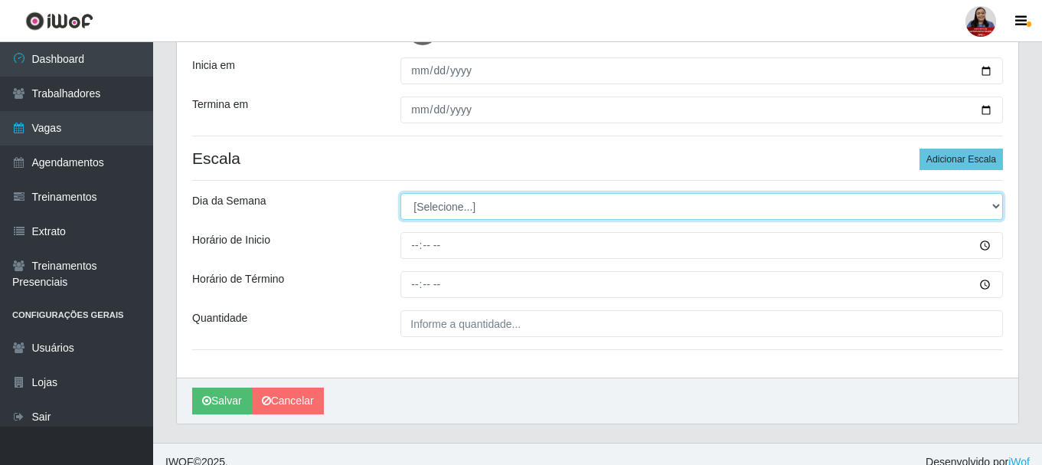
click at [479, 201] on select "[Selecione...] Segunda Terça Quarta Quinta Sexta Sábado Domingo" at bounding box center [701, 206] width 603 height 27
select select "3"
click at [400, 193] on select "[Selecione...] Segunda Terça Quarta Quinta Sexta Sábado Domingo" at bounding box center [701, 206] width 603 height 27
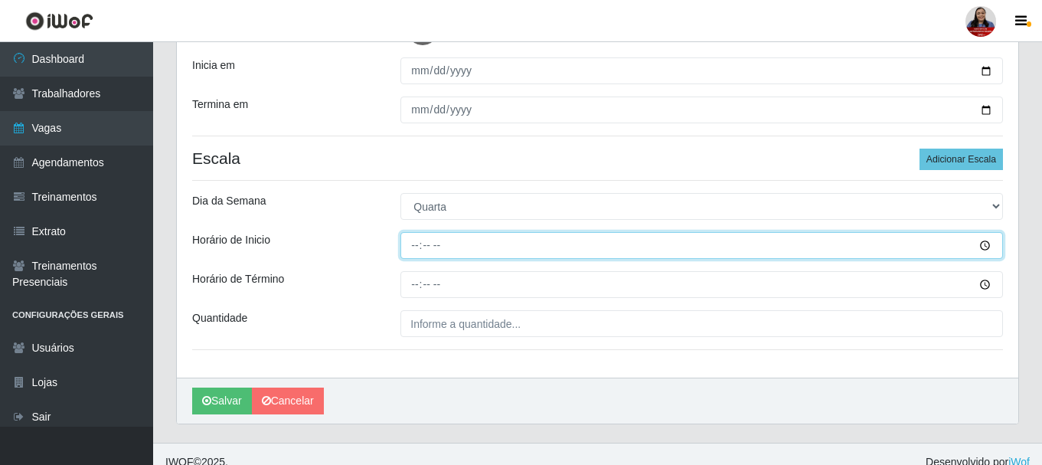
click at [416, 251] on input "Horário de Inicio" at bounding box center [701, 245] width 603 height 27
type input "16:00"
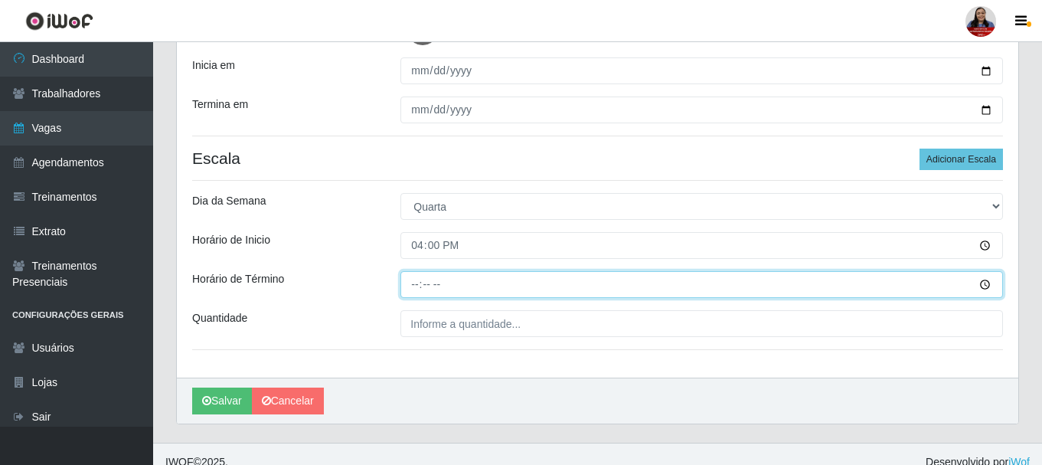
type input "22:00"
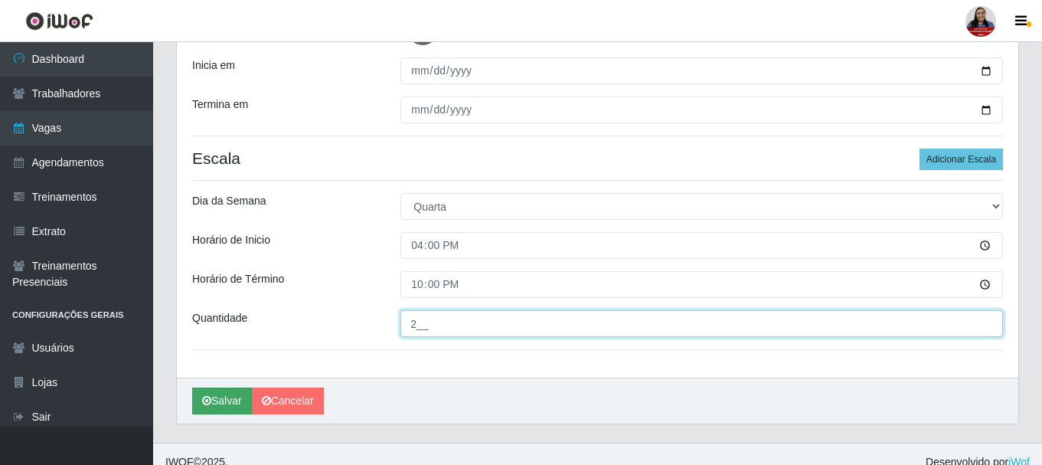
type input "2__"
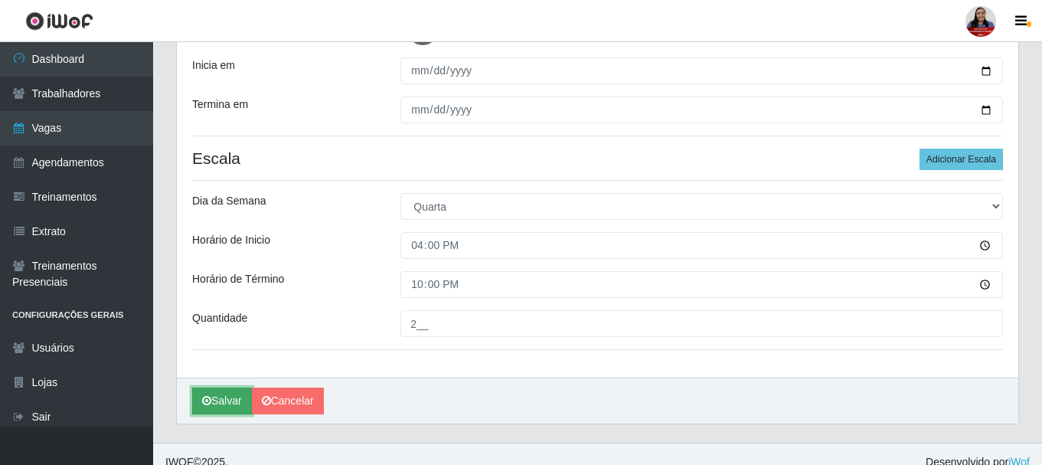
click at [214, 401] on button "Salvar" at bounding box center [222, 400] width 60 height 27
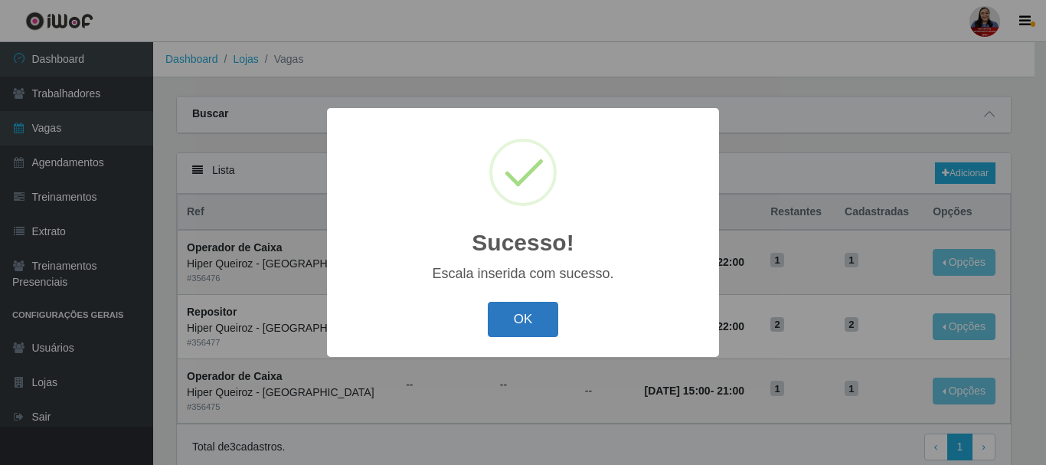
click at [549, 309] on button "OK" at bounding box center [523, 320] width 71 height 36
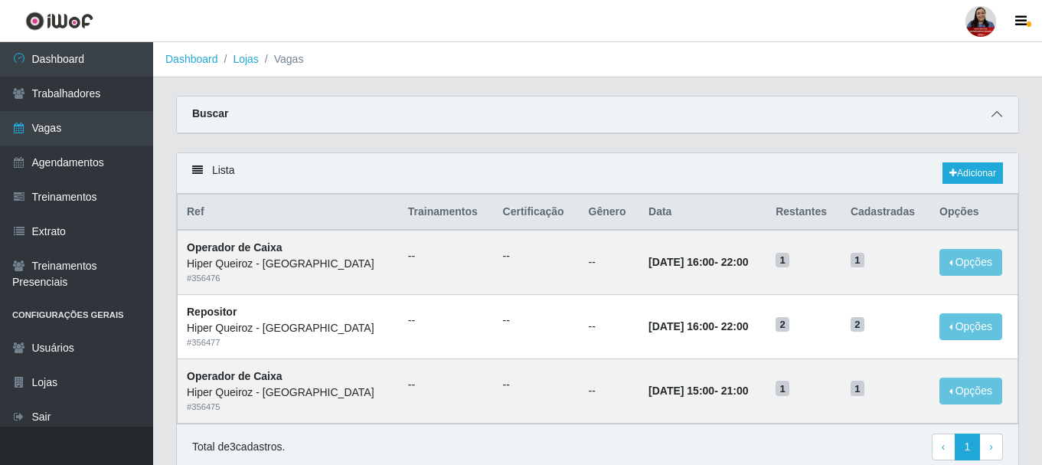
click at [999, 117] on icon at bounding box center [997, 114] width 11 height 11
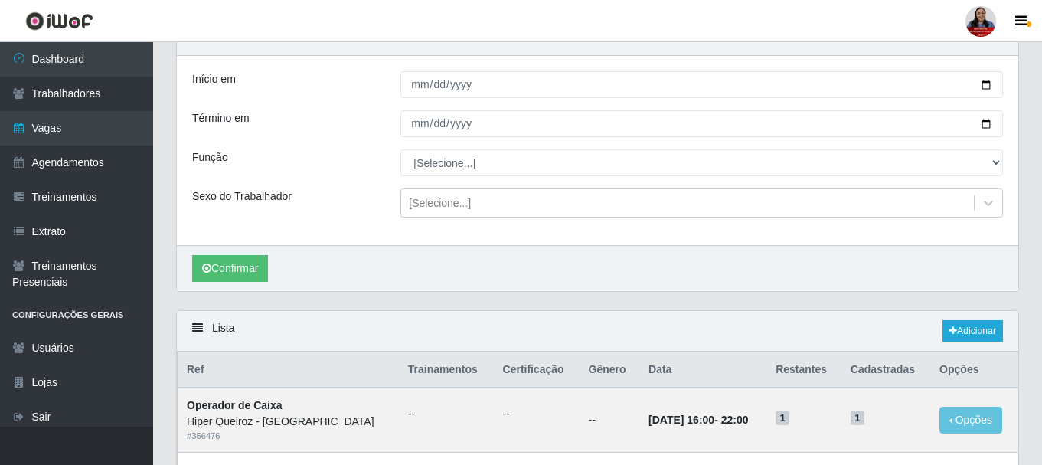
scroll to position [298, 0]
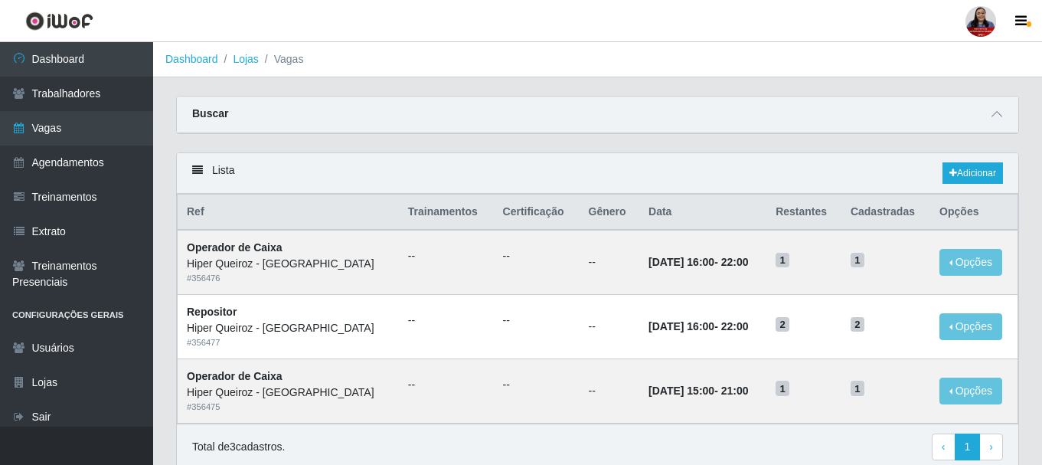
scroll to position [63, 0]
click at [1001, 119] on icon at bounding box center [997, 114] width 11 height 11
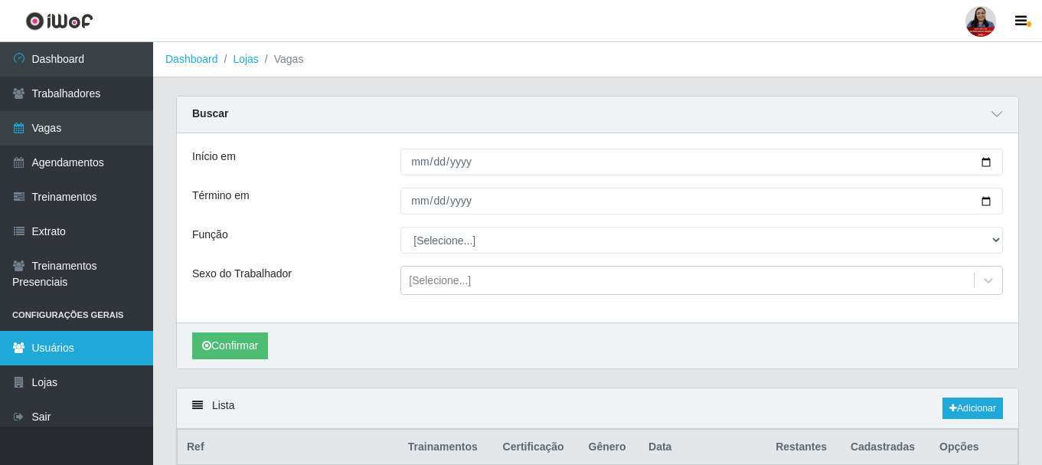
click at [61, 355] on link "Usuários" at bounding box center [76, 348] width 153 height 34
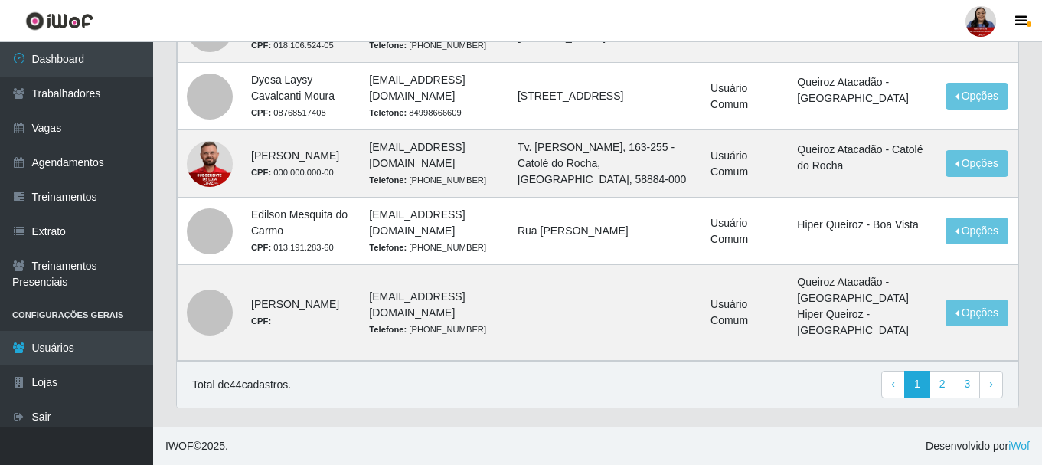
scroll to position [1343, 0]
click at [947, 381] on link "2" at bounding box center [943, 385] width 26 height 28
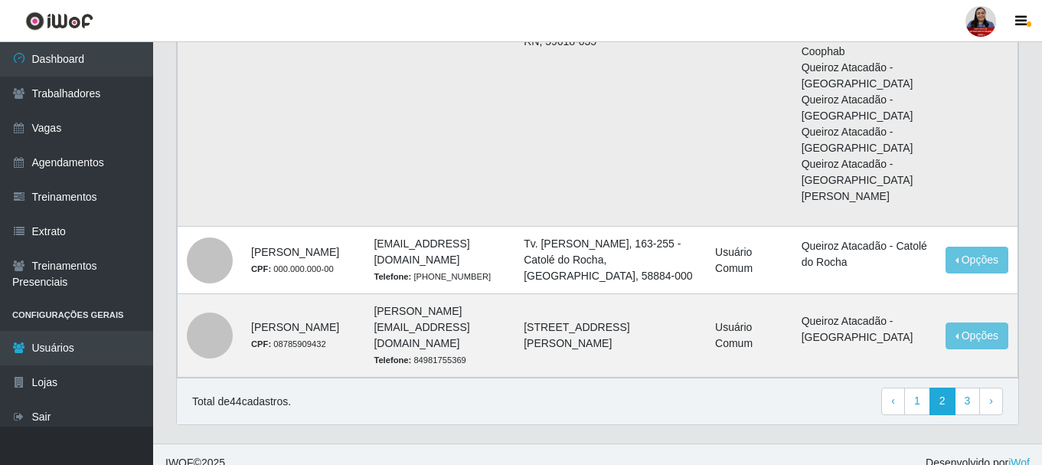
scroll to position [1979, 0]
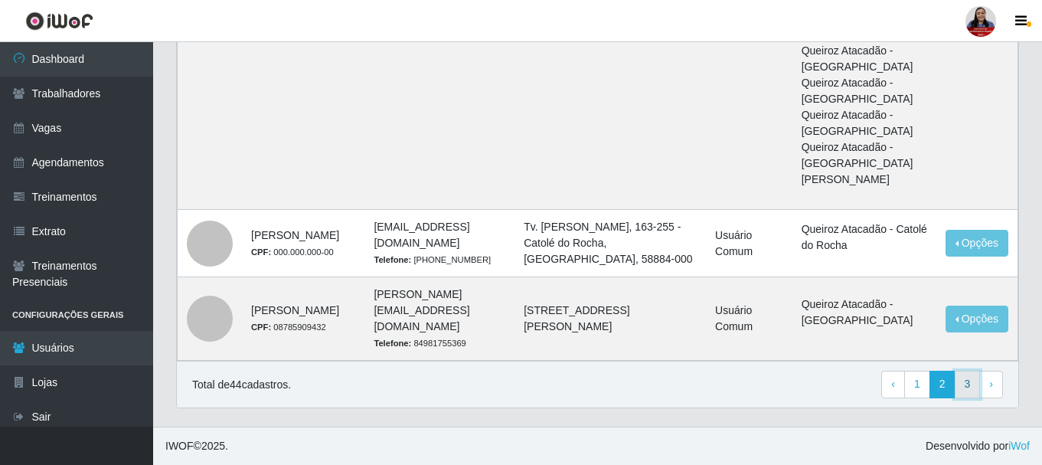
click at [967, 382] on link "3" at bounding box center [968, 385] width 26 height 28
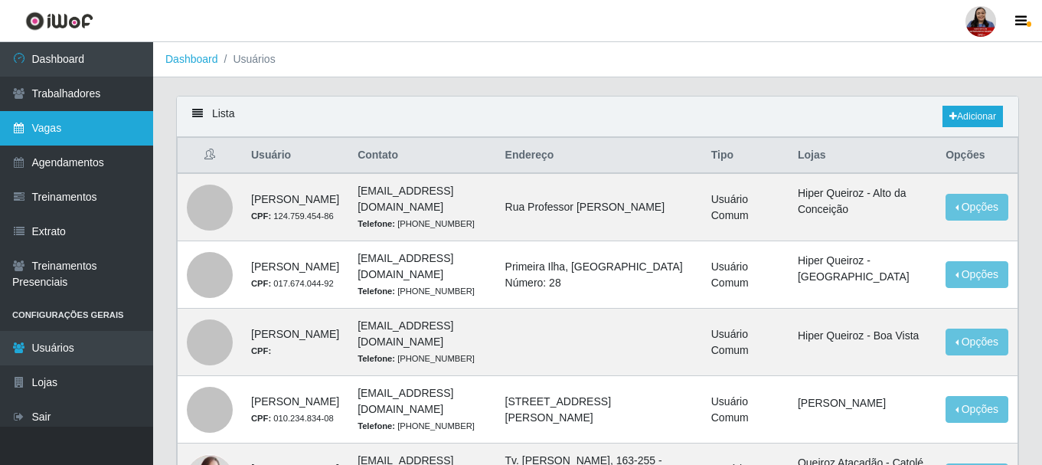
click at [69, 129] on link "Vagas" at bounding box center [76, 128] width 153 height 34
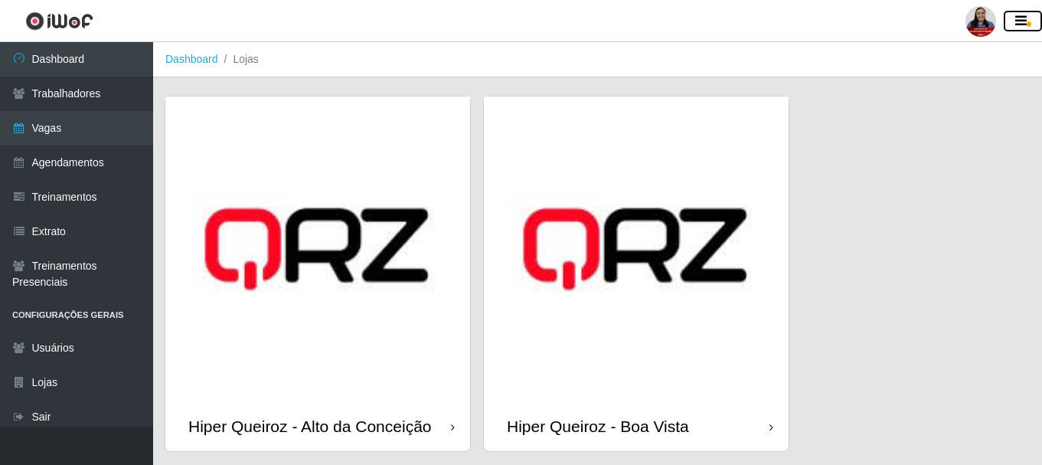
click at [1036, 11] on button "button" at bounding box center [1023, 21] width 38 height 21
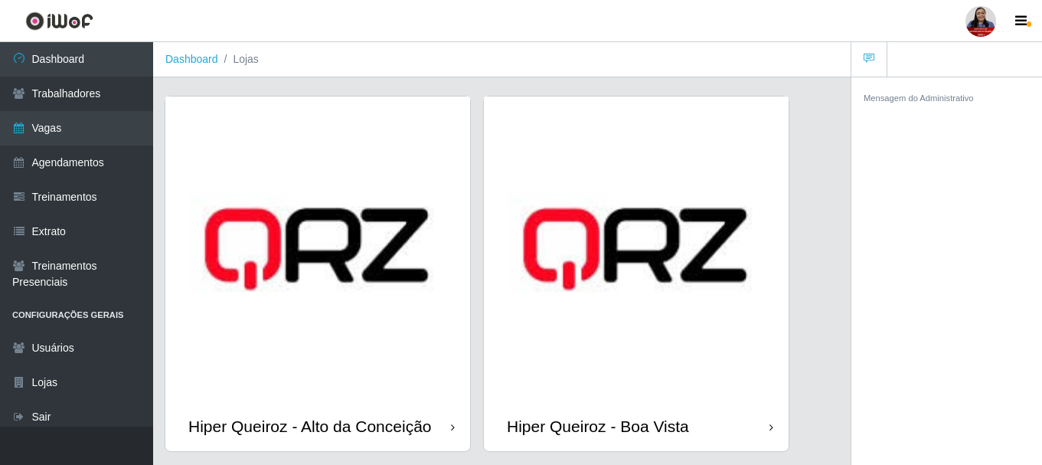
click at [813, 16] on header "Perfil Alterar Senha Sair" at bounding box center [521, 21] width 1042 height 42
click at [977, 28] on div at bounding box center [981, 21] width 31 height 31
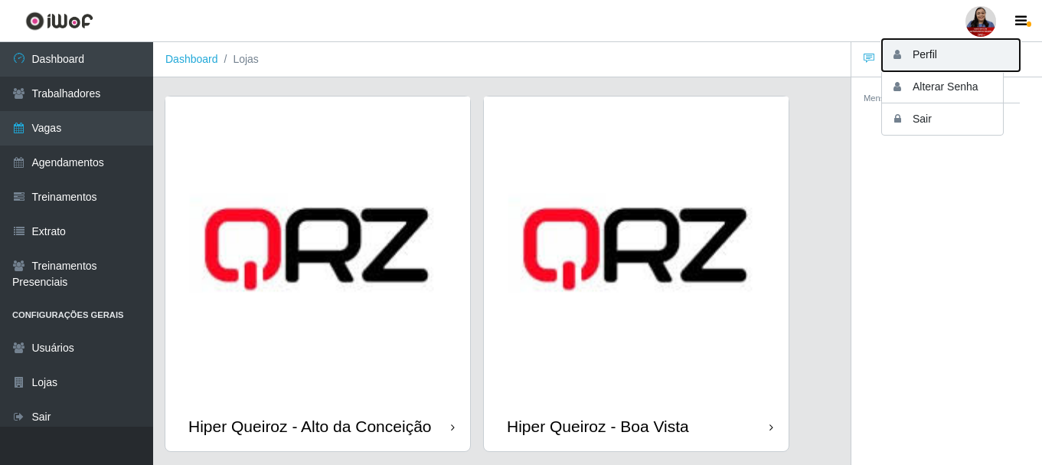
click at [952, 60] on button "Perfil" at bounding box center [951, 55] width 138 height 32
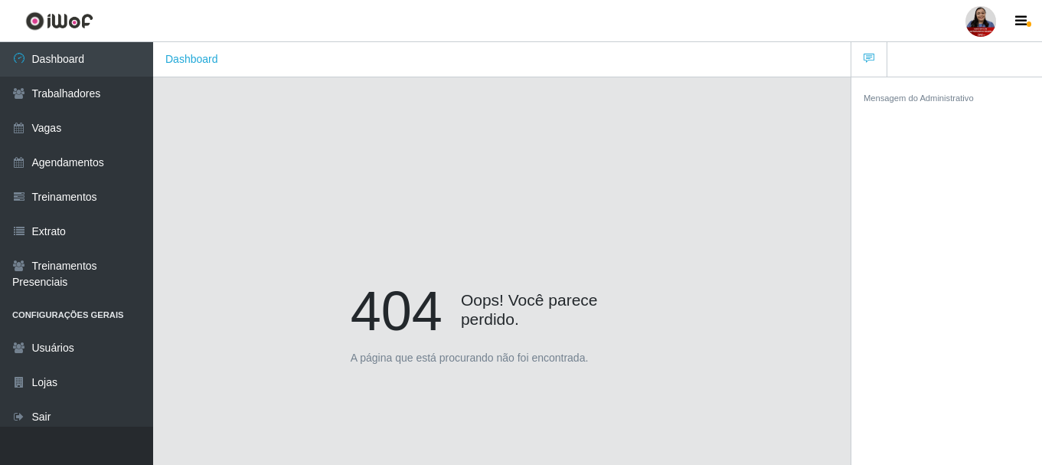
click at [477, 260] on div "404 Oops! Você parece perdido. A página que está procurando não foi encontrada." at bounding box center [502, 328] width 652 height 465
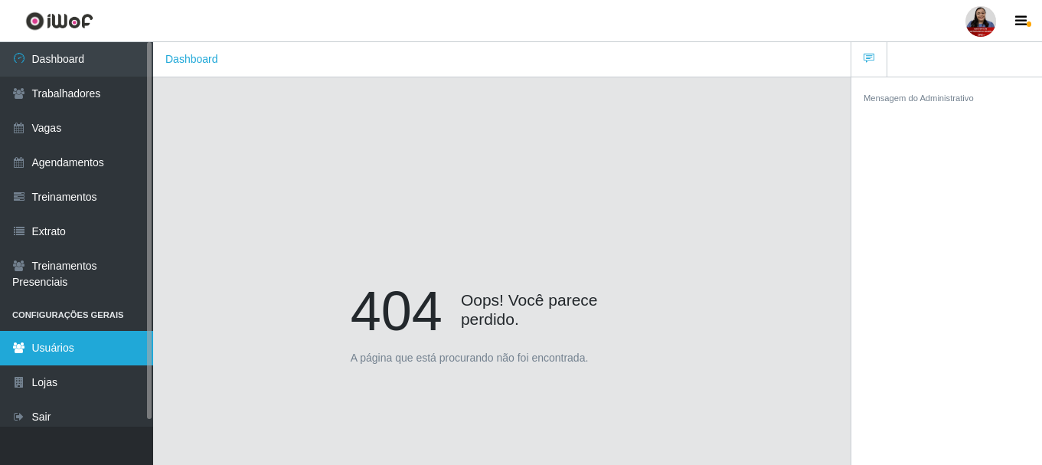
click at [18, 351] on icon at bounding box center [19, 347] width 14 height 11
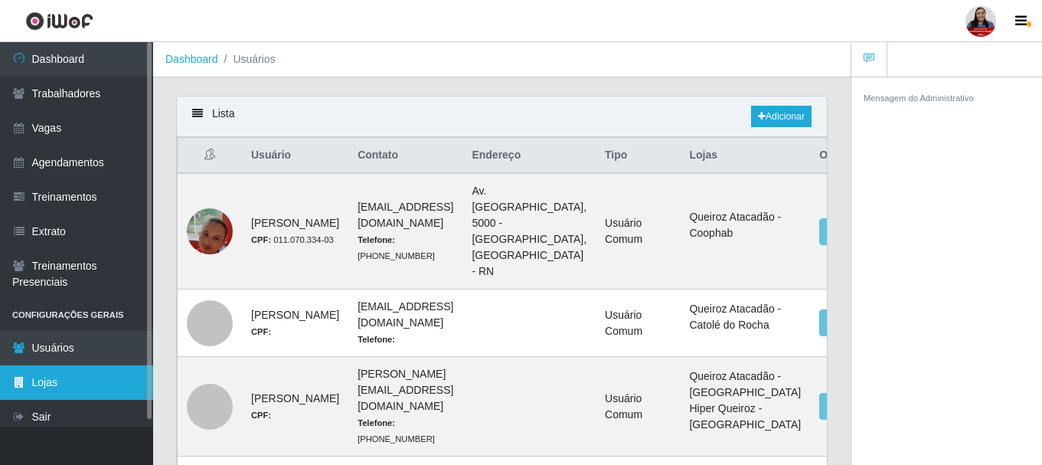
click at [52, 381] on link "Lojas" at bounding box center [76, 382] width 153 height 34
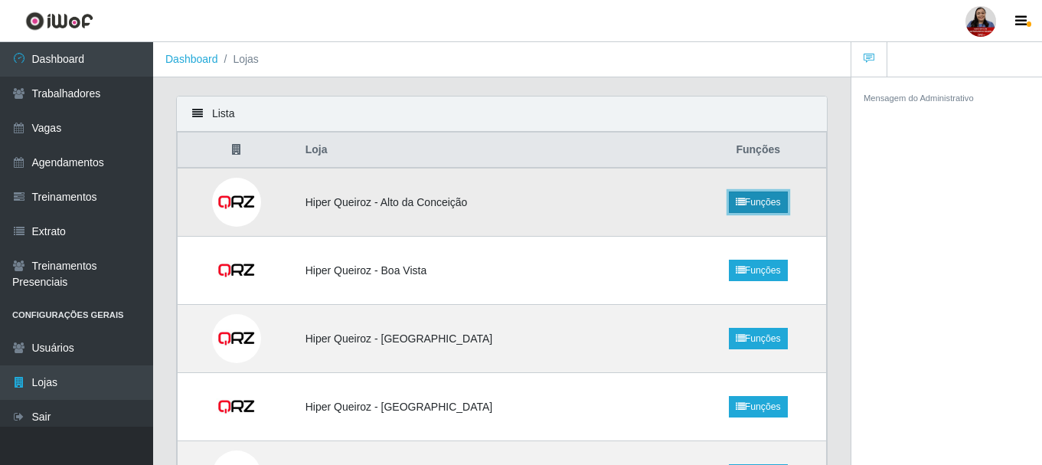
click at [766, 206] on link "Funções" at bounding box center [758, 201] width 59 height 21
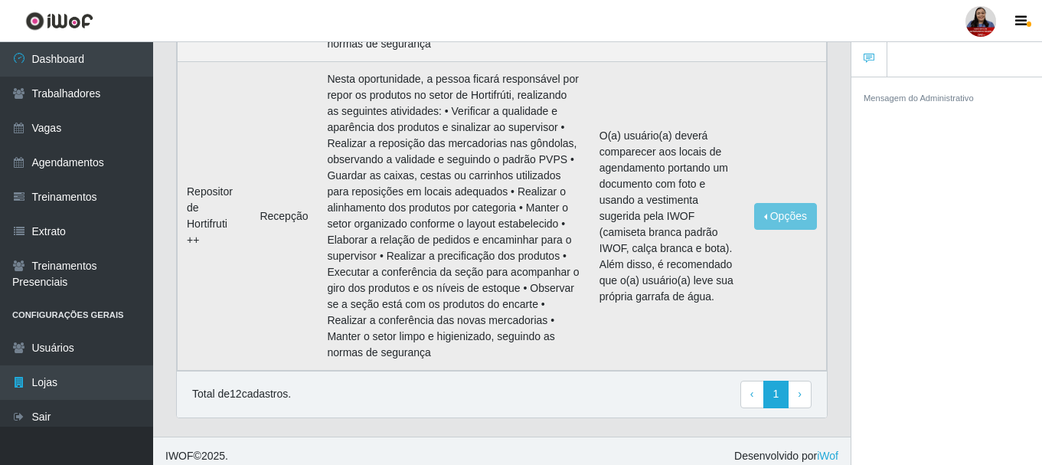
scroll to position [3093, 0]
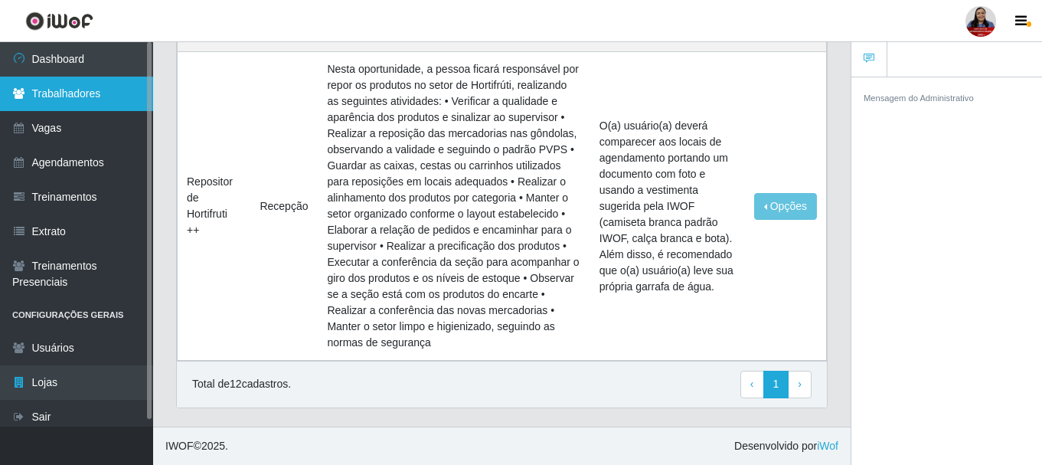
click at [59, 85] on link "Trabalhadores" at bounding box center [76, 94] width 153 height 34
